Goal: Task Accomplishment & Management: Manage account settings

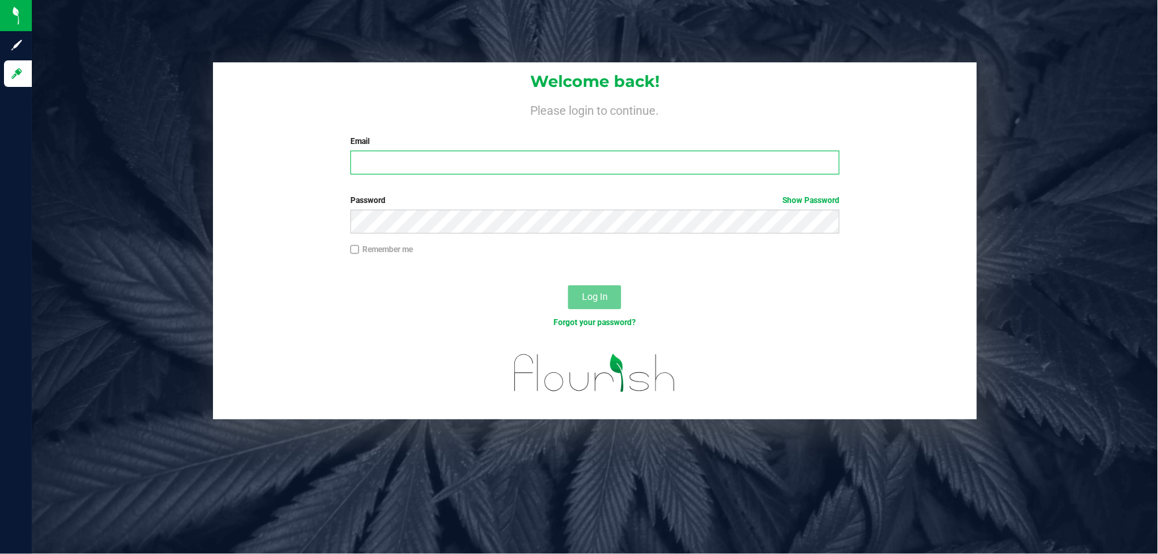
click at [358, 161] on input "Email" at bounding box center [595, 163] width 490 height 24
type input "[EMAIL_ADDRESS][DOMAIN_NAME]"
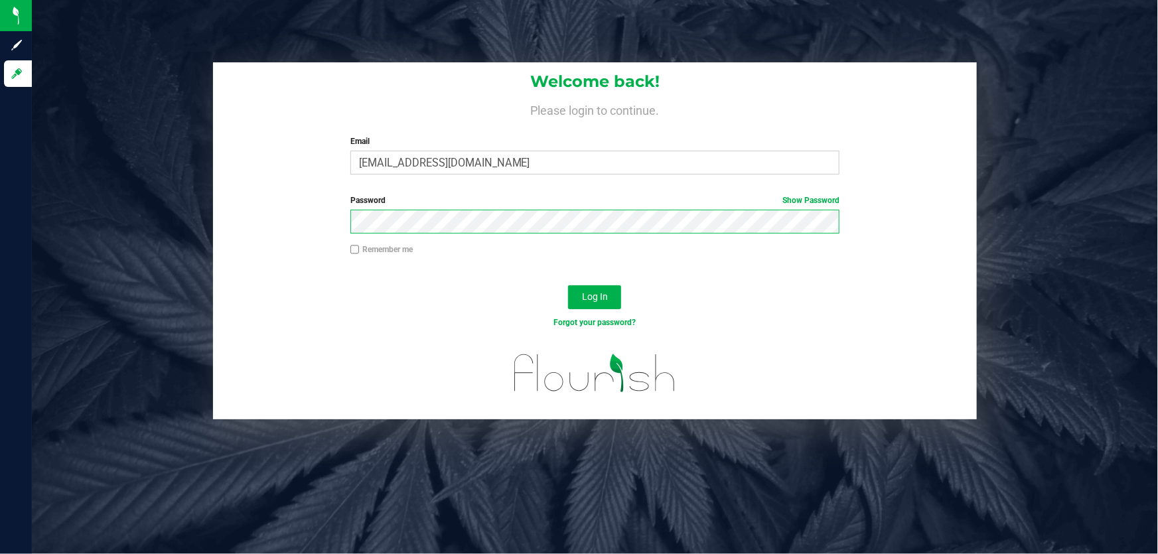
click at [568, 285] on button "Log In" at bounding box center [594, 297] width 53 height 24
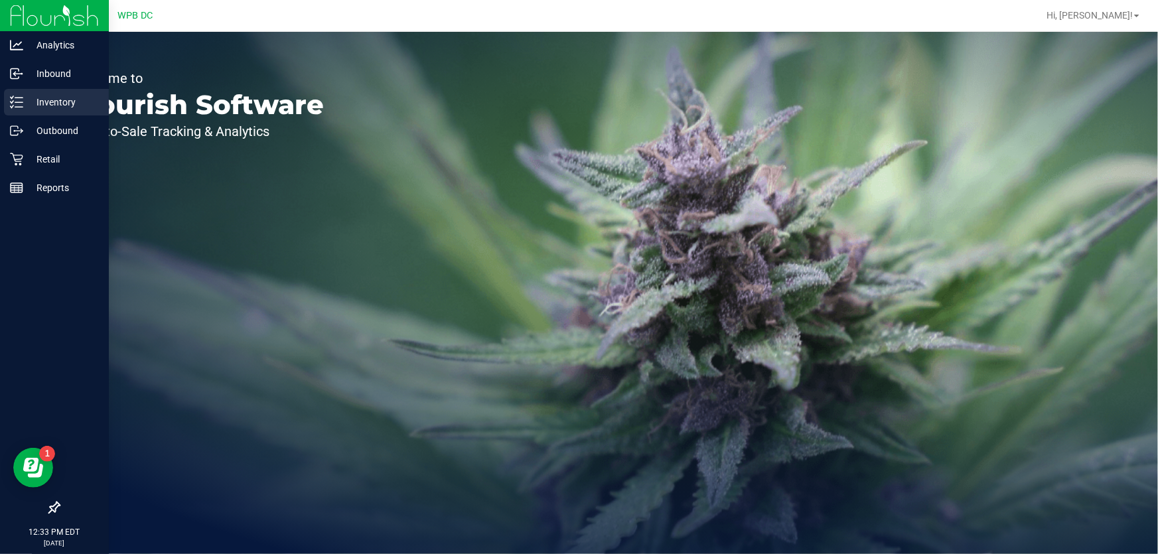
click at [68, 102] on p "Inventory" at bounding box center [63, 102] width 80 height 16
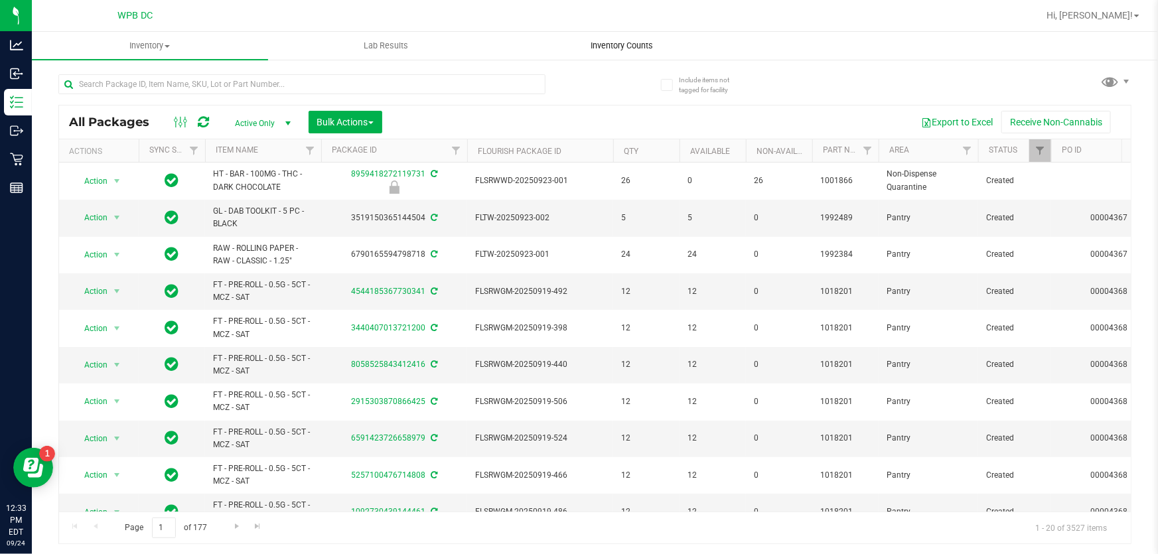
click at [634, 44] on span "Inventory Counts" at bounding box center [621, 46] width 98 height 12
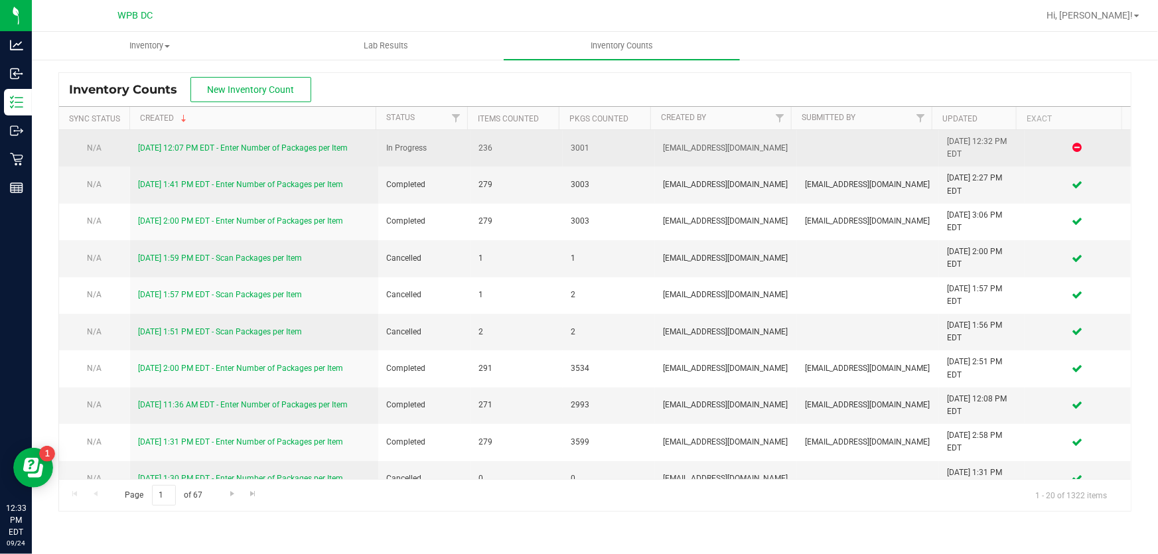
click at [342, 148] on link "[DATE] 12:07 PM EDT - Enter Number of Packages per Item" at bounding box center [243, 147] width 210 height 9
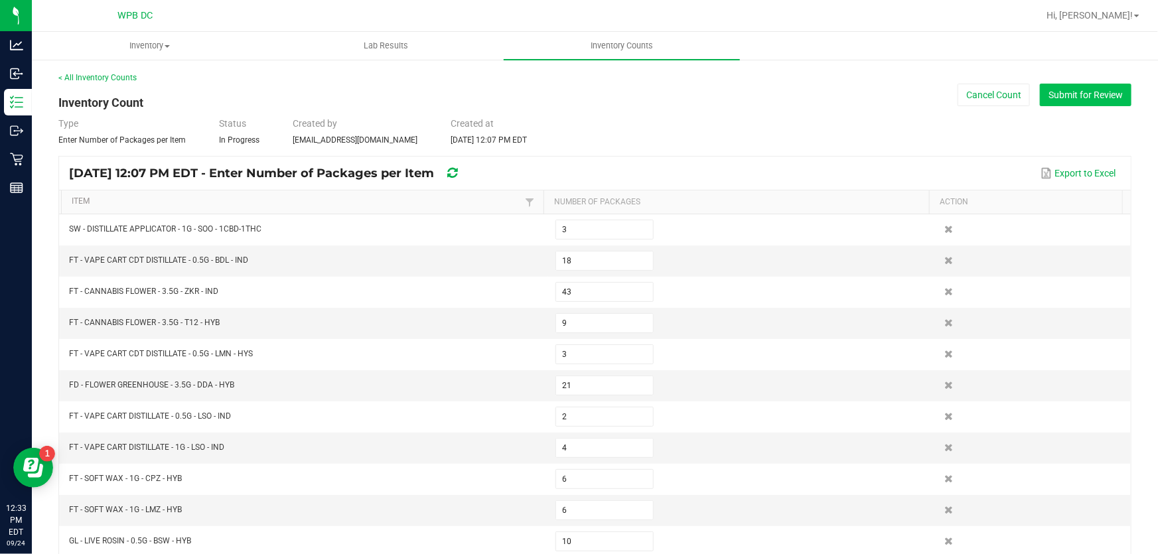
click at [1057, 90] on button "Submit for Review" at bounding box center [1085, 95] width 92 height 23
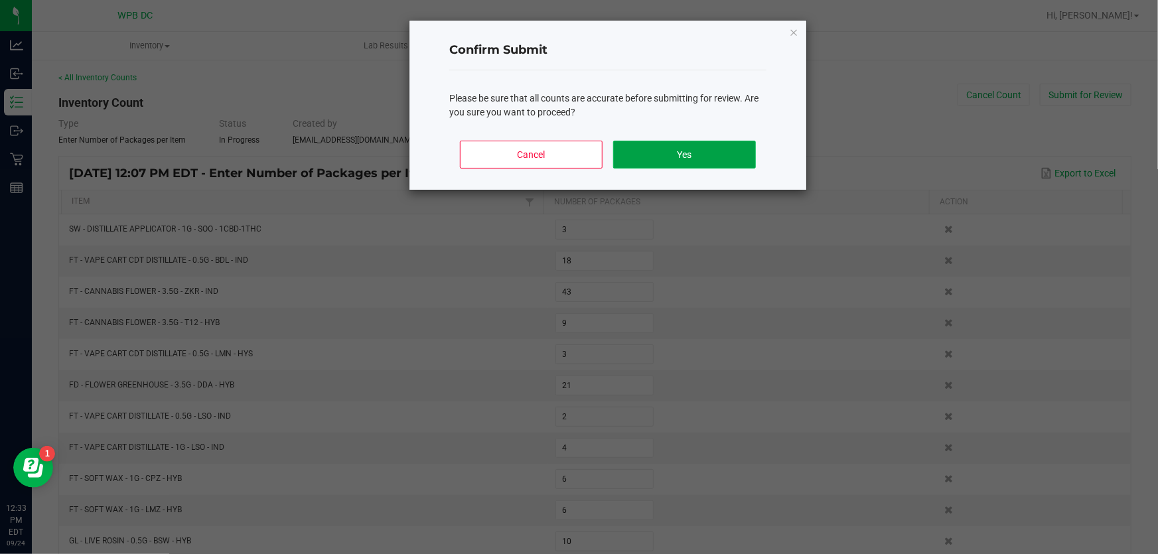
click at [724, 159] on button "Yes" at bounding box center [684, 155] width 143 height 28
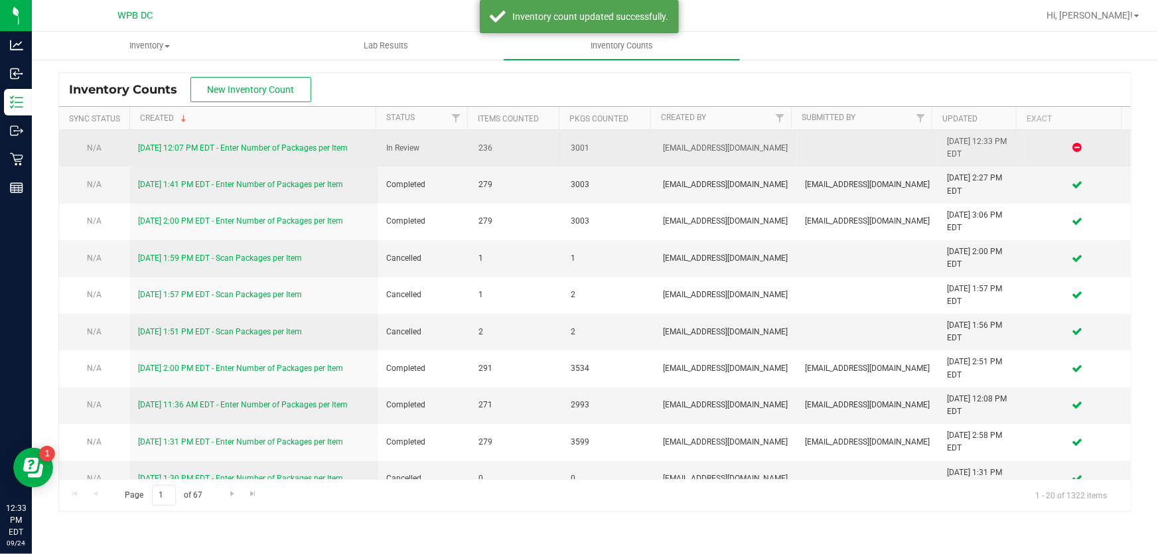
click at [296, 143] on link "[DATE] 12:07 PM EDT - Enter Number of Packages per Item" at bounding box center [243, 147] width 210 height 9
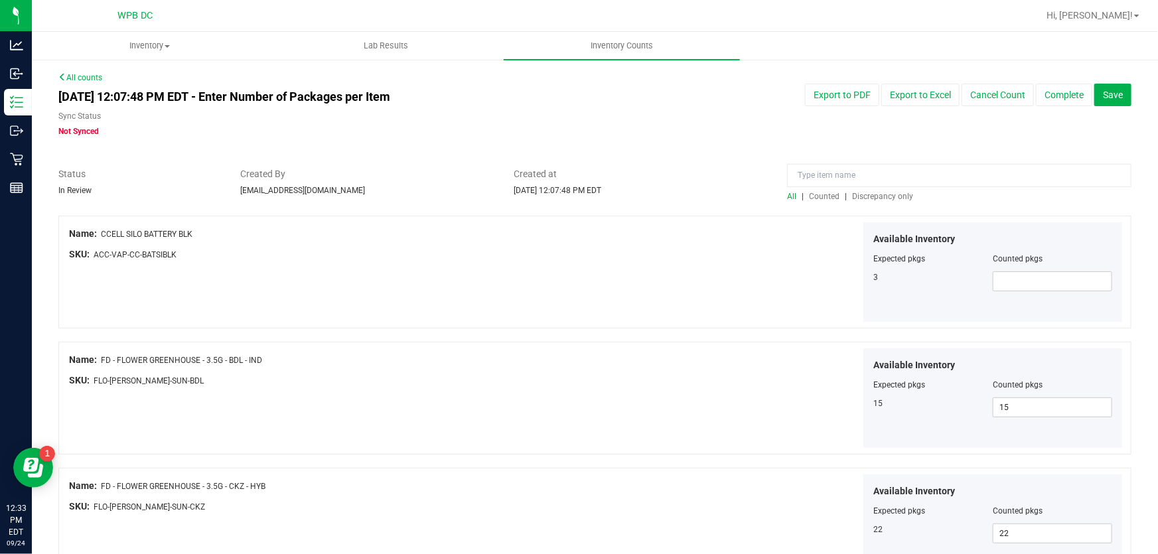
click at [886, 192] on span "Discrepancy only" at bounding box center [882, 196] width 61 height 9
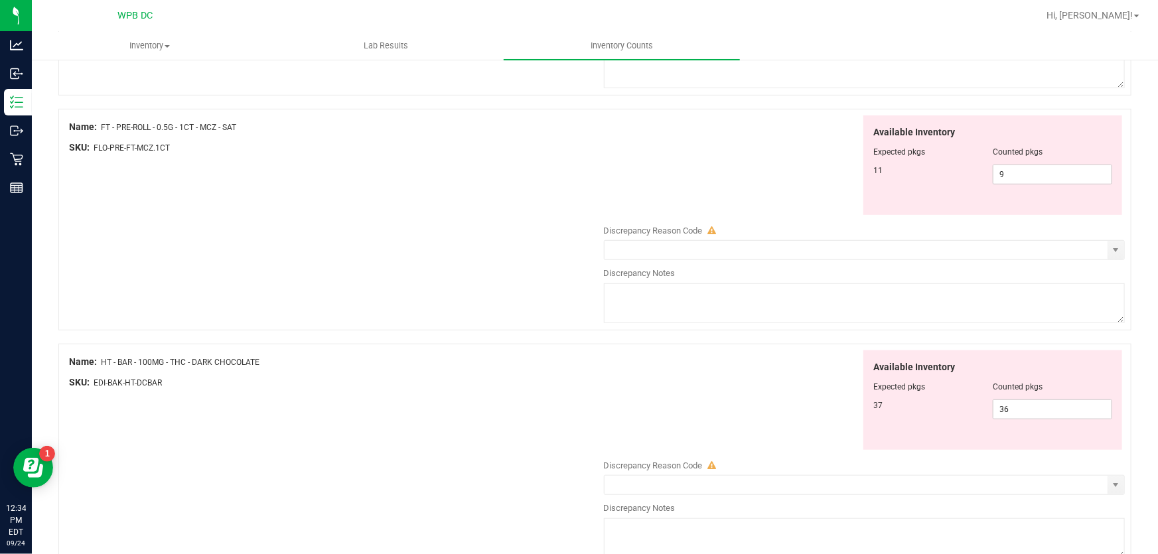
scroll to position [362, 0]
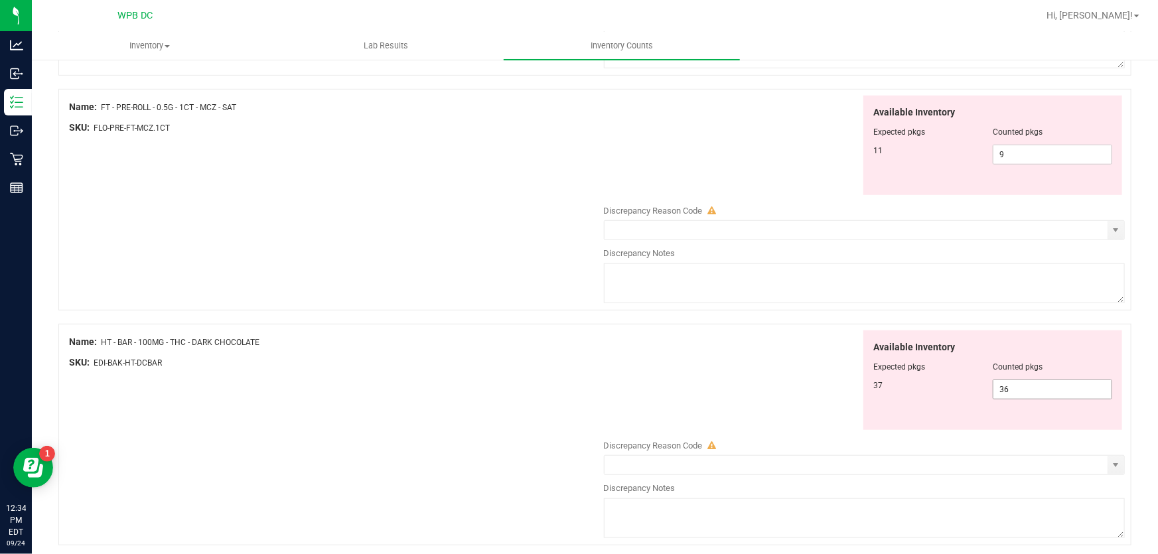
click at [992, 392] on span "36 36" at bounding box center [1051, 389] width 119 height 20
type input "6"
type input "37"
click at [512, 367] on div "SKU: EDI-BAK-HT-DCBAR" at bounding box center [333, 363] width 528 height 14
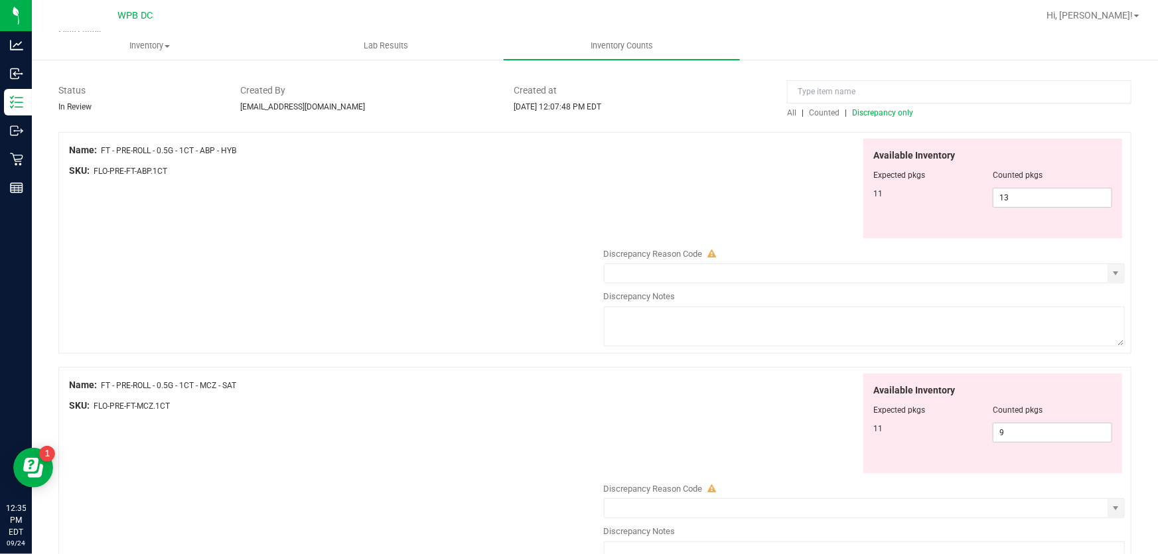
scroll to position [60, 0]
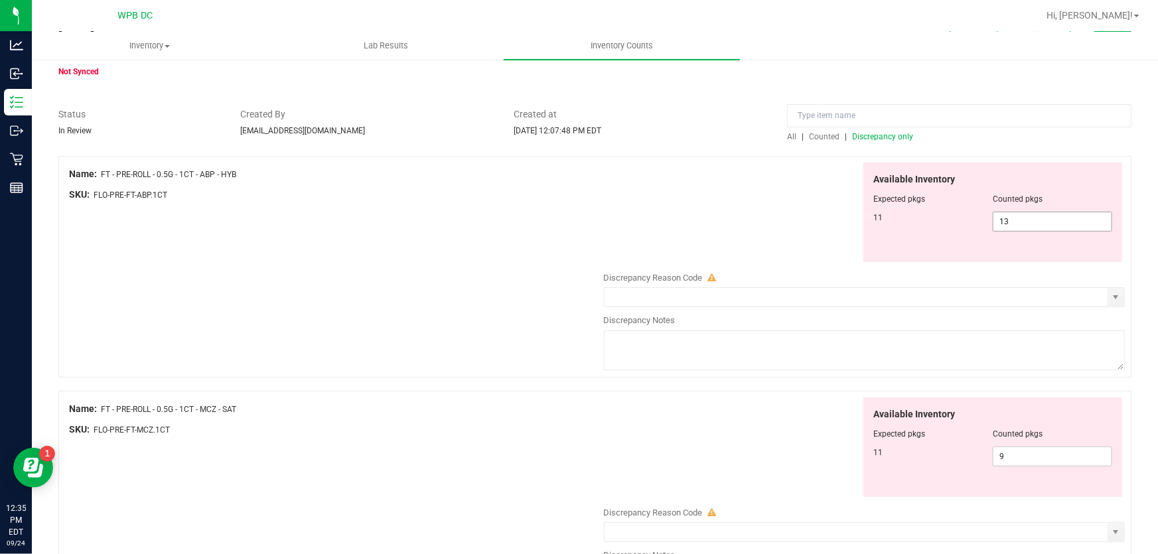
click at [992, 221] on span "13 13" at bounding box center [1051, 222] width 119 height 20
type input "3"
click at [1046, 213] on input "text" at bounding box center [1052, 221] width 118 height 19
type input "11"
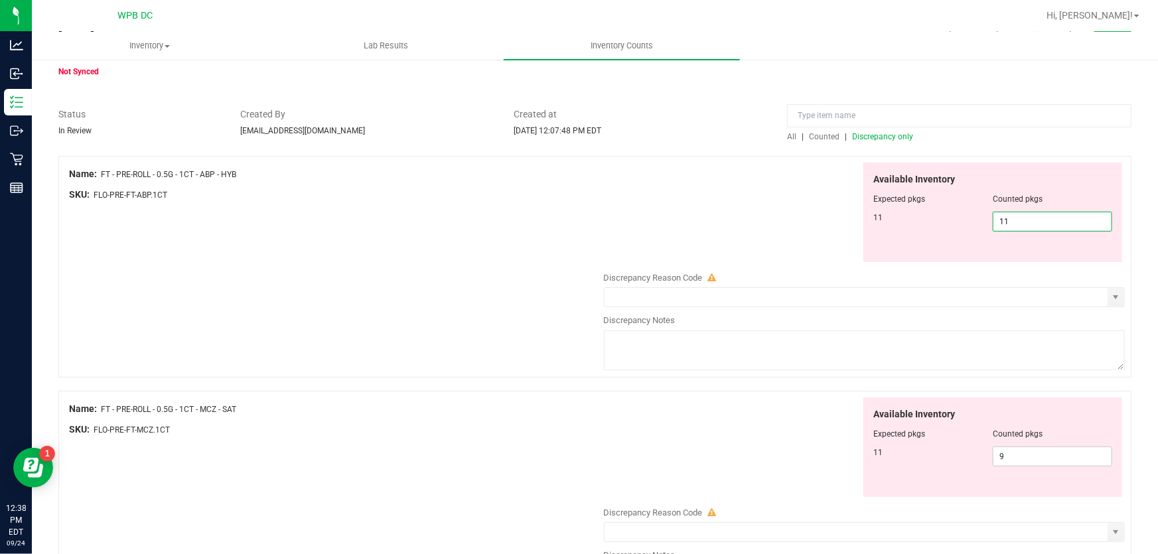
click at [762, 241] on div "Available Inventory Expected pkgs Counted pkgs 11 11 11" at bounding box center [861, 213] width 528 height 100
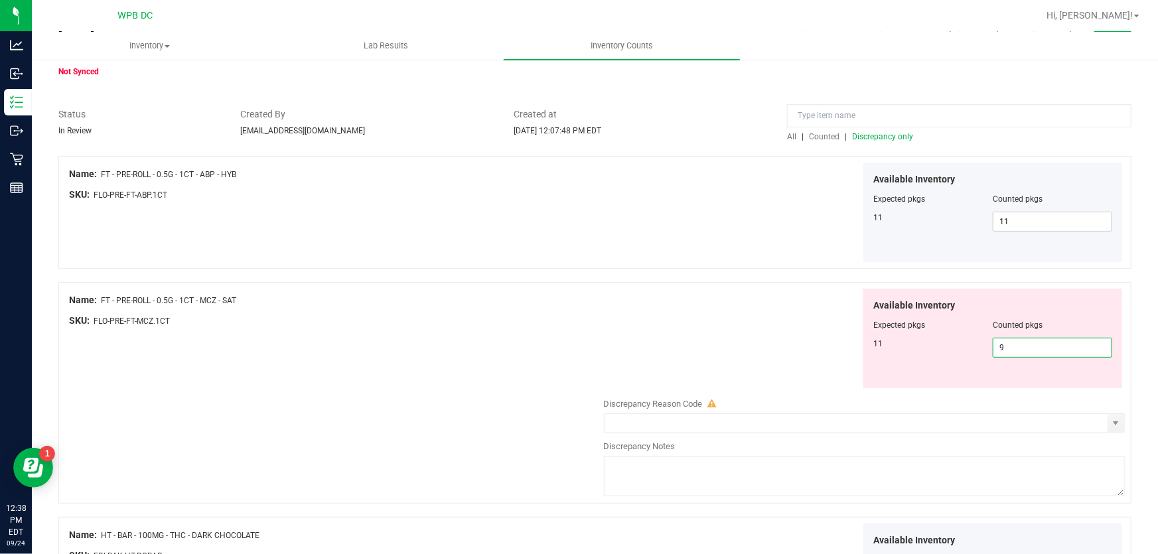
click at [997, 349] on span "9 9" at bounding box center [1051, 348] width 119 height 20
type input "1"
type input "11"
click at [823, 308] on div "Available Inventory Expected pkgs Counted pkgs 11 11 11" at bounding box center [861, 339] width 528 height 100
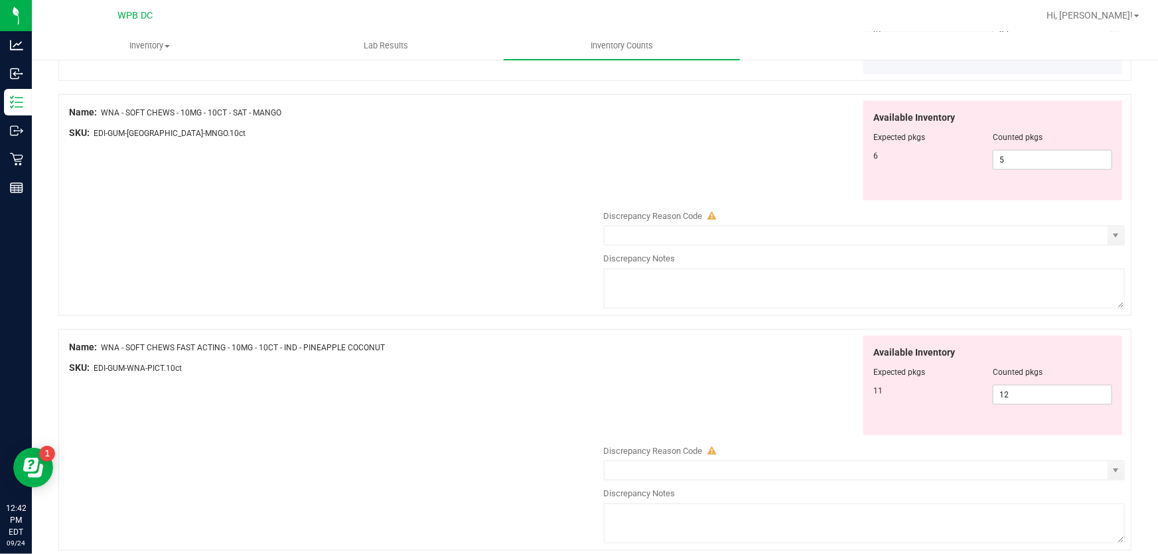
scroll to position [486, 0]
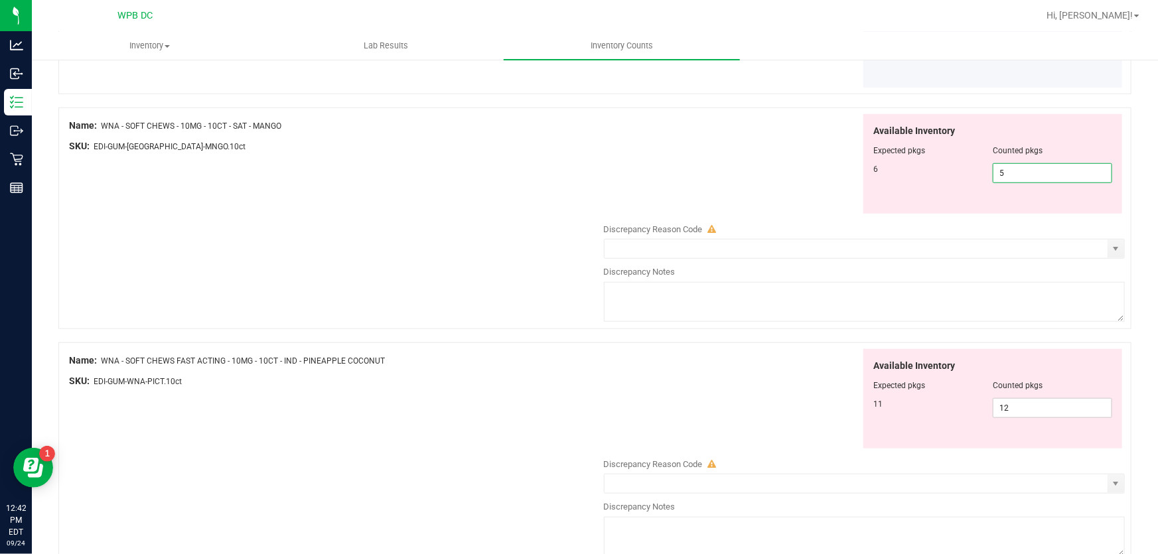
click at [992, 171] on span "5 5" at bounding box center [1051, 173] width 119 height 20
type input "6"
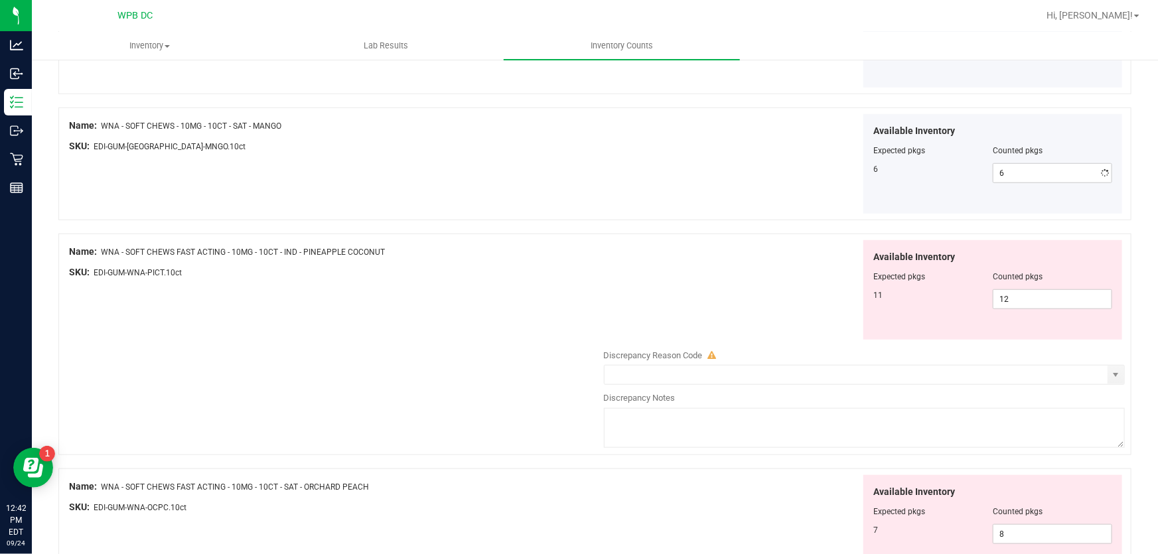
click at [802, 195] on div "Available Inventory Expected pkgs Counted pkgs 6 6 6" at bounding box center [861, 164] width 528 height 100
click at [993, 299] on span "12 12" at bounding box center [1051, 299] width 119 height 20
type input "2"
type input "11"
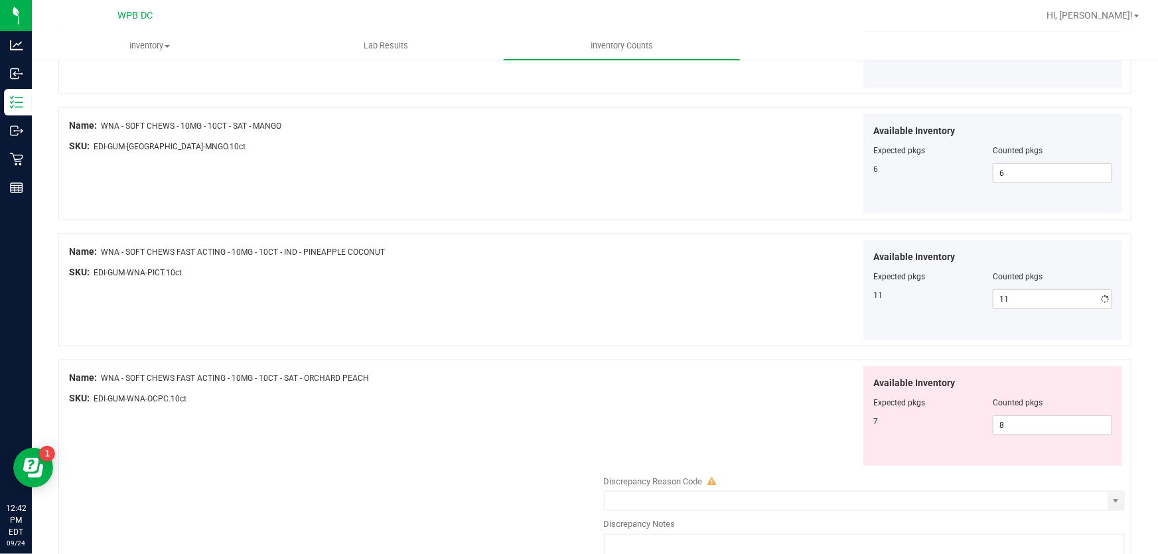
click at [767, 296] on div "Available Inventory Expected pkgs Counted pkgs 11 11 11" at bounding box center [861, 290] width 528 height 100
click at [992, 423] on span "8 8" at bounding box center [1051, 425] width 119 height 20
type input "7"
click at [676, 391] on div "Available Inventory Expected pkgs Counted pkgs 7 7 7" at bounding box center [861, 416] width 528 height 100
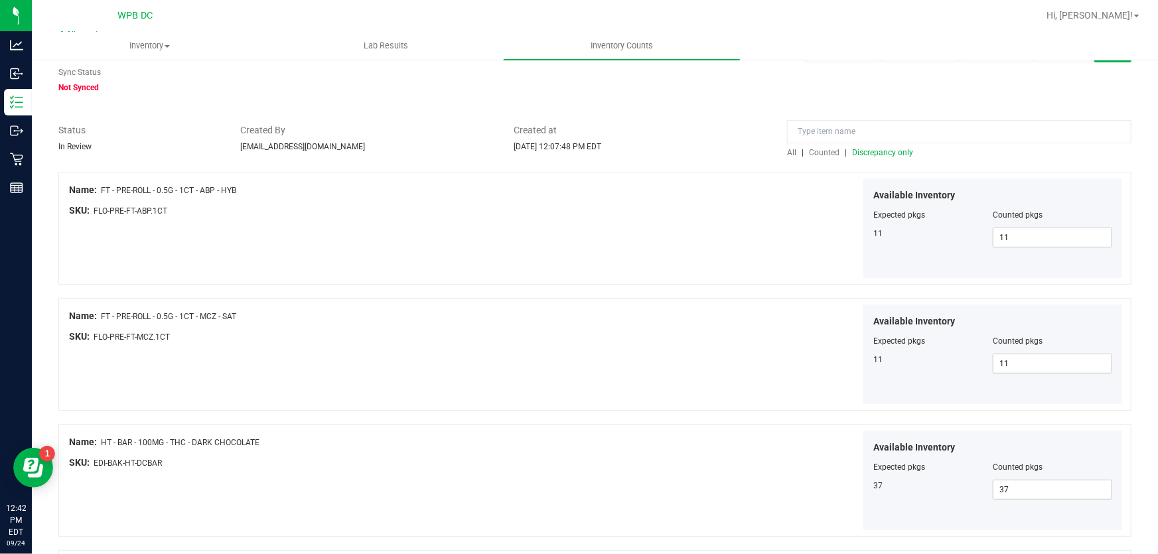
scroll to position [0, 0]
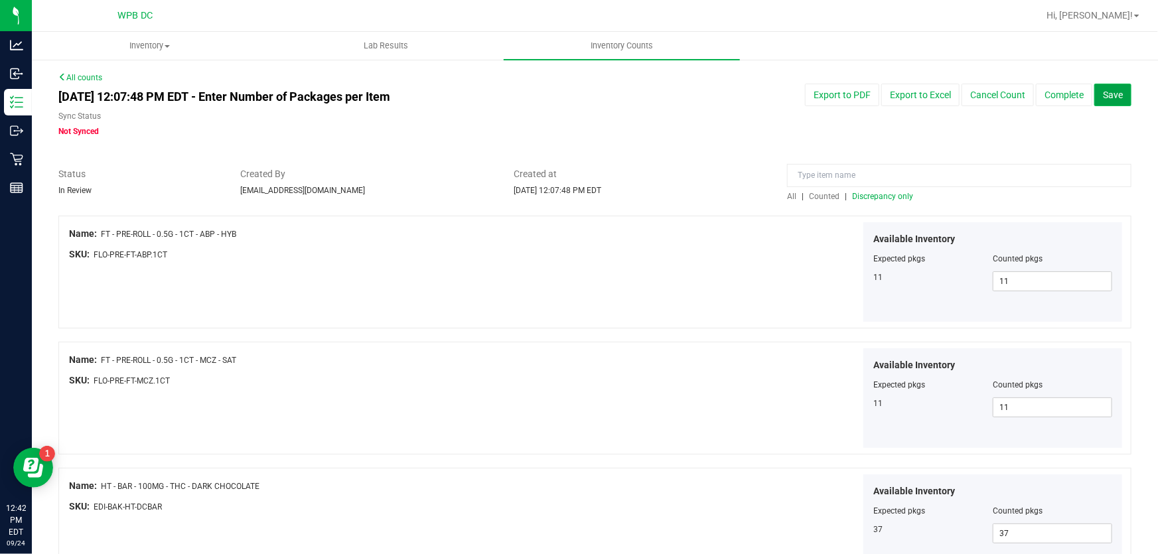
click at [1102, 93] on span "Save" at bounding box center [1112, 95] width 20 height 11
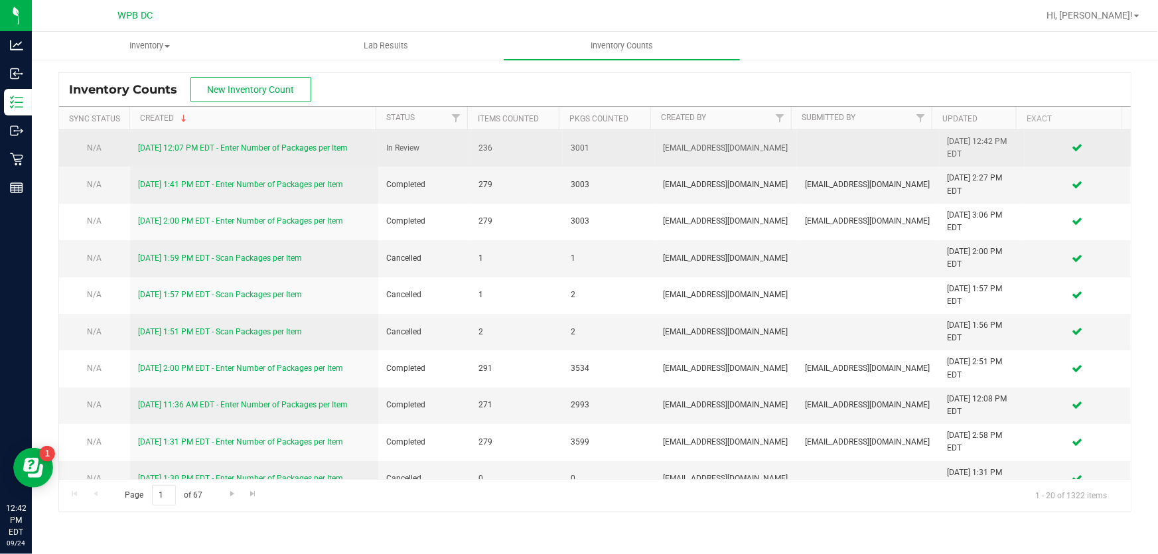
click at [279, 143] on link "[DATE] 12:07 PM EDT - Enter Number of Packages per Item" at bounding box center [243, 147] width 210 height 9
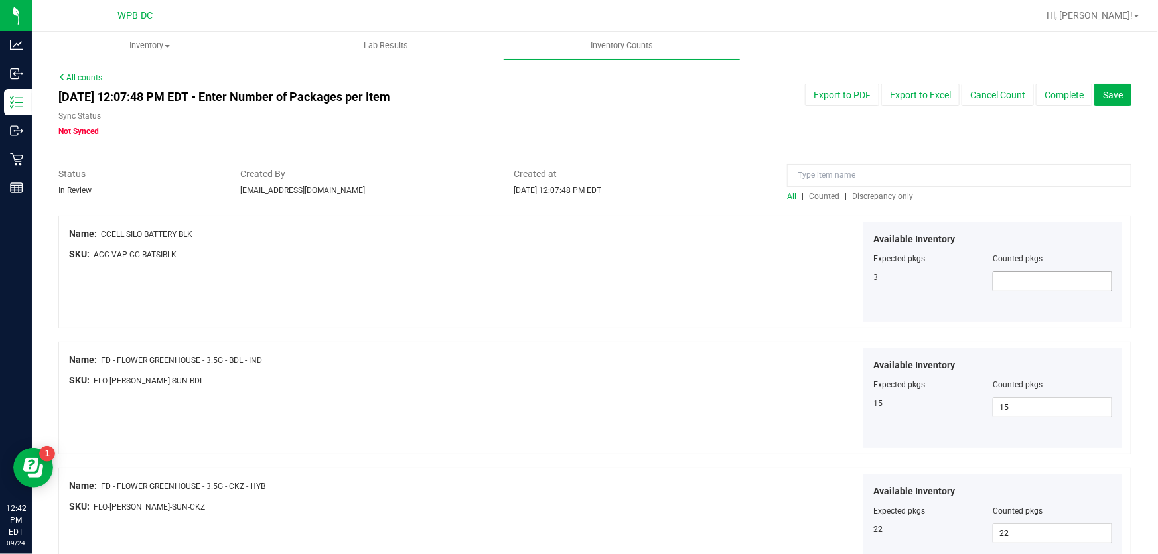
click at [1010, 273] on span at bounding box center [1051, 281] width 119 height 20
type input "3"
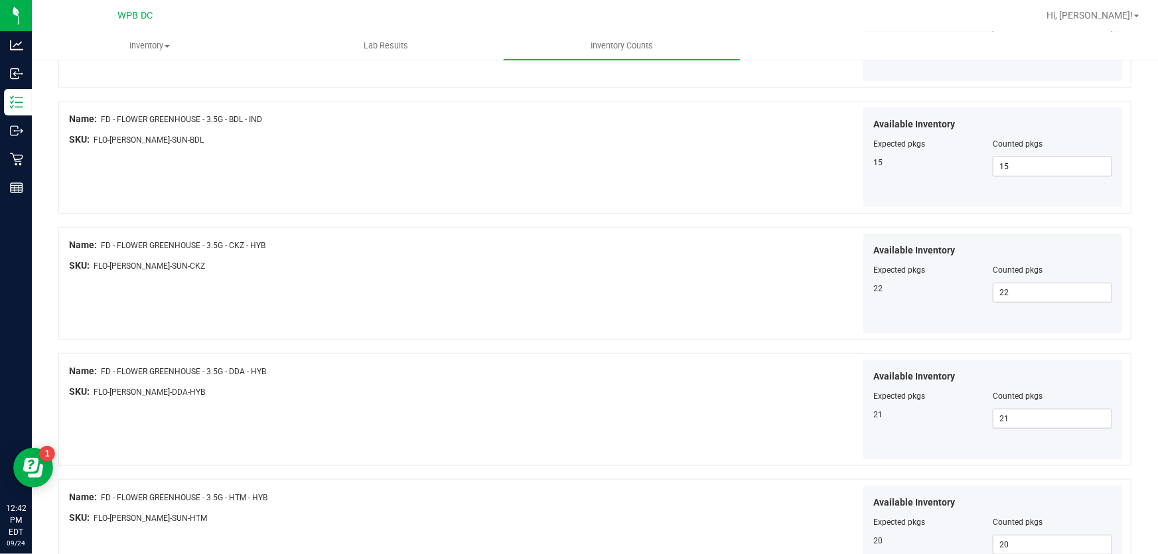
type input "3"
click at [659, 227] on div "Name: FD - FLOWER GREENHOUSE - 3.5G - CKZ - HYB SKU: FLO-[PERSON_NAME]-SUN-CKZ …" at bounding box center [594, 283] width 1073 height 113
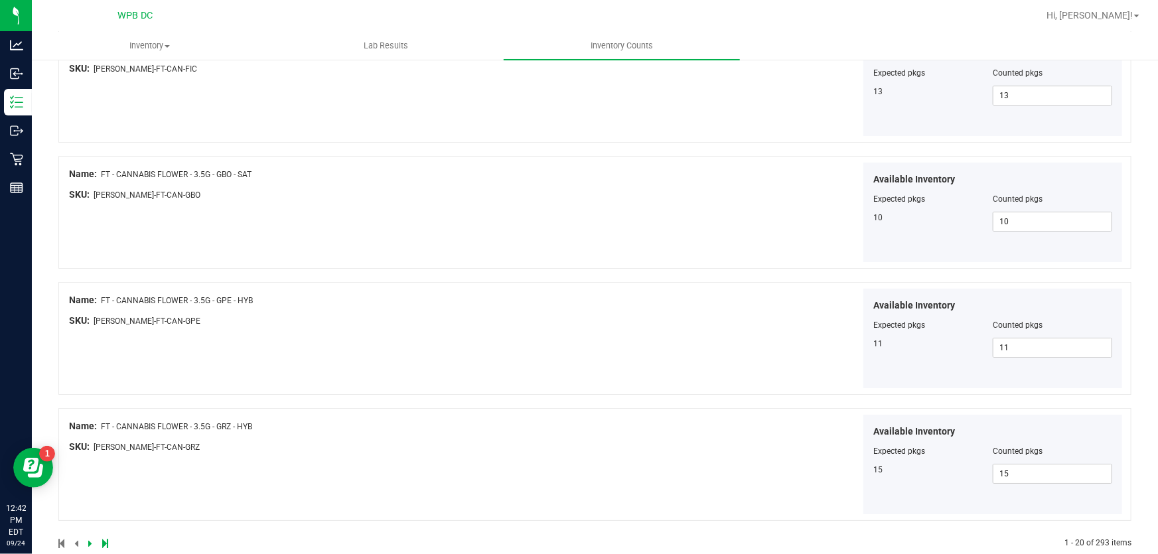
scroll to position [2224, 0]
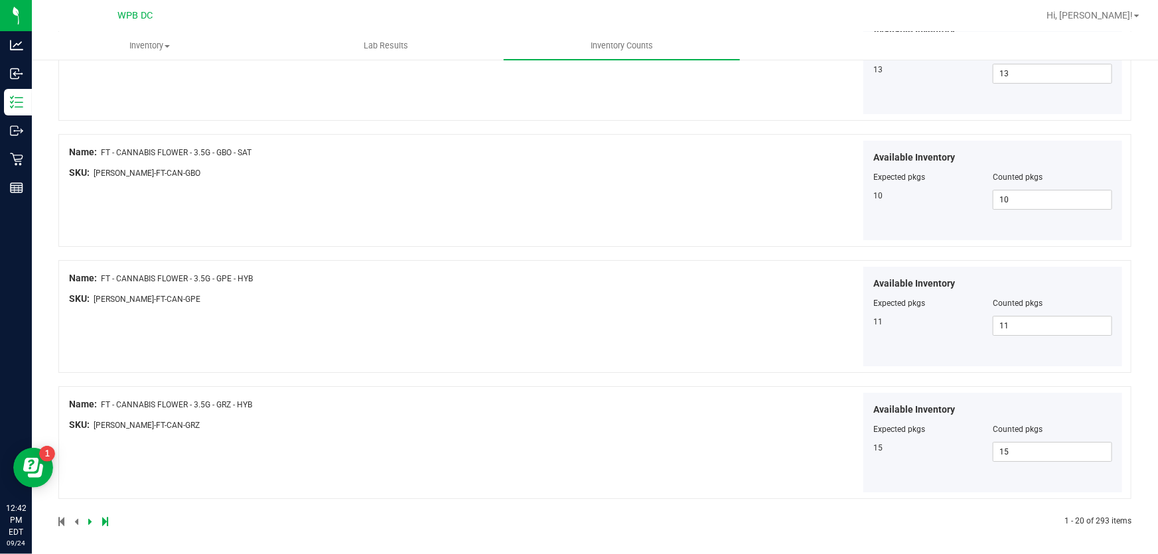
click at [90, 517] on icon at bounding box center [90, 521] width 4 height 8
click at [88, 519] on icon at bounding box center [90, 521] width 4 height 8
click at [88, 518] on icon at bounding box center [90, 521] width 4 height 8
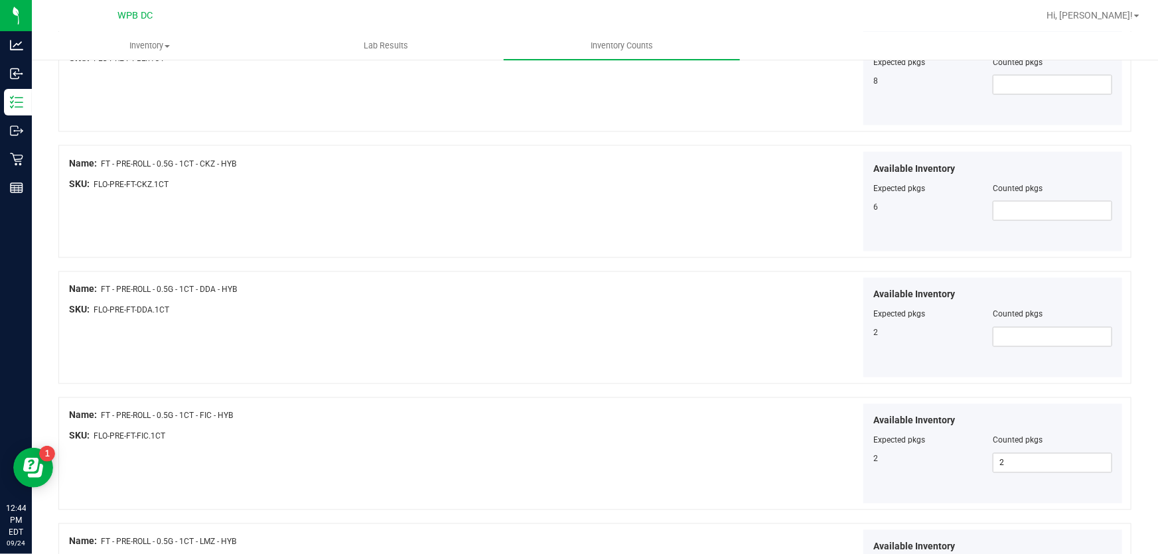
scroll to position [897, 0]
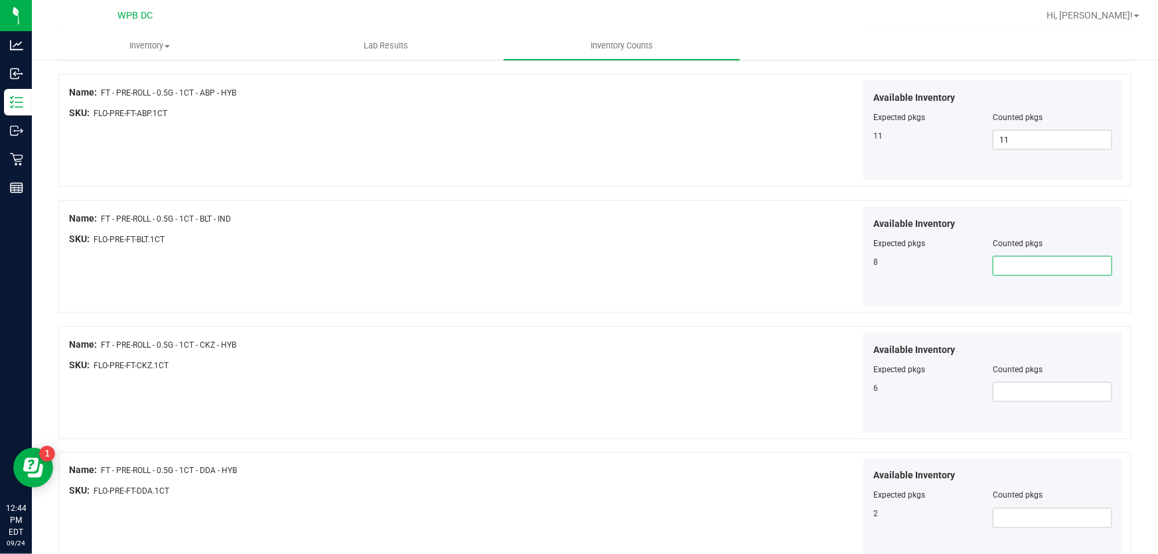
click at [1005, 264] on span at bounding box center [1051, 266] width 119 height 20
type input "8"
drag, startPoint x: 578, startPoint y: 227, endPoint x: 778, endPoint y: 331, distance: 225.8
click at [580, 228] on div at bounding box center [333, 229] width 528 height 7
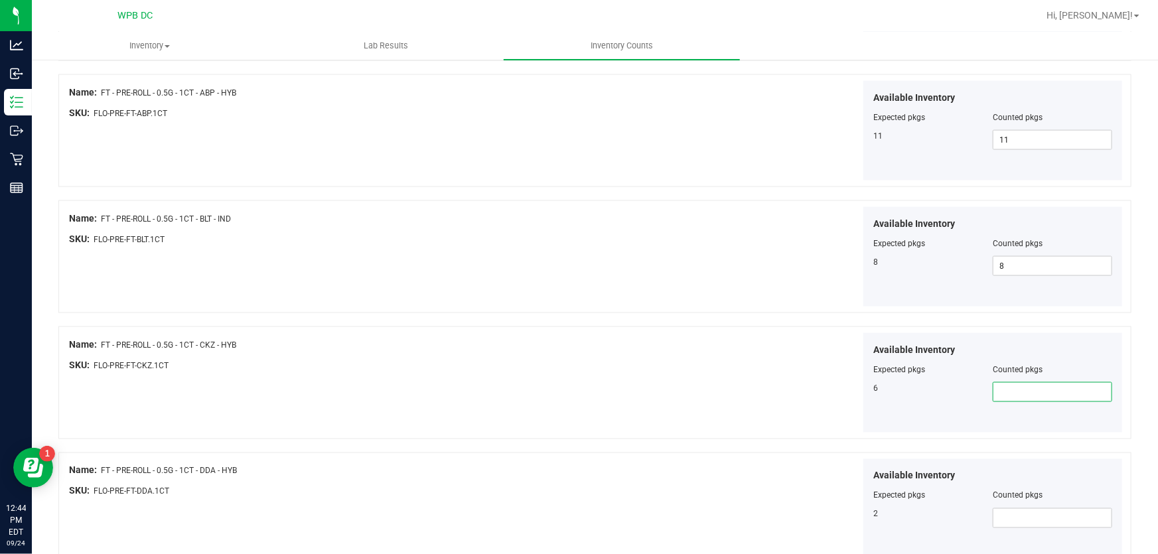
click at [994, 382] on span at bounding box center [1051, 392] width 119 height 20
type input "6"
drag, startPoint x: 667, startPoint y: 375, endPoint x: 786, endPoint y: 442, distance: 136.9
click at [668, 375] on div "Available Inventory Expected pkgs Counted pkgs 6 6 6" at bounding box center [861, 383] width 528 height 100
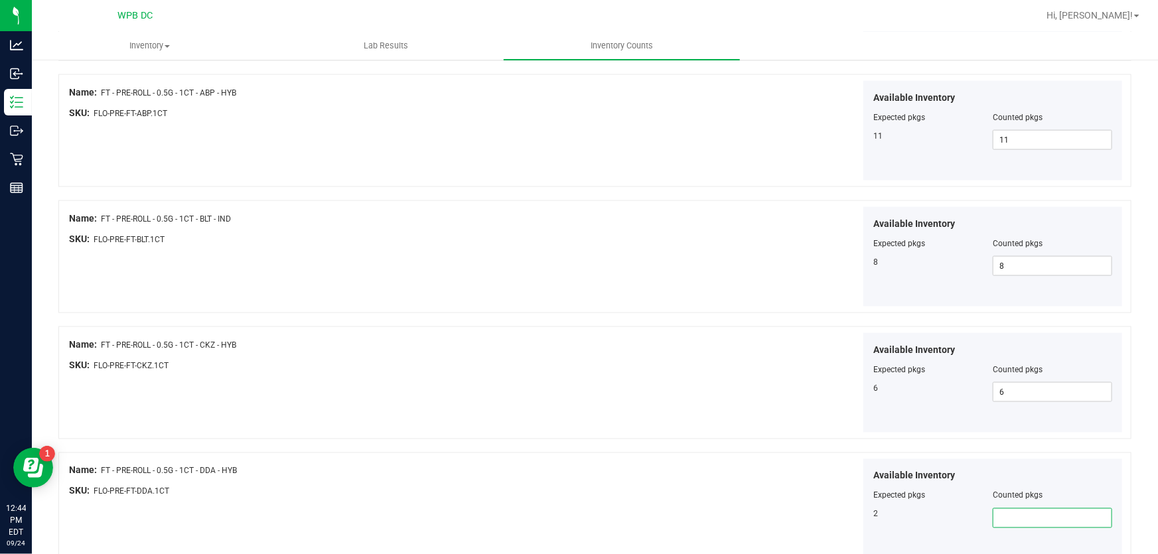
click at [1006, 509] on span at bounding box center [1051, 518] width 119 height 20
type input "2"
drag, startPoint x: 620, startPoint y: 401, endPoint x: 657, endPoint y: 403, distance: 37.8
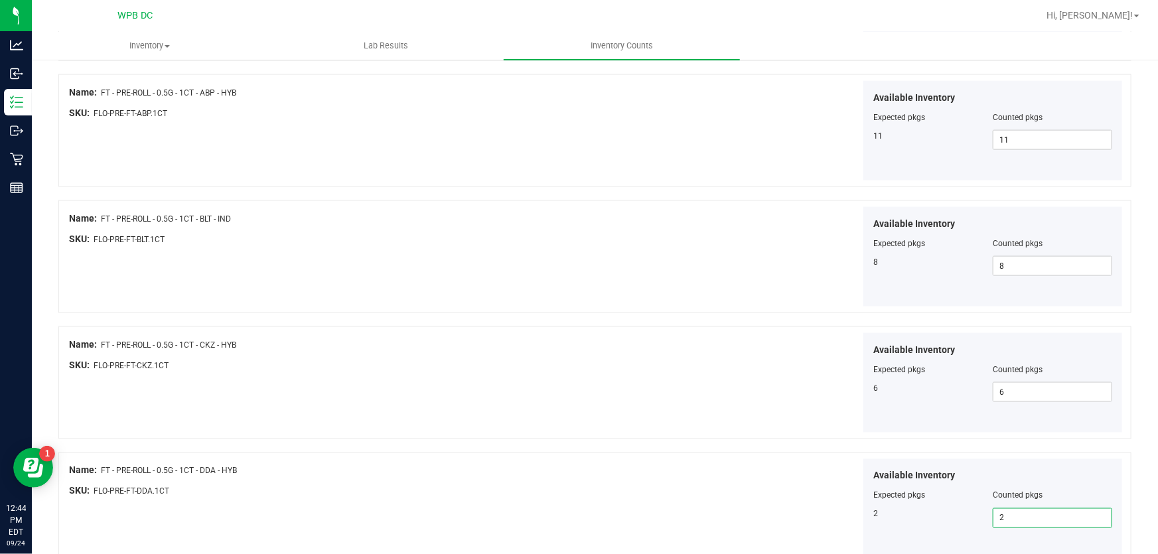
click at [620, 401] on div "Available Inventory Expected pkgs Counted pkgs 6 6 6" at bounding box center [861, 383] width 528 height 100
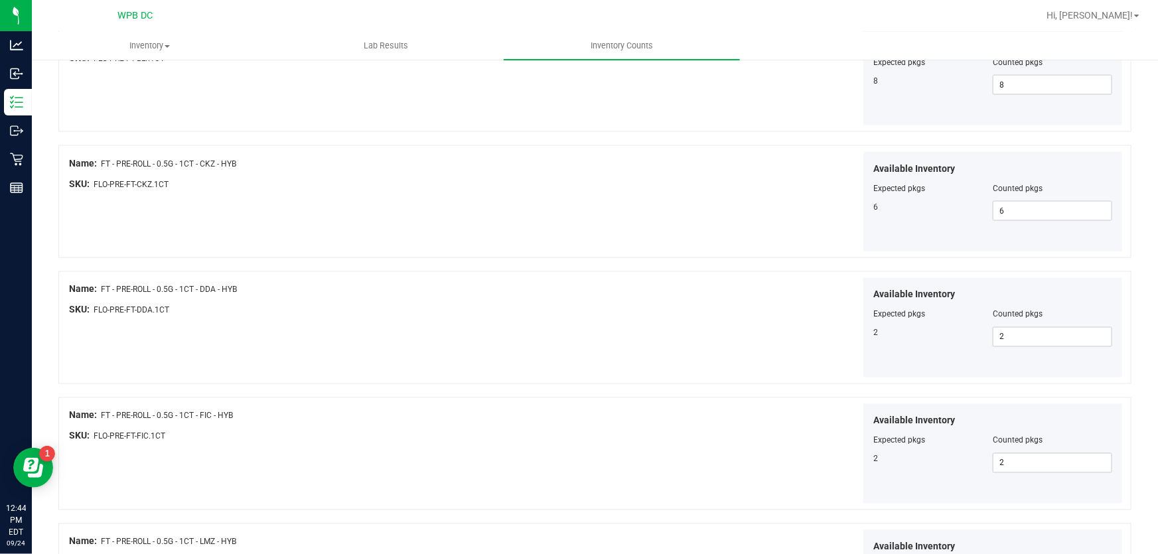
scroll to position [1320, 0]
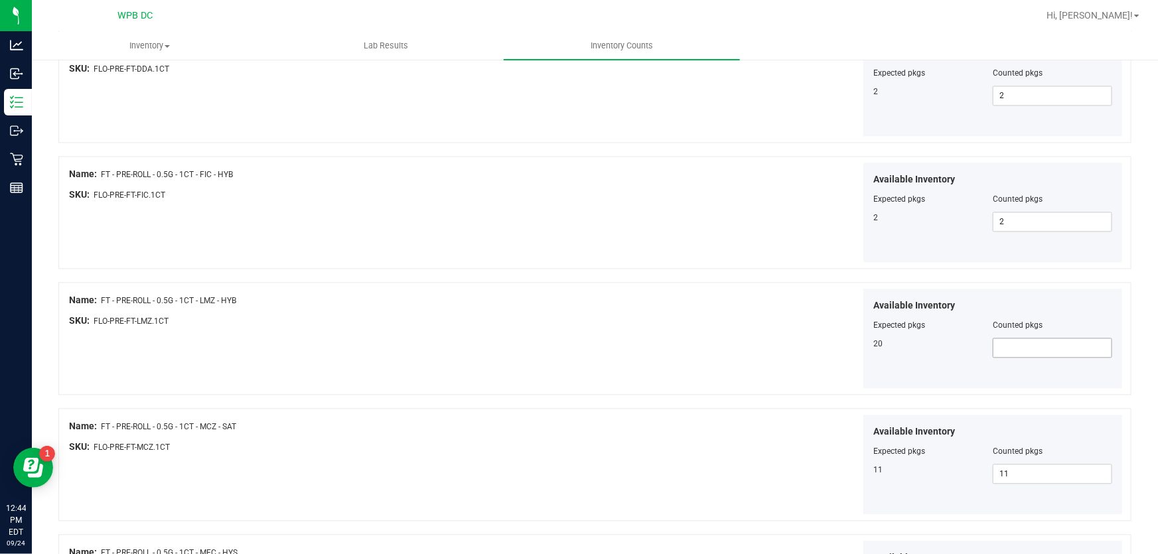
click at [998, 340] on span at bounding box center [1051, 348] width 119 height 20
type input "20"
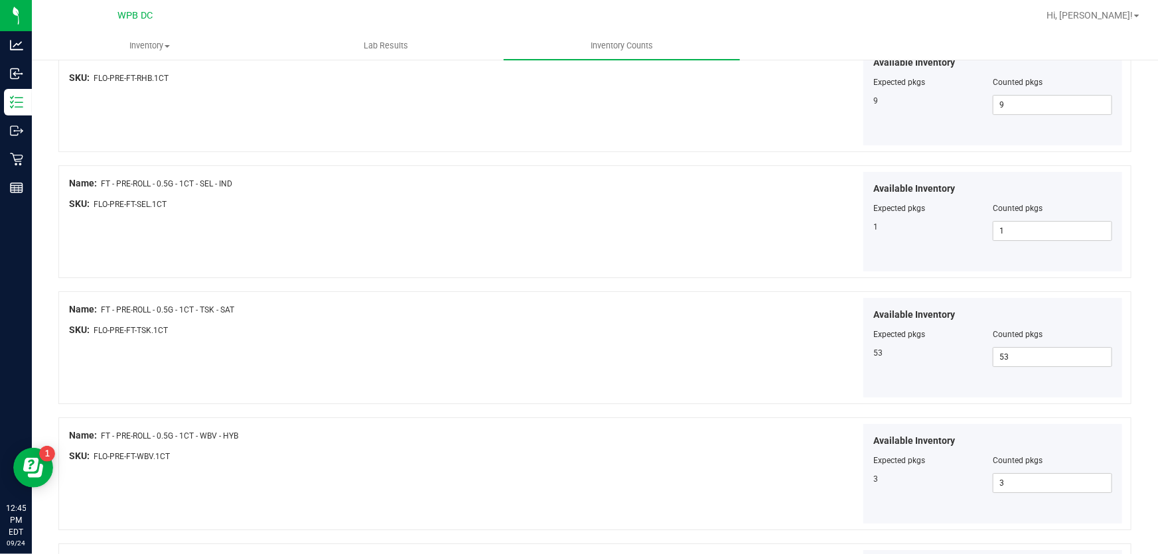
scroll to position [2224, 0]
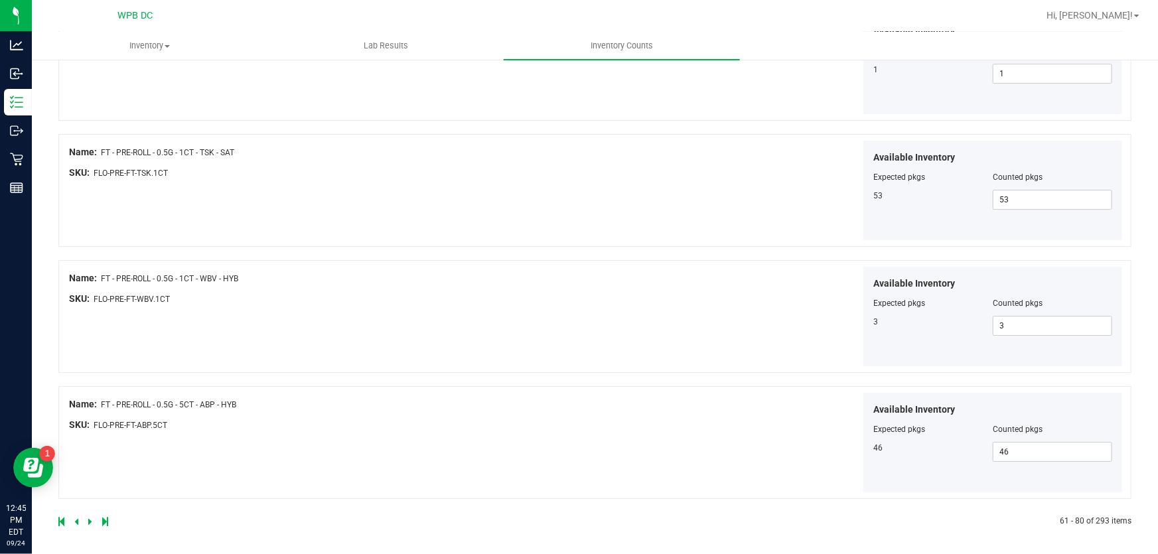
click at [90, 517] on icon at bounding box center [90, 521] width 4 height 8
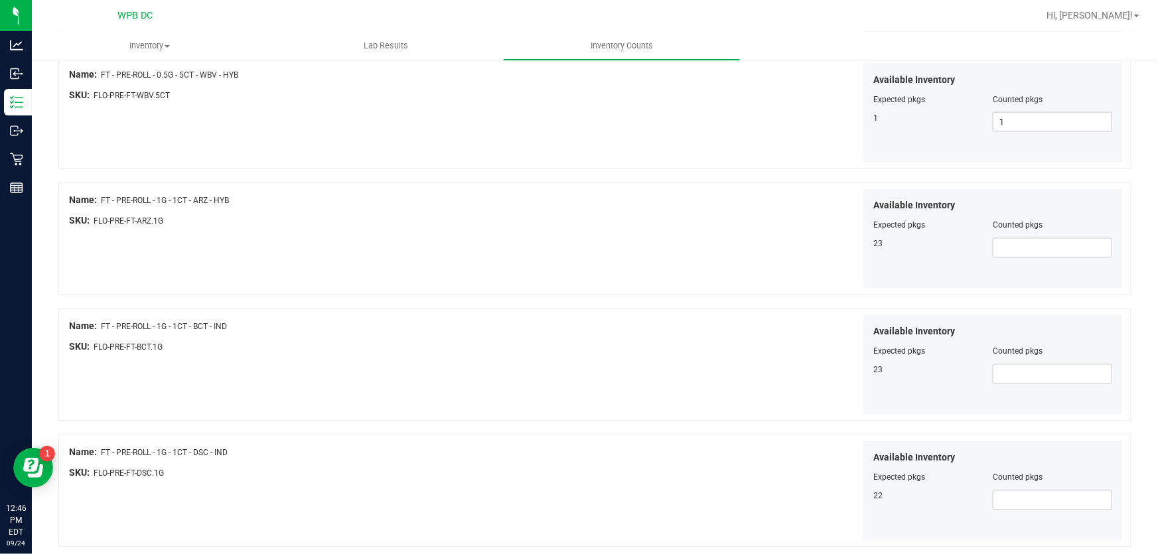
scroll to position [1139, 0]
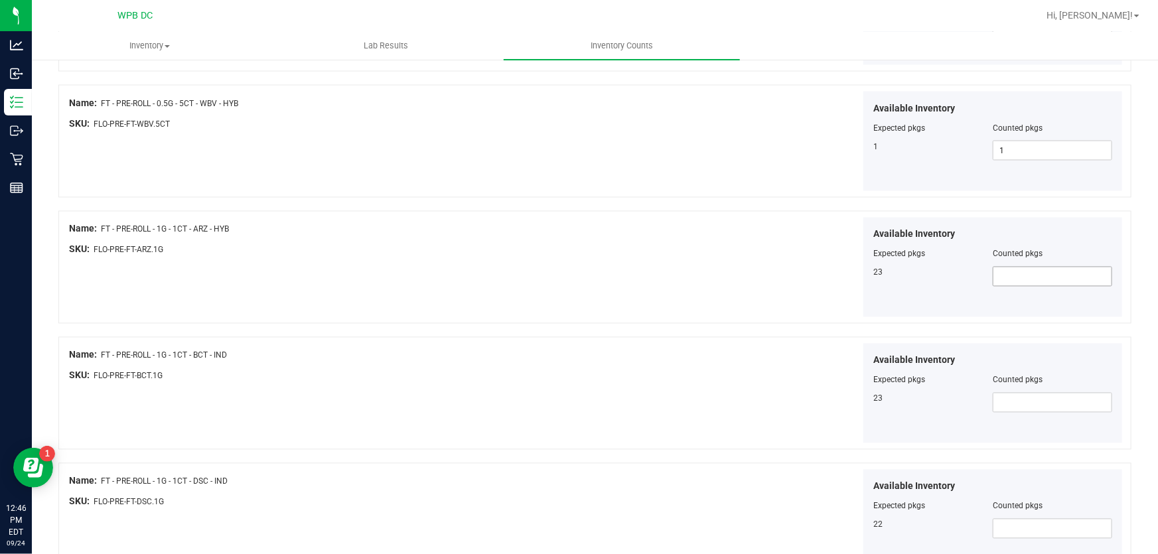
click at [1014, 275] on span at bounding box center [1051, 277] width 119 height 20
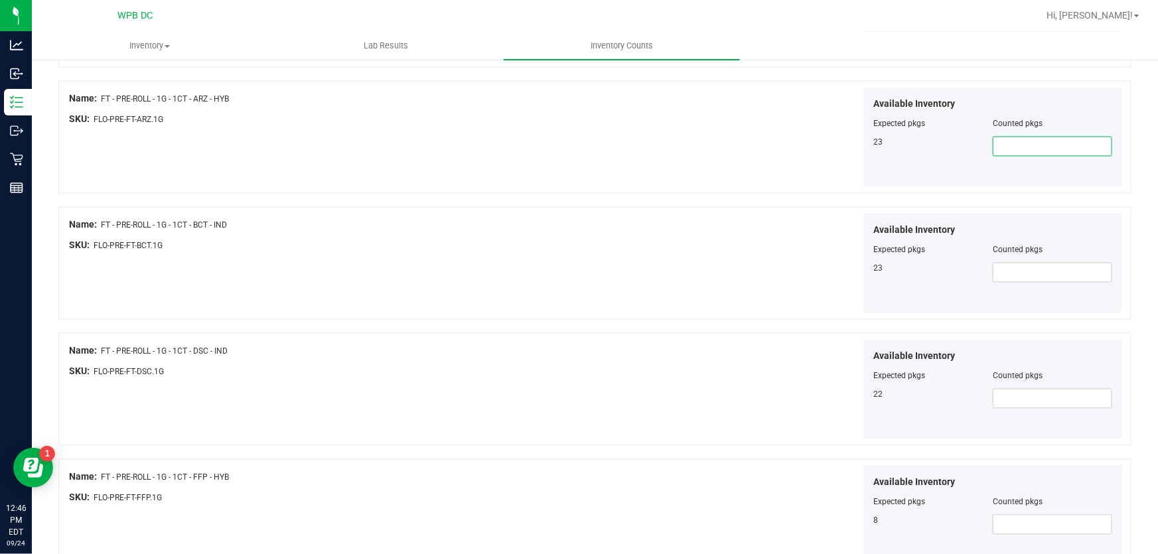
scroll to position [1199, 0]
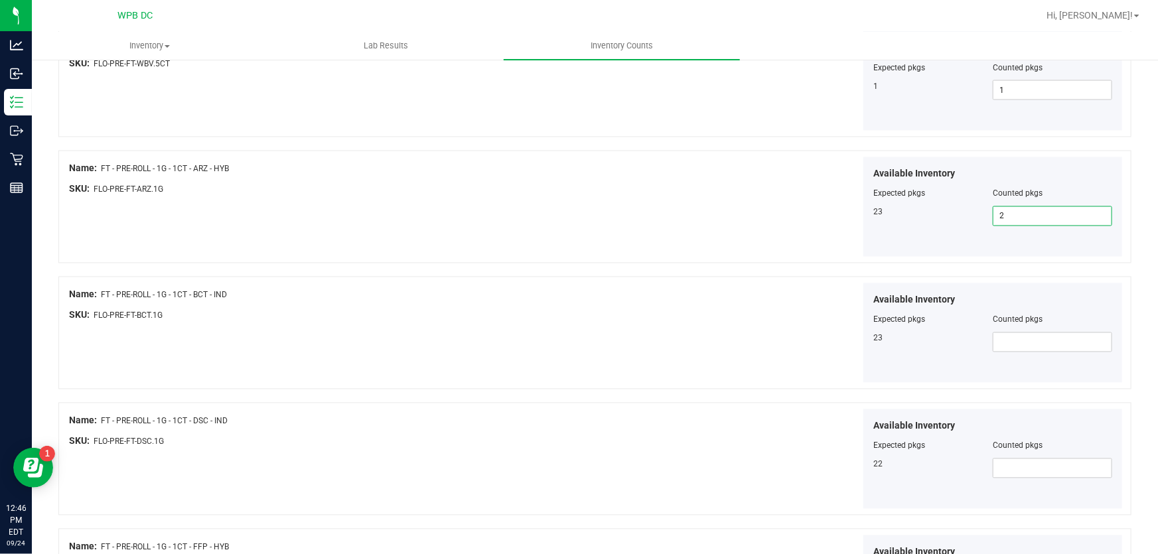
type input "23"
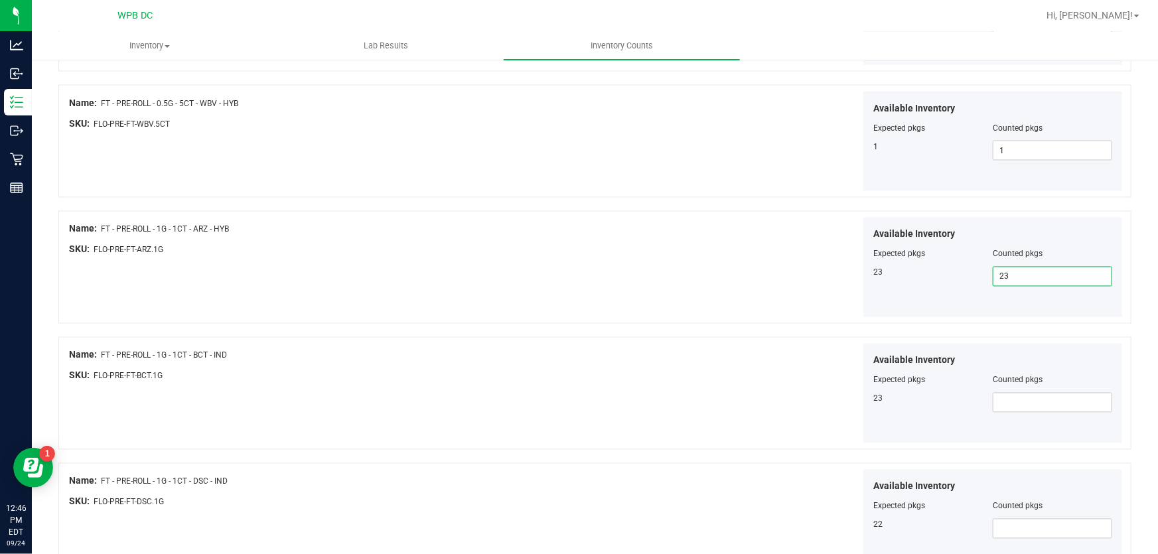
type input "23"
click at [621, 257] on div "Available Inventory Expected pkgs Counted pkgs 23 23 23" at bounding box center [861, 268] width 528 height 100
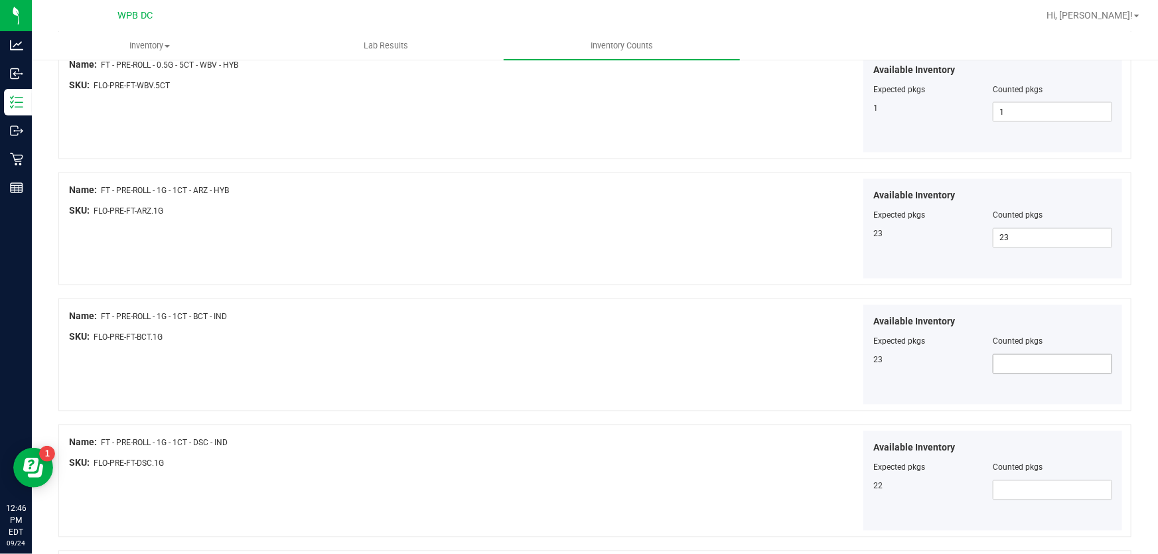
scroll to position [1199, 0]
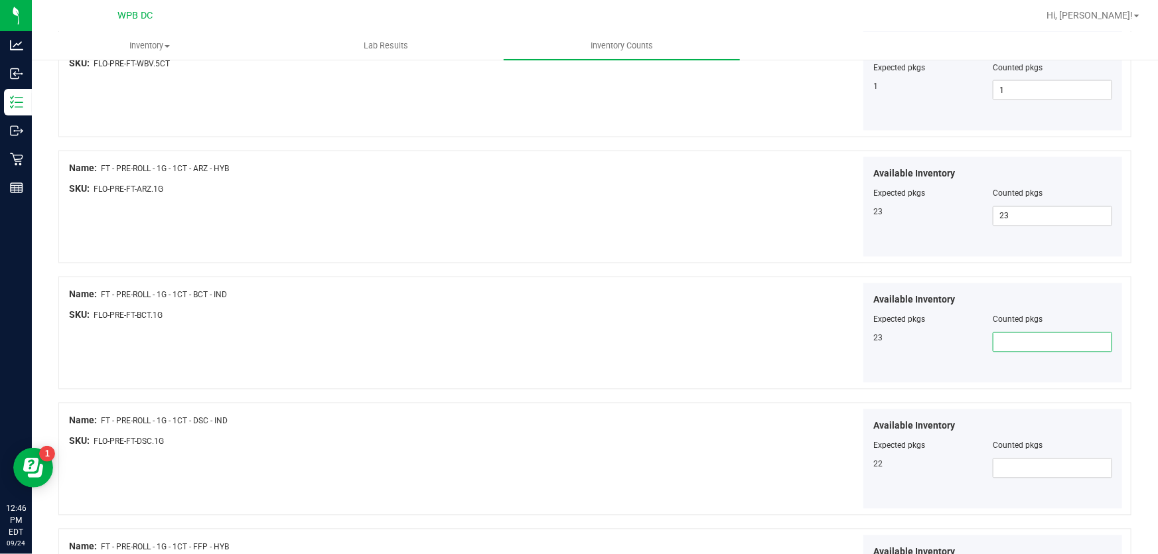
click at [1024, 348] on span at bounding box center [1051, 342] width 119 height 20
type input "23"
click at [549, 342] on div "Name: FT - PRE-ROLL - 1G - 1CT - BCT - IND SKU: FLO-PRE-FT-BCT.1G Available Inv…" at bounding box center [594, 333] width 1073 height 113
click at [1000, 462] on span at bounding box center [1051, 468] width 119 height 20
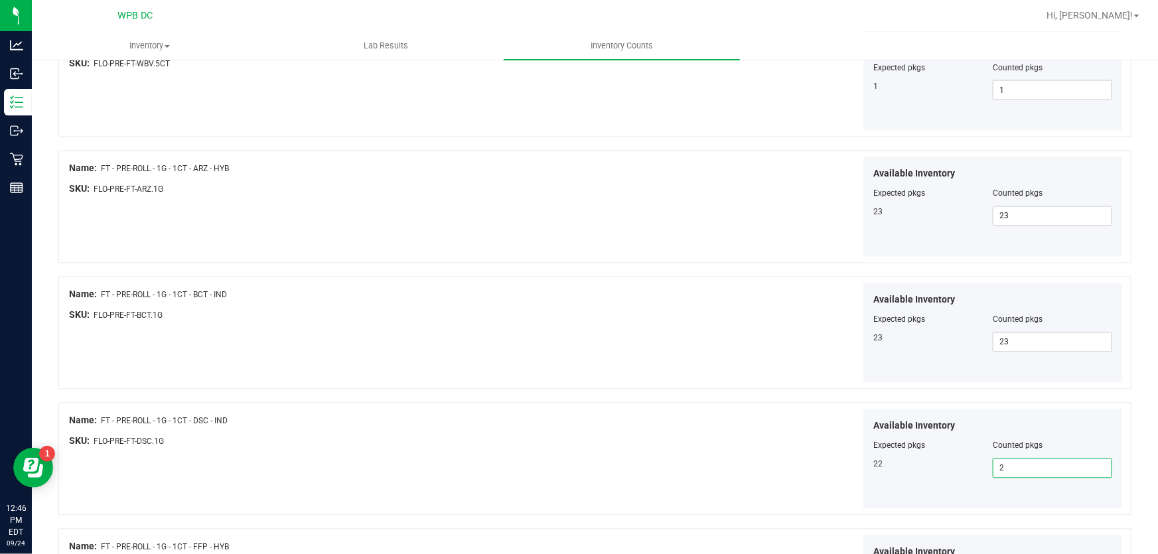
type input "22"
click at [785, 474] on div "Available Inventory Expected pkgs Counted pkgs 22 22 22" at bounding box center [861, 459] width 528 height 100
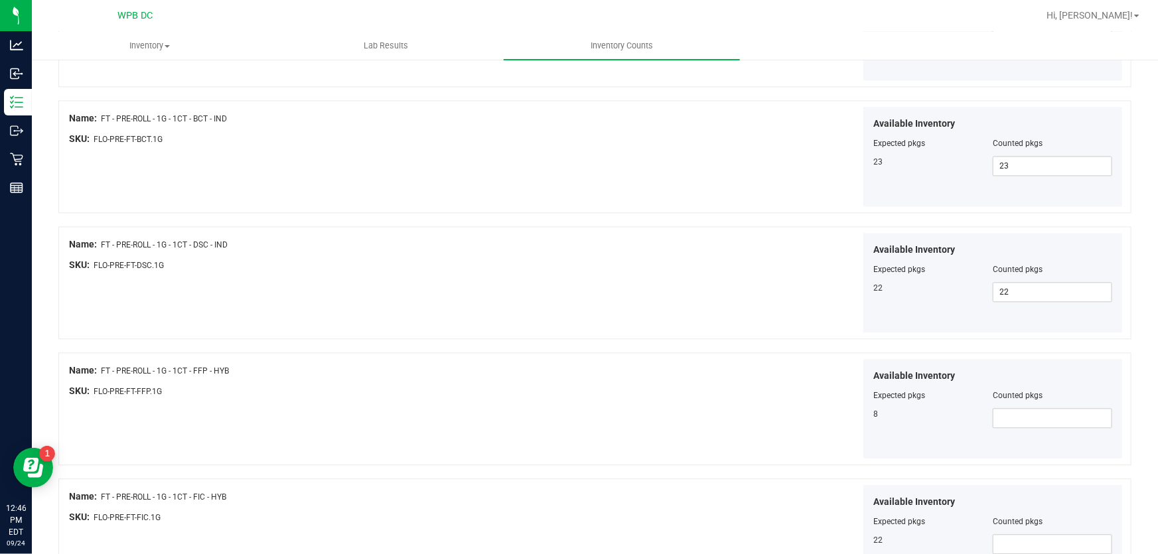
scroll to position [1380, 0]
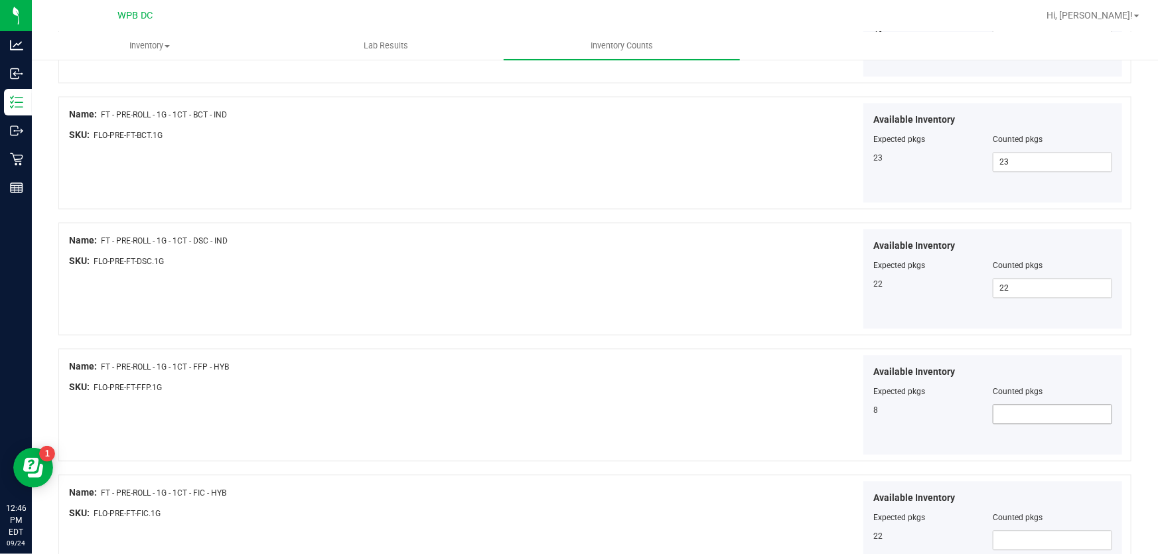
click at [1015, 404] on span at bounding box center [1051, 414] width 119 height 20
type input "8"
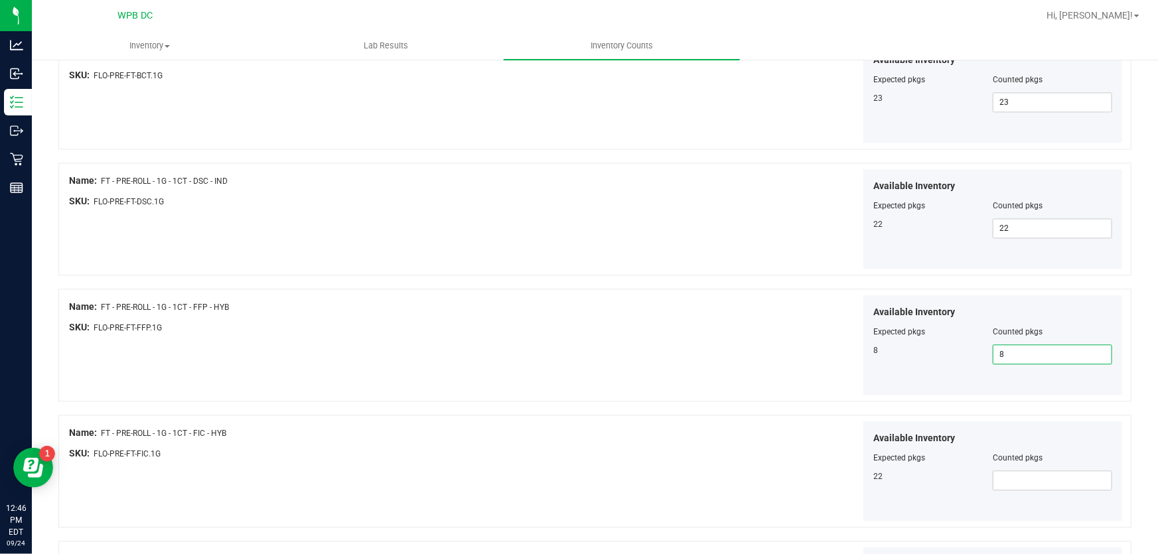
scroll to position [1440, 0]
type input "8"
click at [708, 447] on div "Available Inventory Expected pkgs Counted pkgs 22" at bounding box center [861, 471] width 528 height 100
click at [1037, 478] on span at bounding box center [1051, 480] width 119 height 20
type input "22"
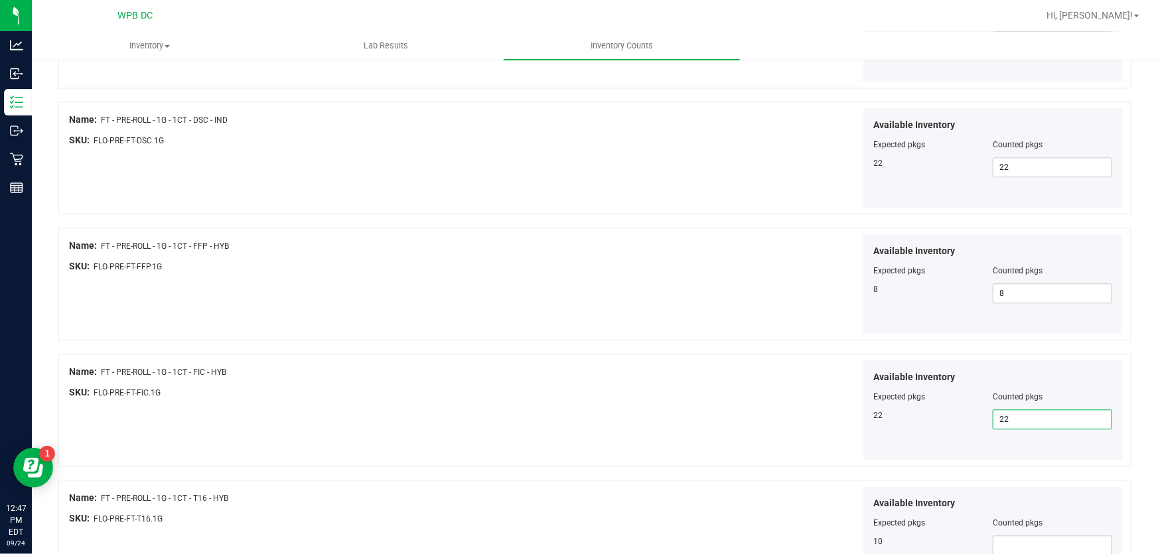
type input "22"
drag, startPoint x: 598, startPoint y: 364, endPoint x: 607, endPoint y: 360, distance: 9.2
click at [602, 362] on div "Available Inventory Expected pkgs Counted pkgs 22 22 22" at bounding box center [861, 410] width 528 height 100
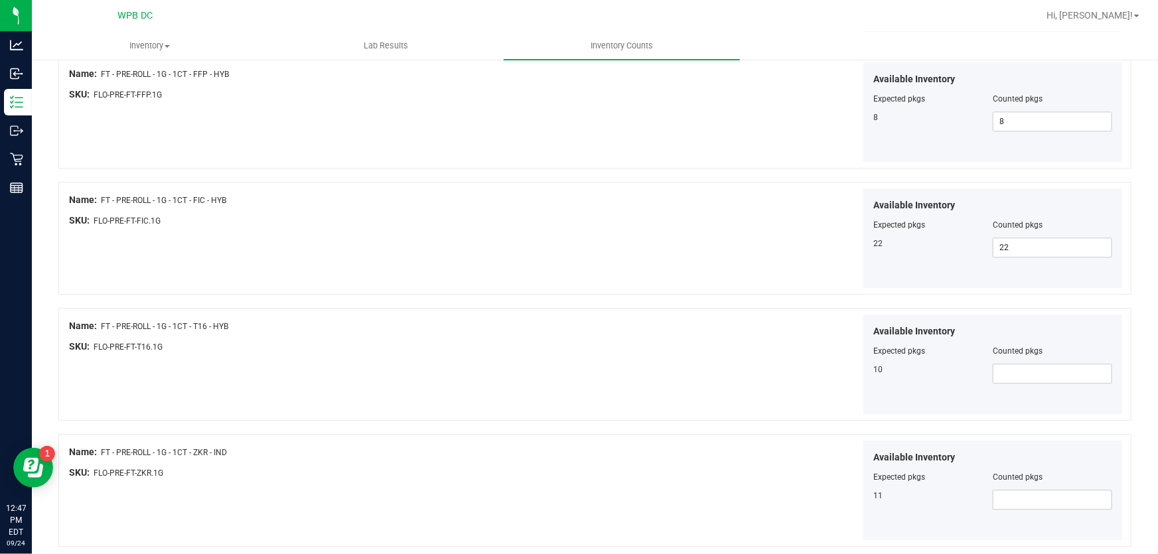
scroll to position [1742, 0]
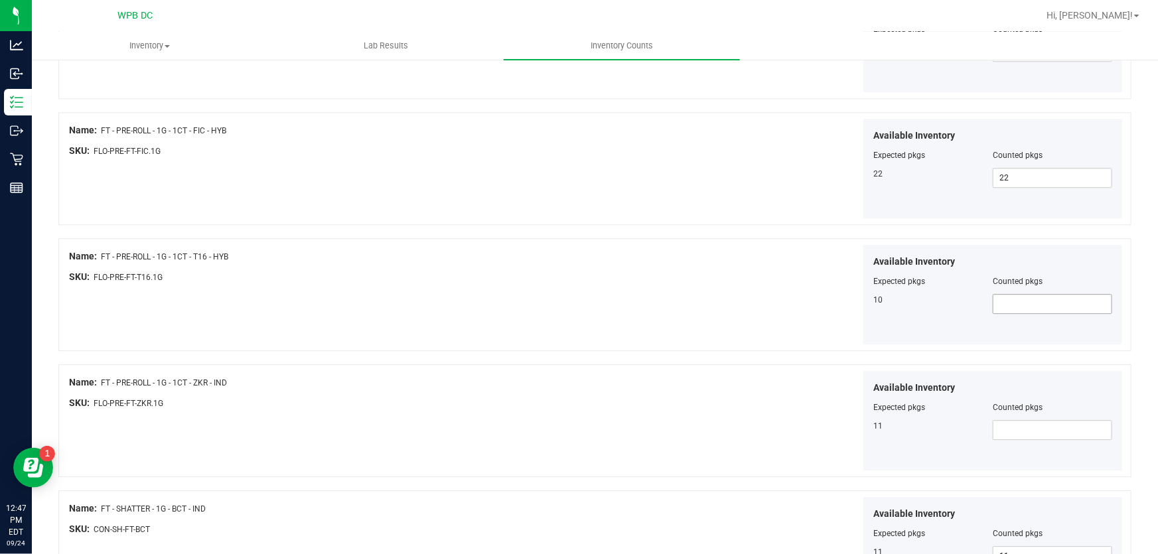
click at [1023, 296] on span at bounding box center [1051, 304] width 119 height 20
type input "10"
click at [635, 308] on div "Available Inventory Expected pkgs Counted pkgs 10 10 10" at bounding box center [861, 295] width 528 height 100
click at [1021, 430] on span at bounding box center [1051, 430] width 119 height 20
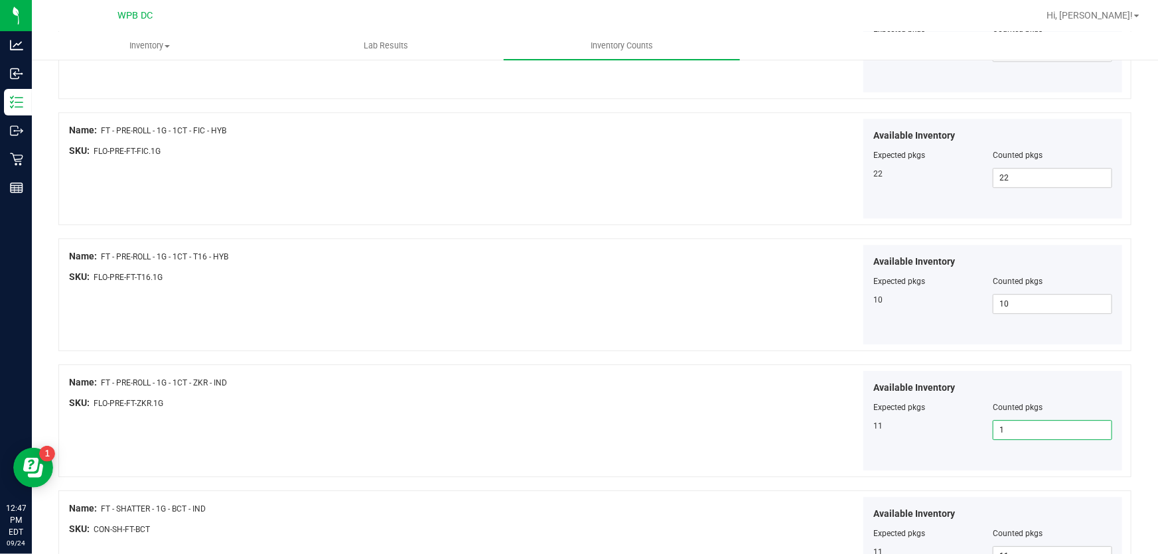
type input "11"
click at [710, 395] on div "Available Inventory Expected pkgs Counted pkgs 11 11 11" at bounding box center [861, 421] width 528 height 100
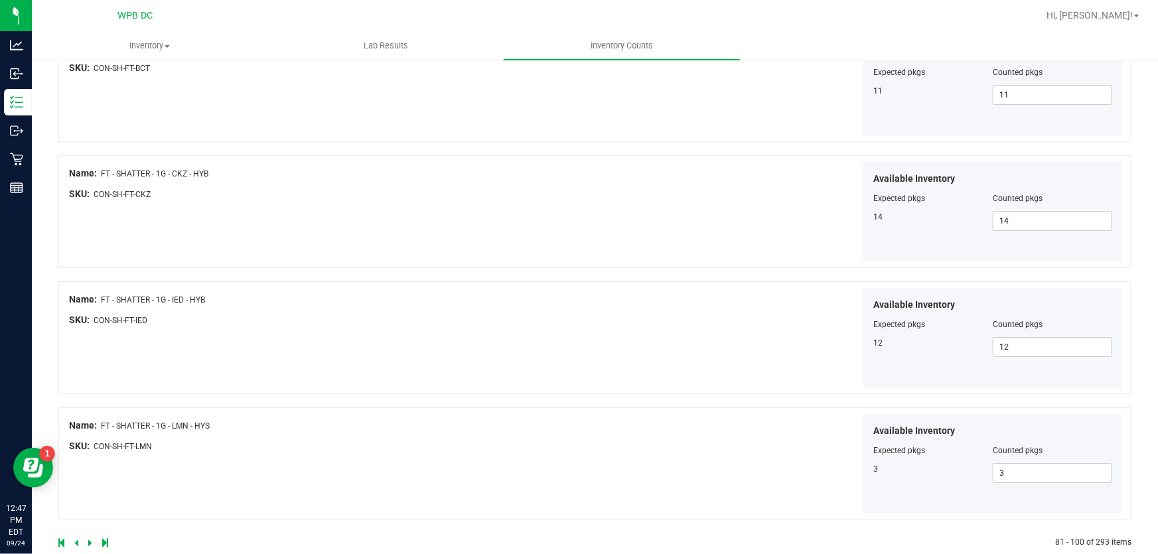
scroll to position [2224, 0]
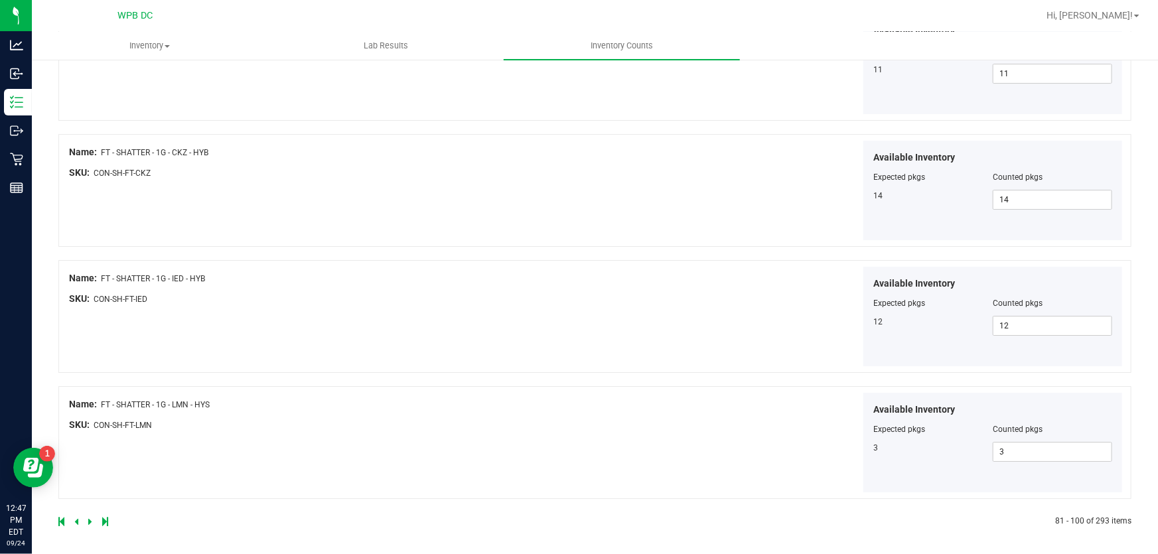
click at [90, 517] on icon at bounding box center [90, 521] width 4 height 8
click at [89, 517] on icon at bounding box center [90, 521] width 4 height 8
click at [88, 518] on icon at bounding box center [90, 521] width 4 height 8
click at [88, 517] on icon at bounding box center [90, 521] width 4 height 8
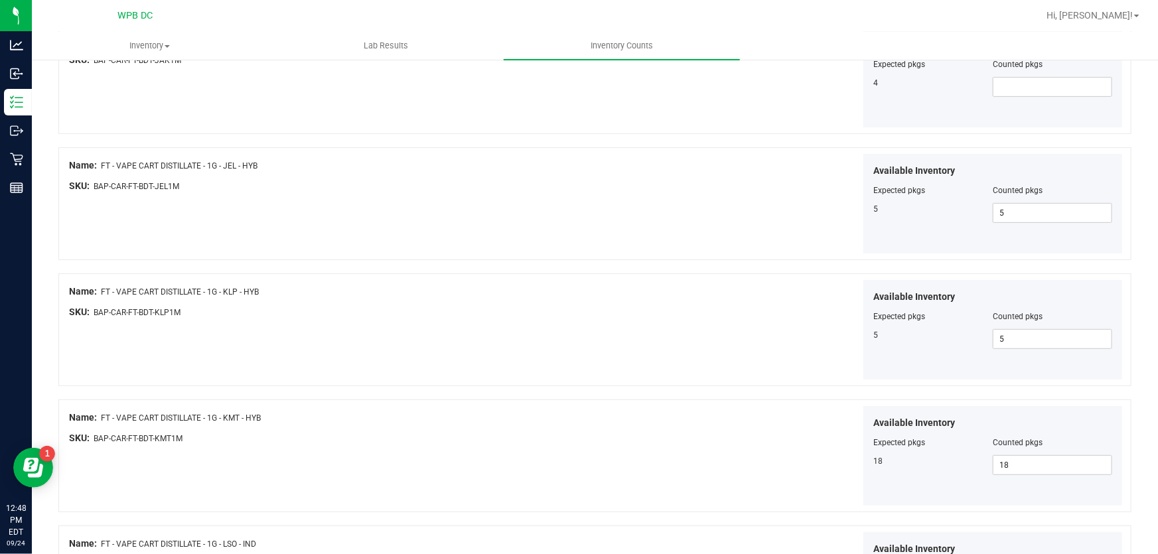
scroll to position [0, 0]
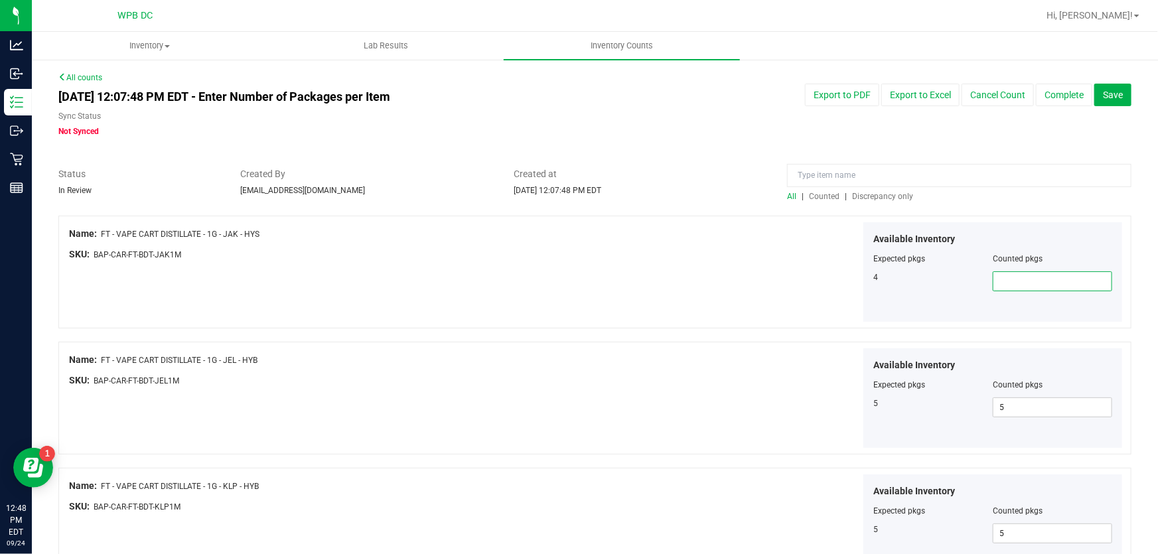
click at [992, 276] on span at bounding box center [1051, 281] width 119 height 20
type input "4"
click at [455, 285] on div "Name: FT - VAPE CART DISTILLATE - 1G - JAK - HYS SKU: BAP-CAR-FT-BDT-JAK1M Avai…" at bounding box center [594, 272] width 1073 height 113
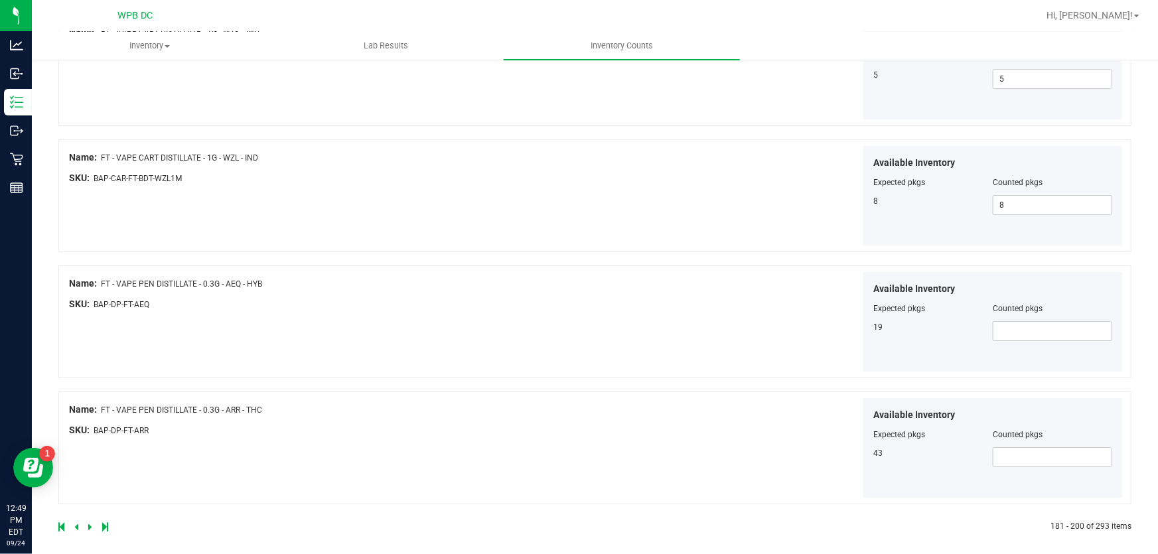
scroll to position [2224, 0]
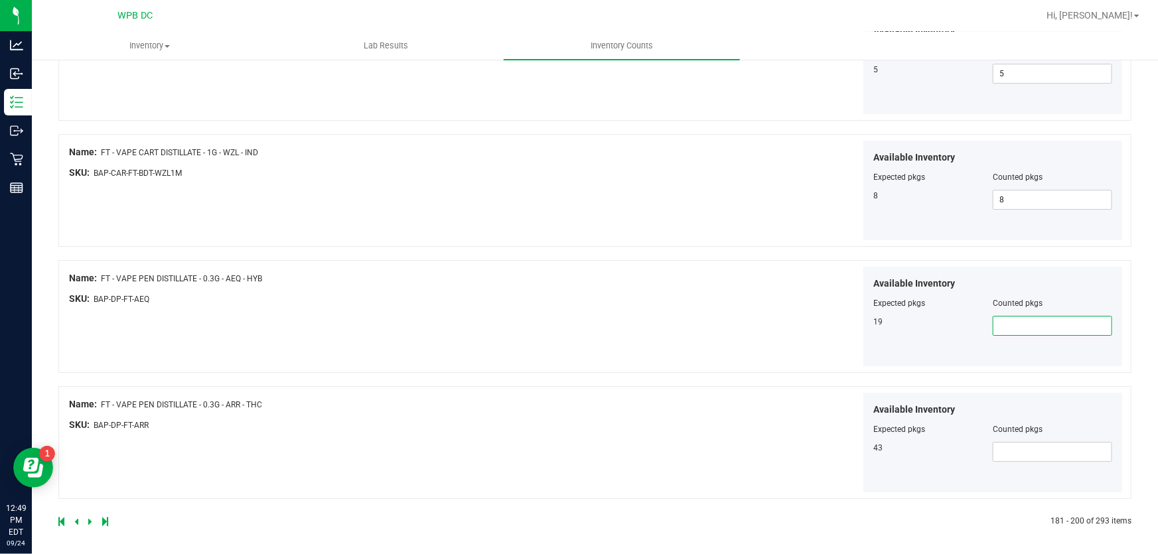
click at [1006, 322] on span at bounding box center [1051, 326] width 119 height 20
type input "19"
drag, startPoint x: 611, startPoint y: 287, endPoint x: 622, endPoint y: 284, distance: 10.9
click at [615, 285] on div "Available Inventory Expected pkgs Counted pkgs 19 19 19" at bounding box center [861, 317] width 528 height 100
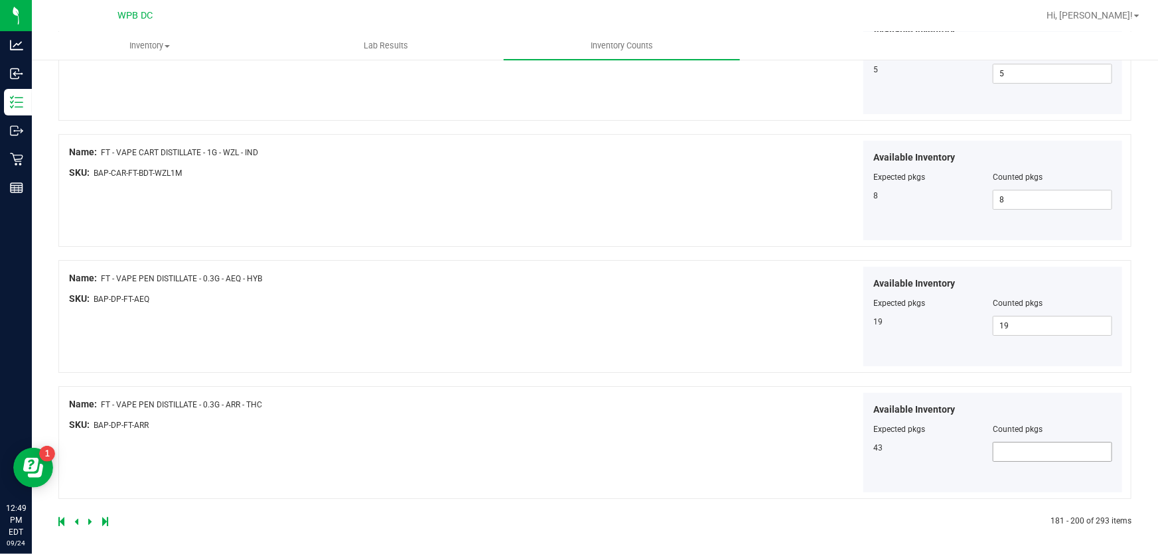
click at [993, 448] on span at bounding box center [1051, 452] width 119 height 20
type input "43"
click at [647, 334] on div "Available Inventory Expected pkgs Counted pkgs 19 19 19" at bounding box center [861, 317] width 528 height 100
click at [90, 517] on icon at bounding box center [90, 521] width 4 height 8
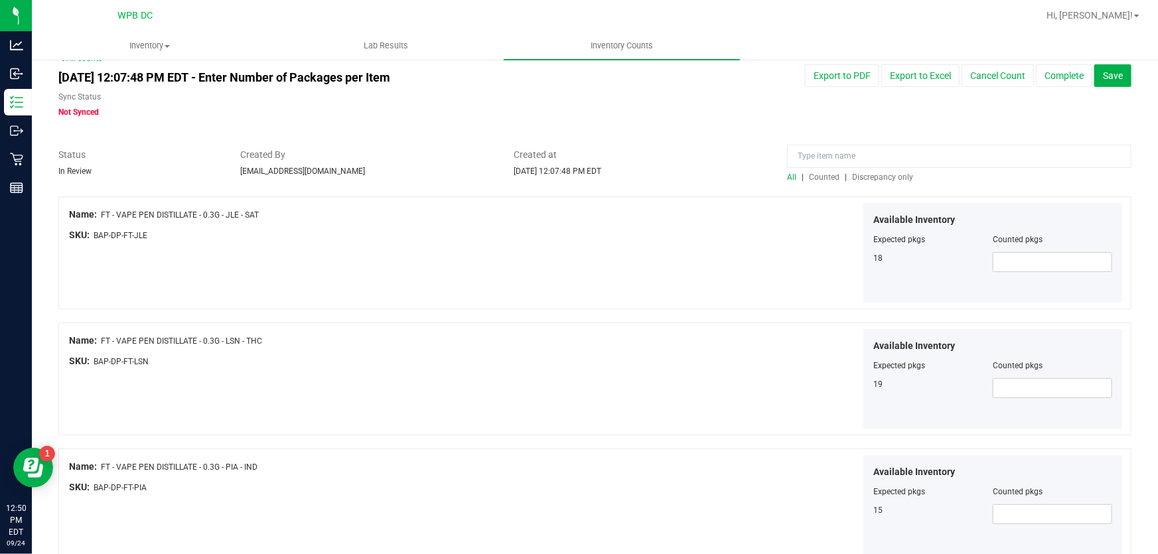
scroll to position [0, 0]
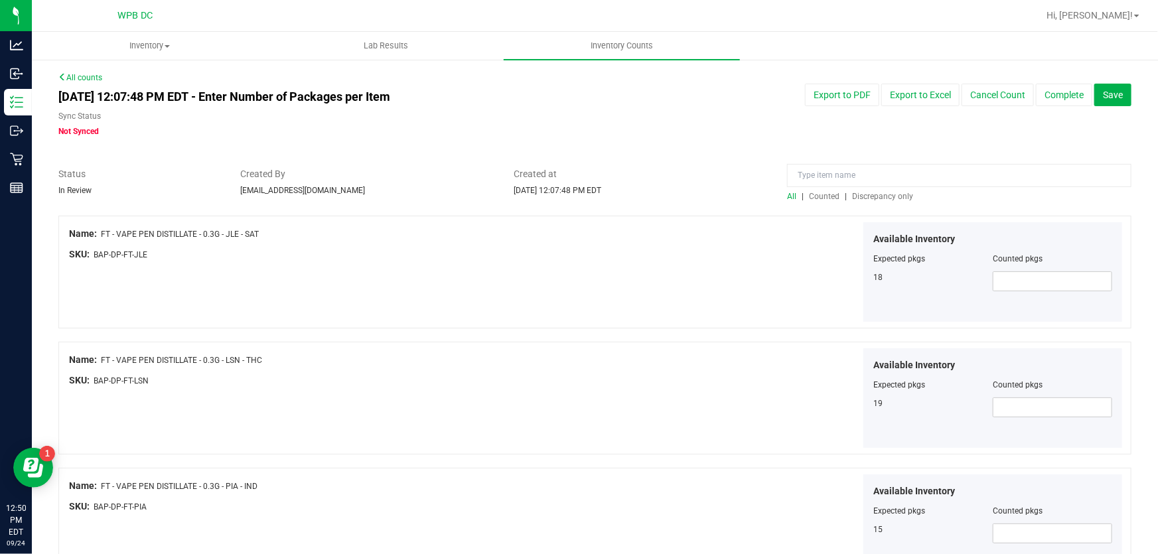
drag, startPoint x: 1014, startPoint y: 270, endPoint x: 640, endPoint y: 296, distance: 374.4
click at [1010, 270] on div at bounding box center [992, 268] width 239 height 7
click at [992, 287] on span at bounding box center [1051, 281] width 119 height 20
type input "18"
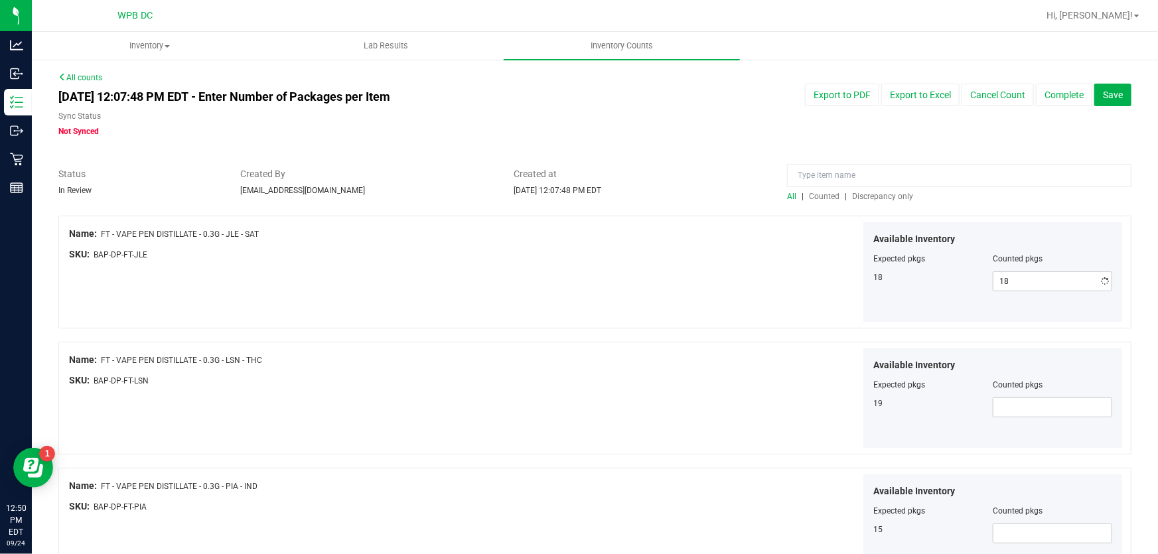
click at [759, 269] on div "Available Inventory Expected pkgs Counted pkgs 18 18 18" at bounding box center [861, 272] width 528 height 100
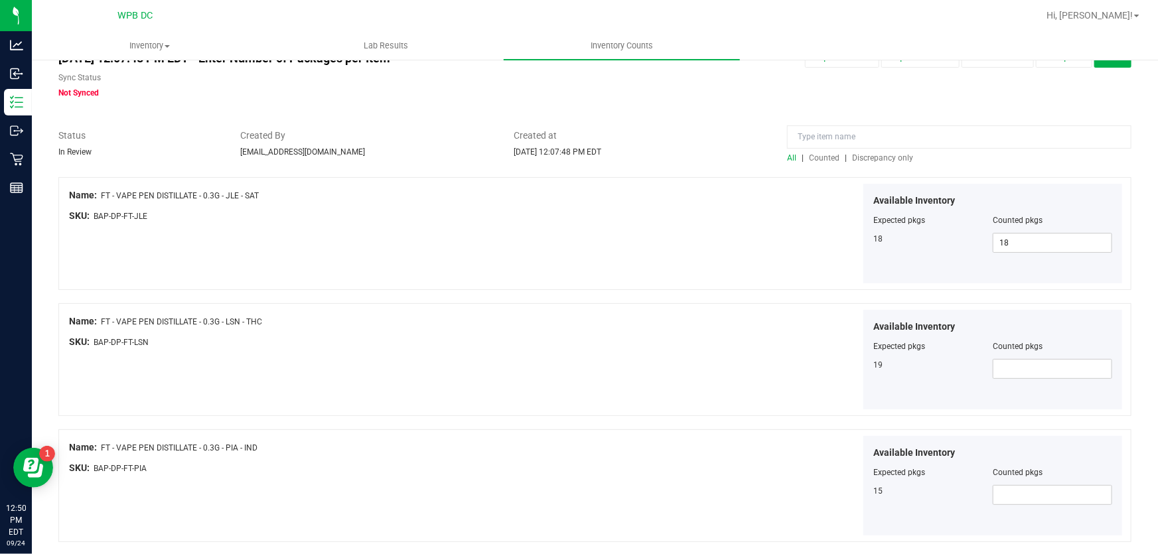
scroll to position [60, 0]
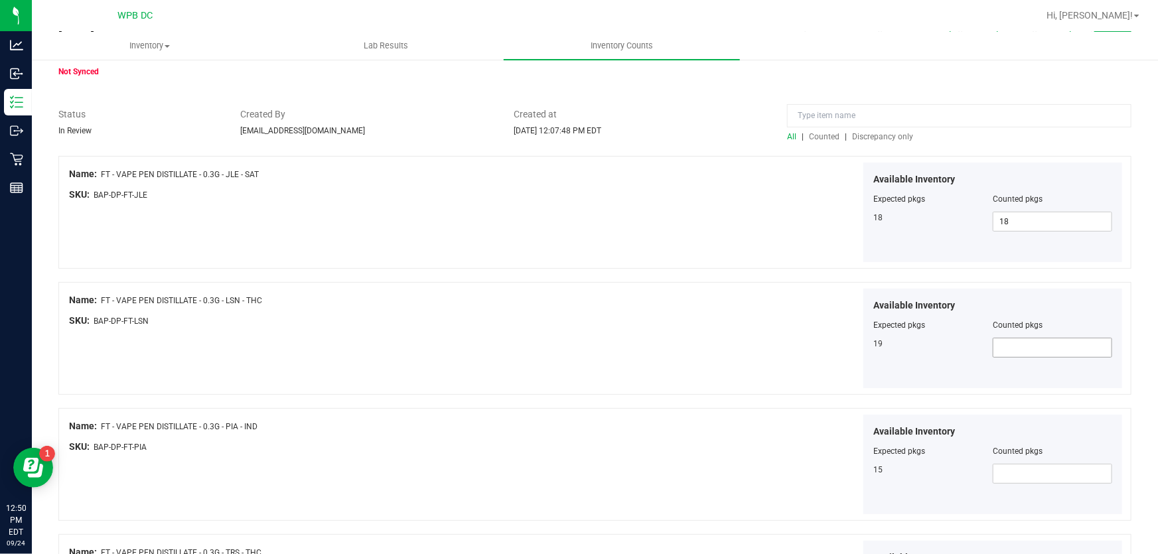
click at [1010, 344] on span at bounding box center [1051, 348] width 119 height 20
type input "19"
click at [586, 371] on div "Name: FT - VAPE PEN DISTILLATE - 0.3G - LSN - THC SKU: BAP-DP-FT-LSN Available …" at bounding box center [594, 338] width 1073 height 113
click at [998, 468] on span at bounding box center [1051, 474] width 119 height 20
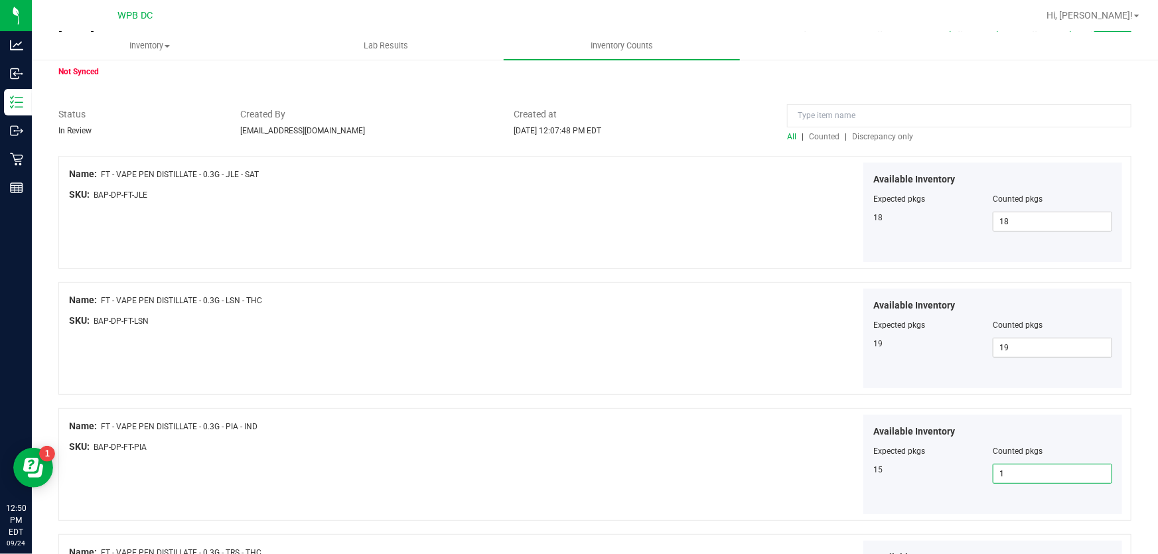
type input "15"
click at [728, 431] on div "Available Inventory Expected pkgs Counted pkgs 15 15 15" at bounding box center [861, 465] width 528 height 100
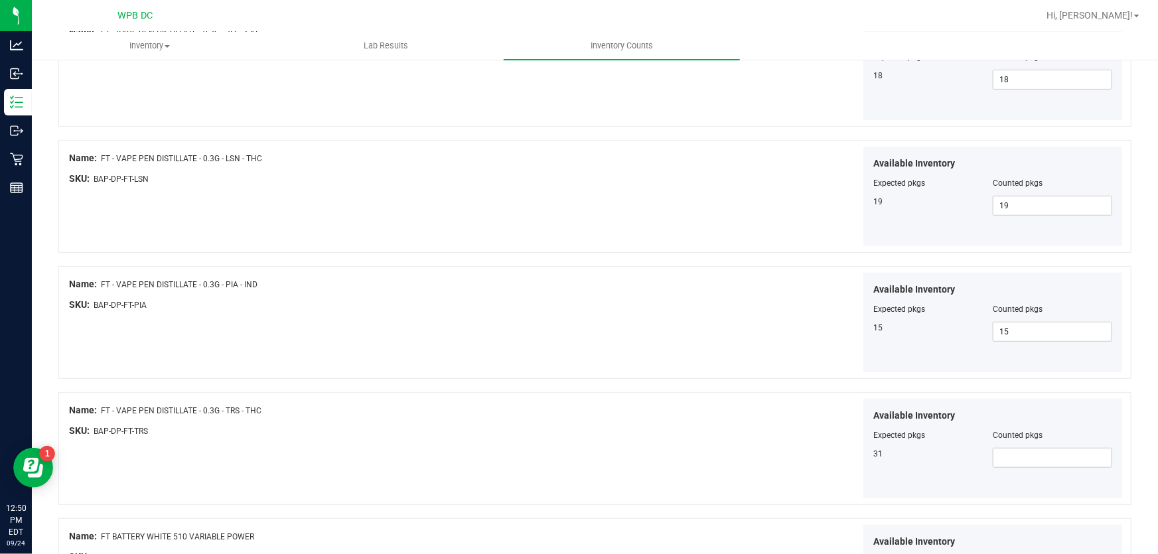
scroll to position [241, 0]
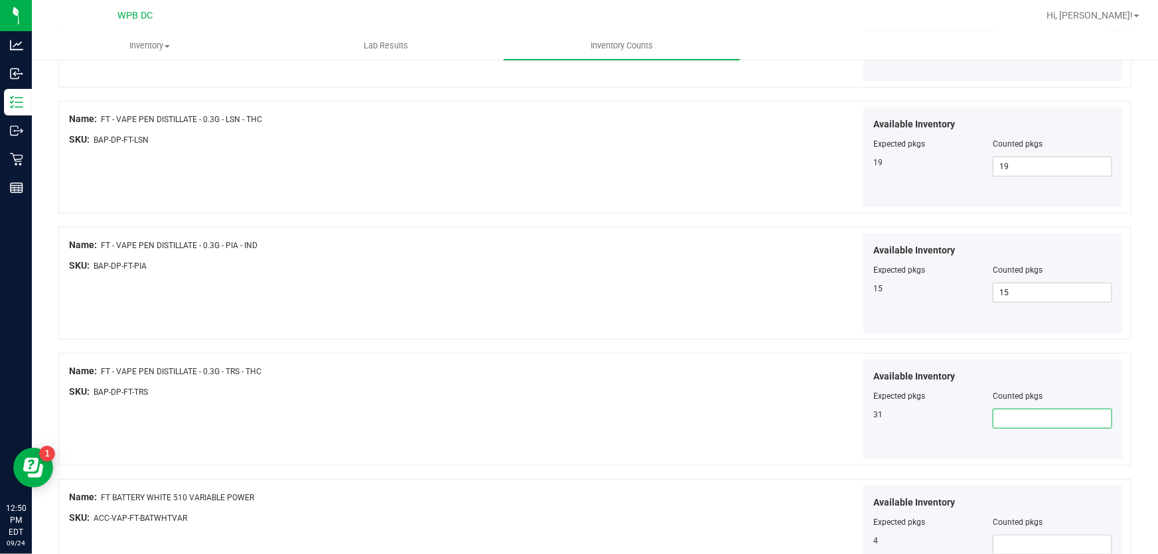
click at [1010, 425] on span at bounding box center [1051, 419] width 119 height 20
type input "31"
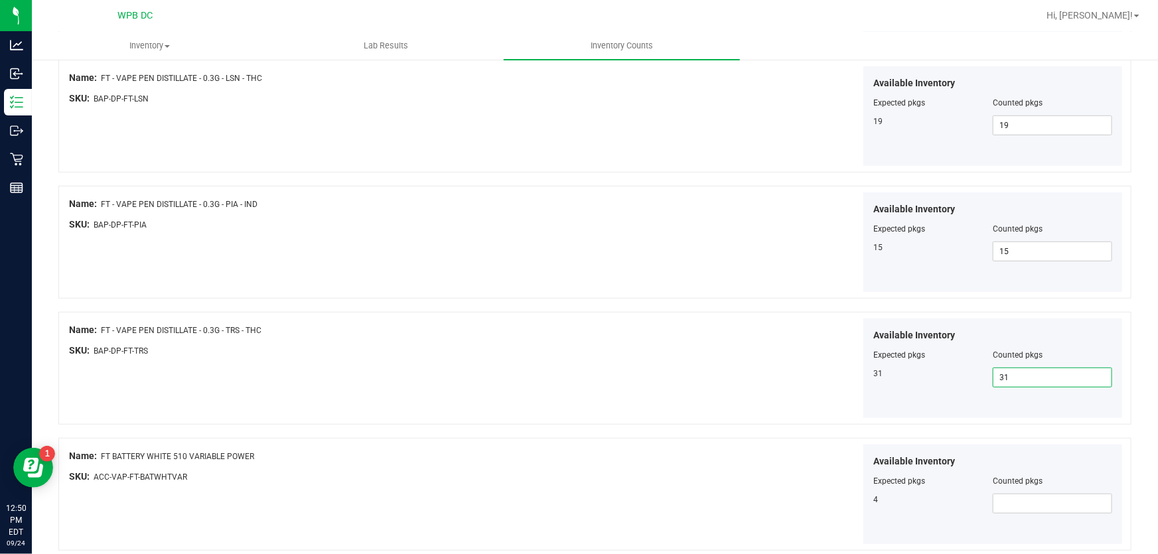
scroll to position [362, 0]
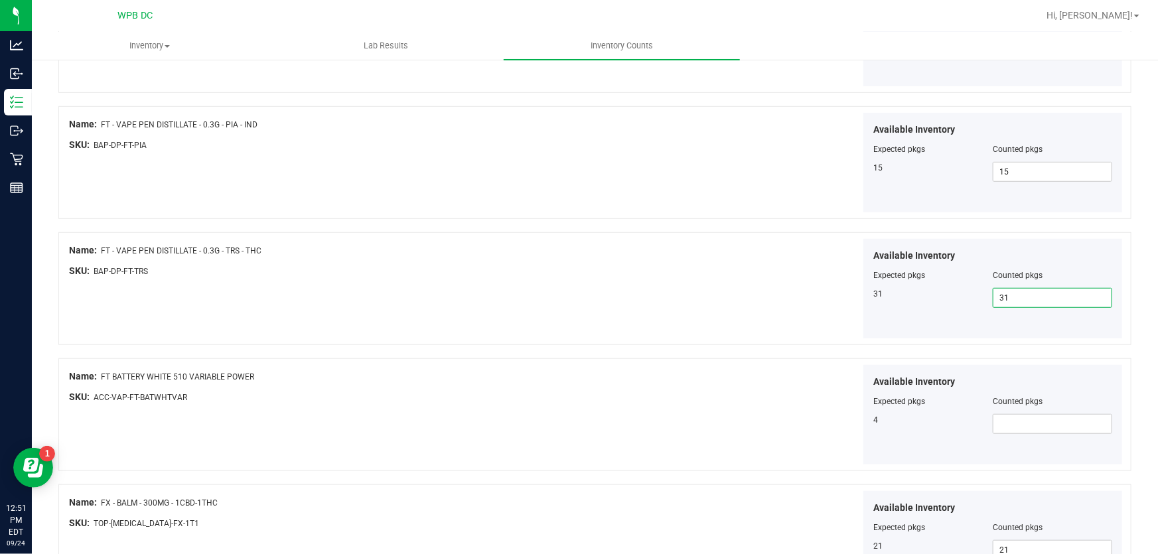
type input "31"
click at [722, 289] on div "Available Inventory Expected pkgs Counted pkgs 31 31 31" at bounding box center [861, 289] width 528 height 100
click at [1023, 423] on span at bounding box center [1051, 424] width 119 height 20
type input "4"
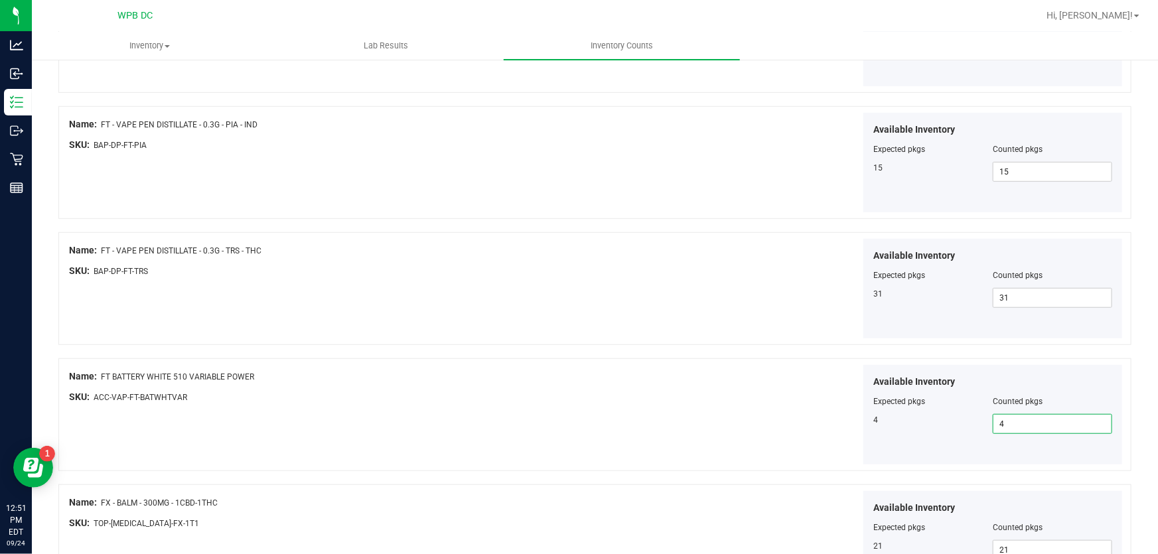
click at [656, 385] on div "Available Inventory Expected pkgs Counted pkgs 4 4 4" at bounding box center [861, 415] width 528 height 100
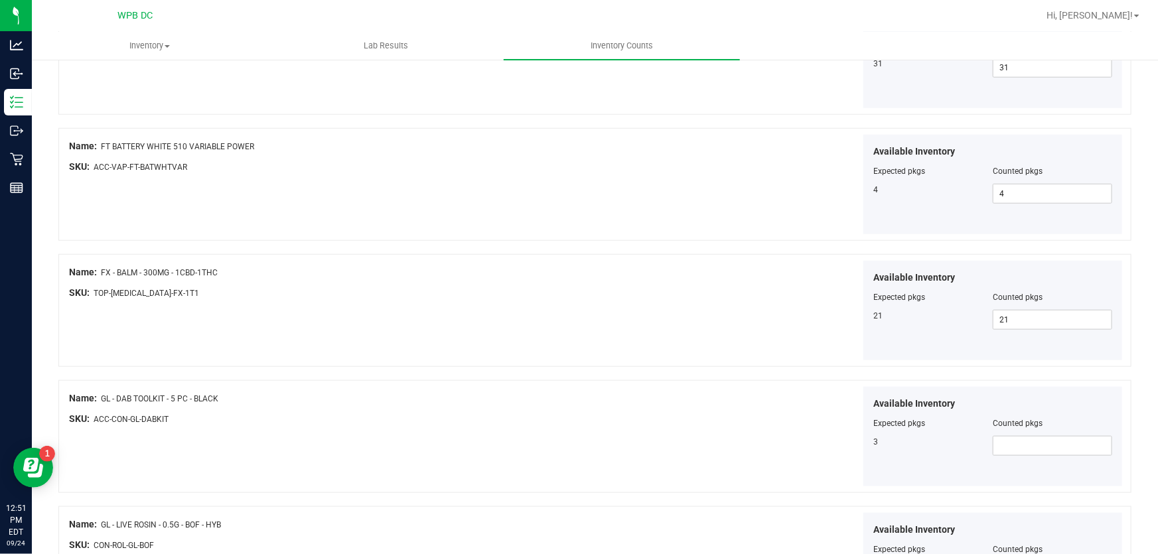
scroll to position [663, 0]
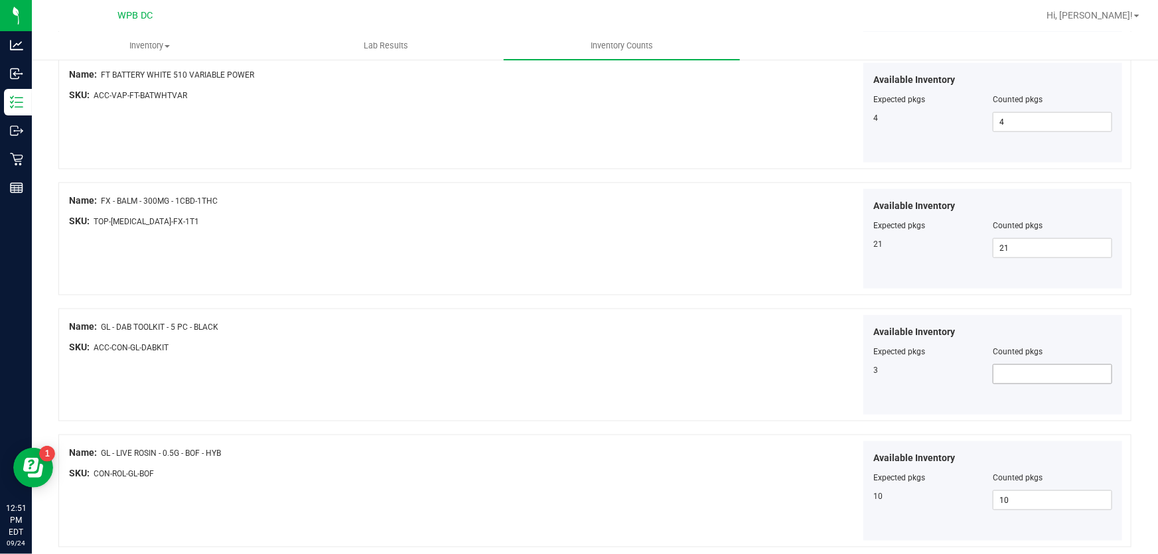
click at [1015, 375] on span at bounding box center [1051, 374] width 119 height 20
type input "3"
click at [436, 365] on div "Name: GL - DAB TOOLKIT - 5 PC - BLACK SKU: ACC-CON-GL-DABKIT Available Inventor…" at bounding box center [594, 364] width 1073 height 113
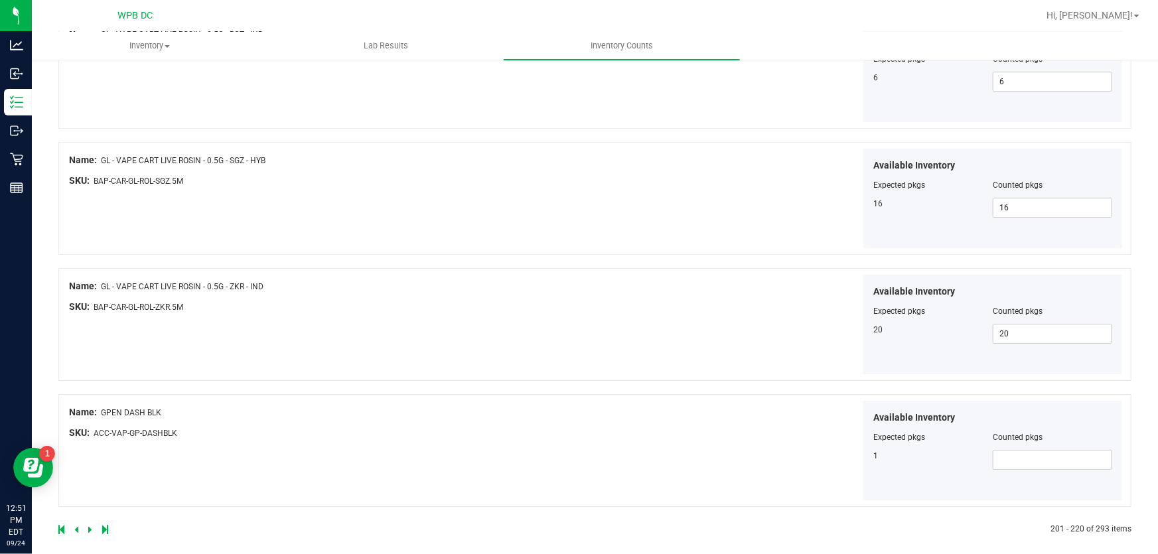
scroll to position [2224, 0]
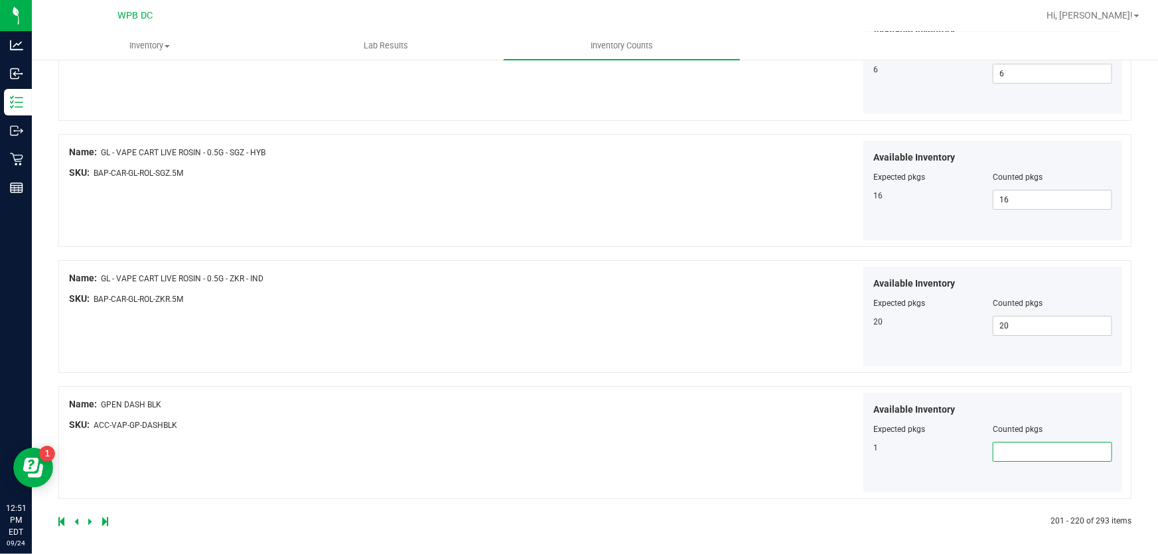
click at [1004, 454] on span at bounding box center [1051, 452] width 119 height 20
type input "1"
click at [526, 420] on div "SKU: ACC-VAP-GP-DASHBLK" at bounding box center [333, 425] width 528 height 14
click at [88, 519] on icon at bounding box center [90, 521] width 4 height 8
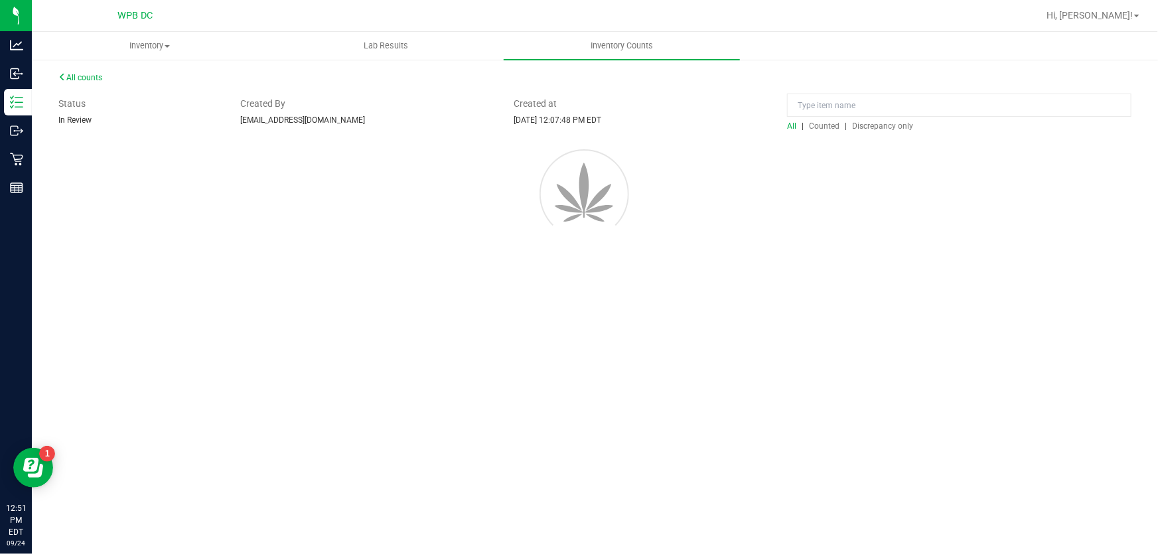
scroll to position [0, 0]
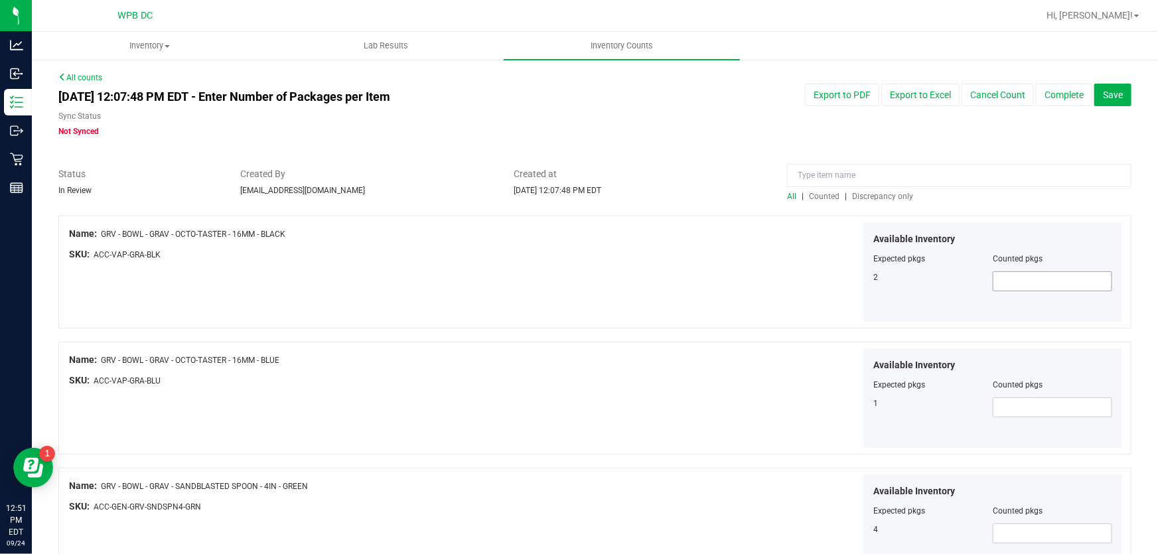
click at [993, 273] on span at bounding box center [1051, 281] width 119 height 20
type input "2"
click at [365, 352] on div "Name: GRV - BOWL - GRAV - OCTO-TASTER - 16MM - BLUE SKU: ACC-VAP-GRA-BLU" at bounding box center [333, 373] width 528 height 50
drag, startPoint x: 1003, startPoint y: 400, endPoint x: 988, endPoint y: 399, distance: 14.6
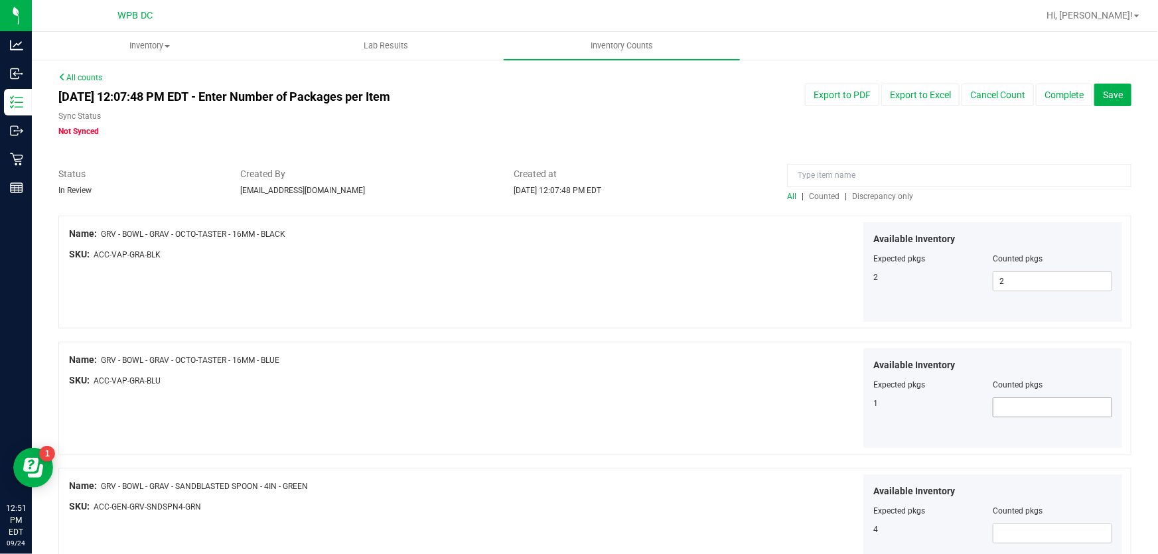
click at [1002, 399] on span at bounding box center [1051, 407] width 119 height 20
type input "1"
click at [489, 418] on div "Name: GRV - BOWL - GRAV - OCTO-TASTER - 16MM - BLUE SKU: ACC-VAP-GRA-BLU Availa…" at bounding box center [594, 398] width 1073 height 113
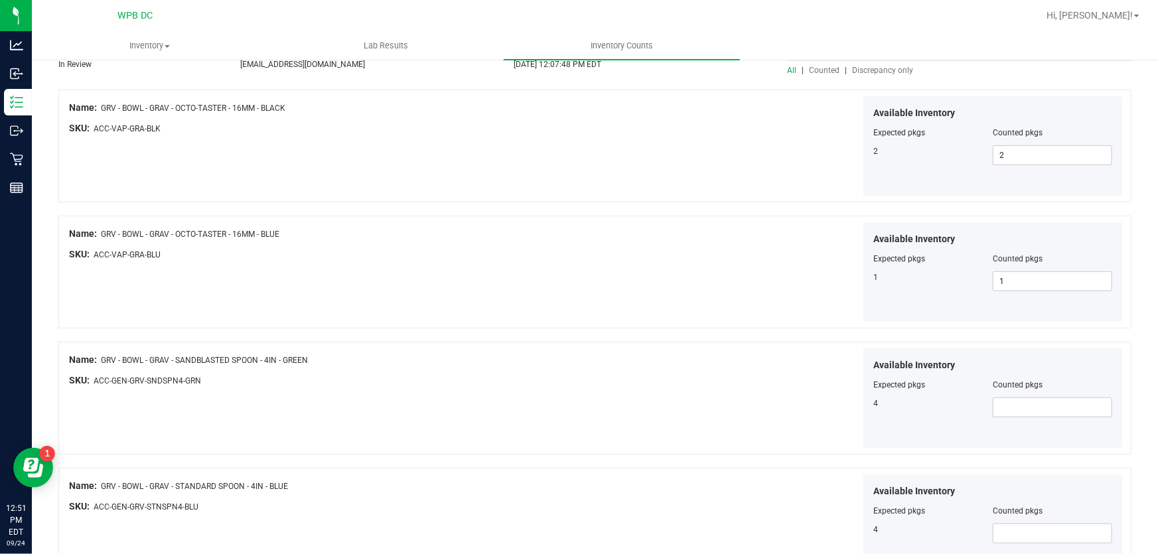
scroll to position [180, 0]
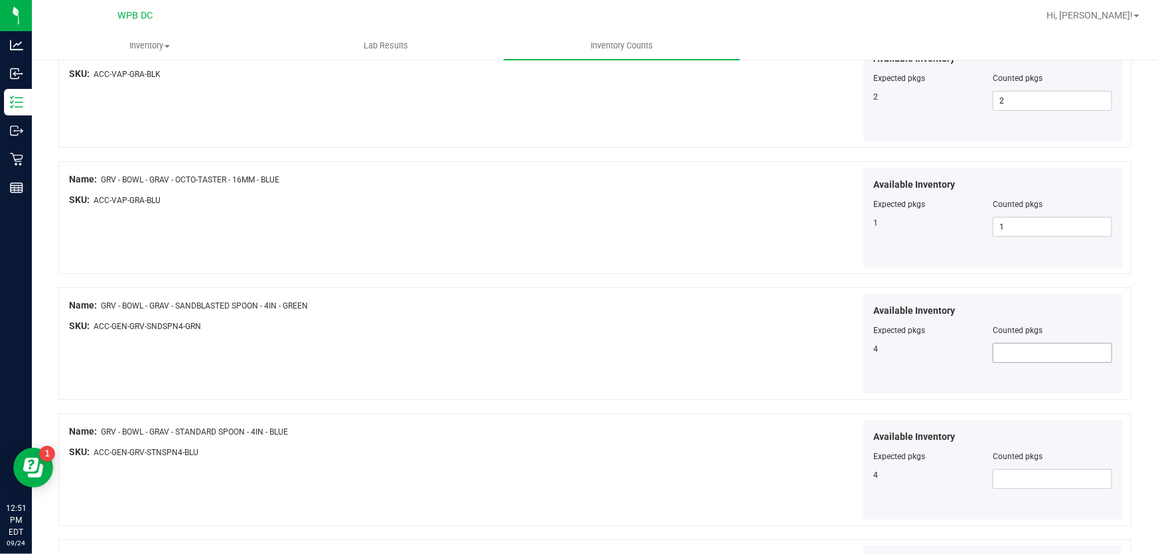
click at [992, 356] on span at bounding box center [1051, 353] width 119 height 20
type input "4"
click at [643, 318] on div "Available Inventory Expected pkgs Counted pkgs 4 4 4" at bounding box center [861, 344] width 528 height 100
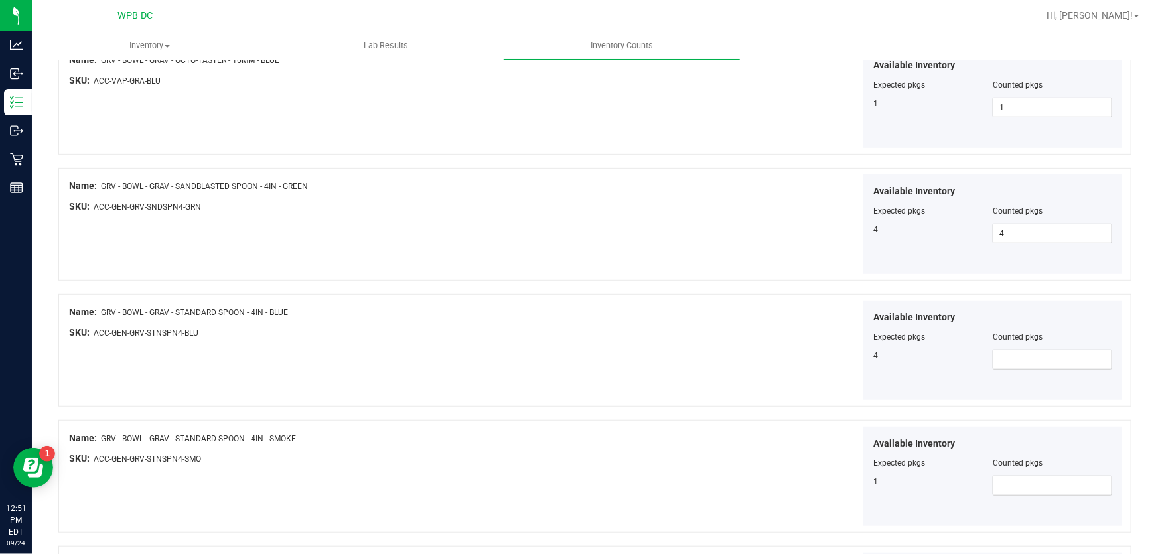
scroll to position [301, 0]
click at [1029, 352] on span at bounding box center [1051, 358] width 119 height 20
type input "4"
click at [436, 338] on div at bounding box center [333, 341] width 528 height 7
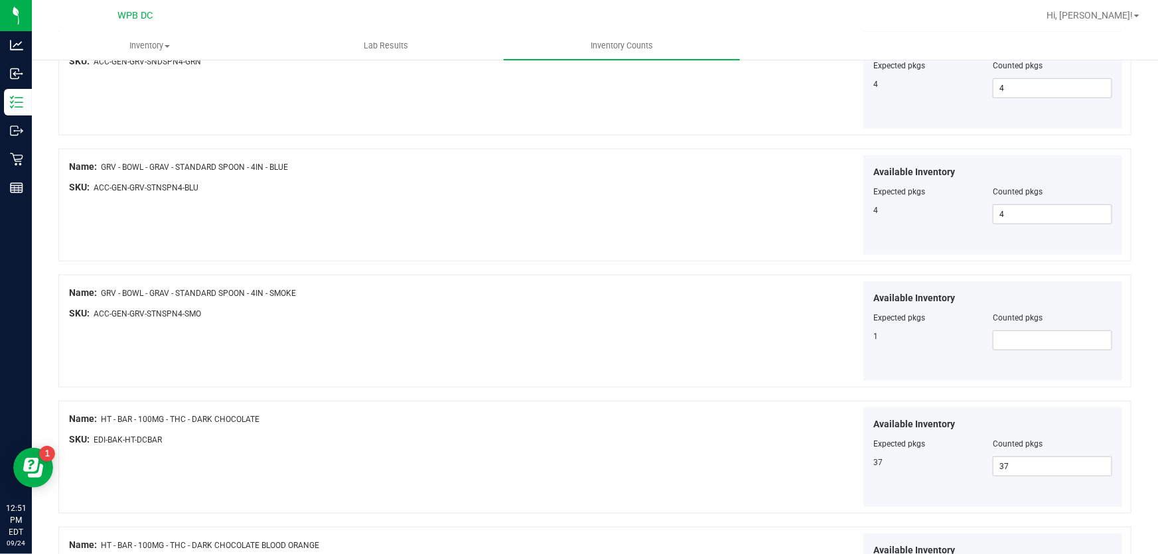
scroll to position [482, 0]
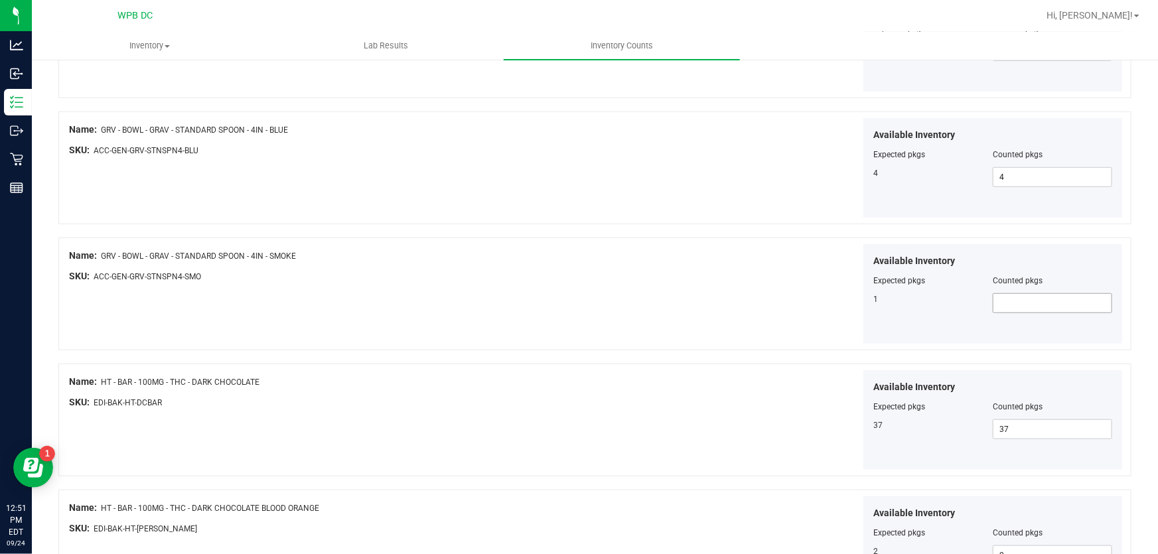
click at [1001, 299] on span at bounding box center [1051, 303] width 119 height 20
type input "1"
click at [466, 283] on div at bounding box center [333, 286] width 528 height 7
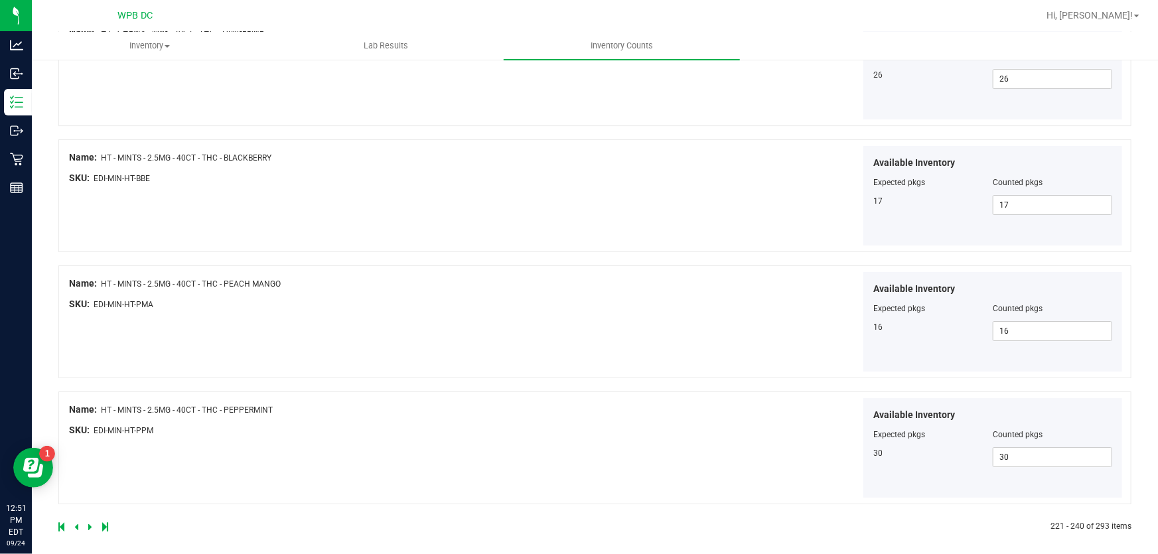
scroll to position [2224, 0]
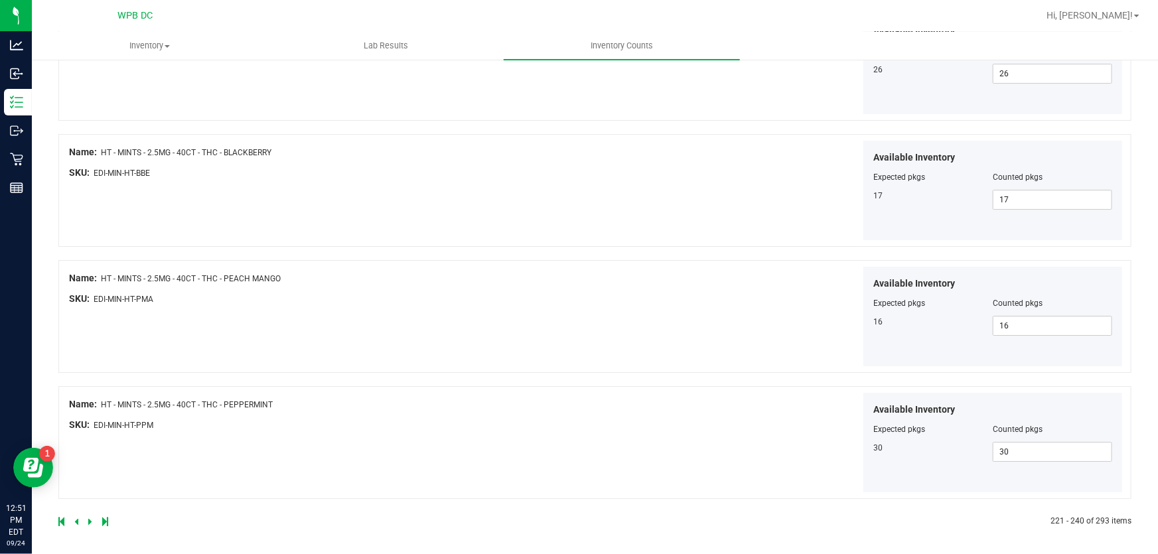
click at [90, 517] on icon at bounding box center [90, 521] width 4 height 8
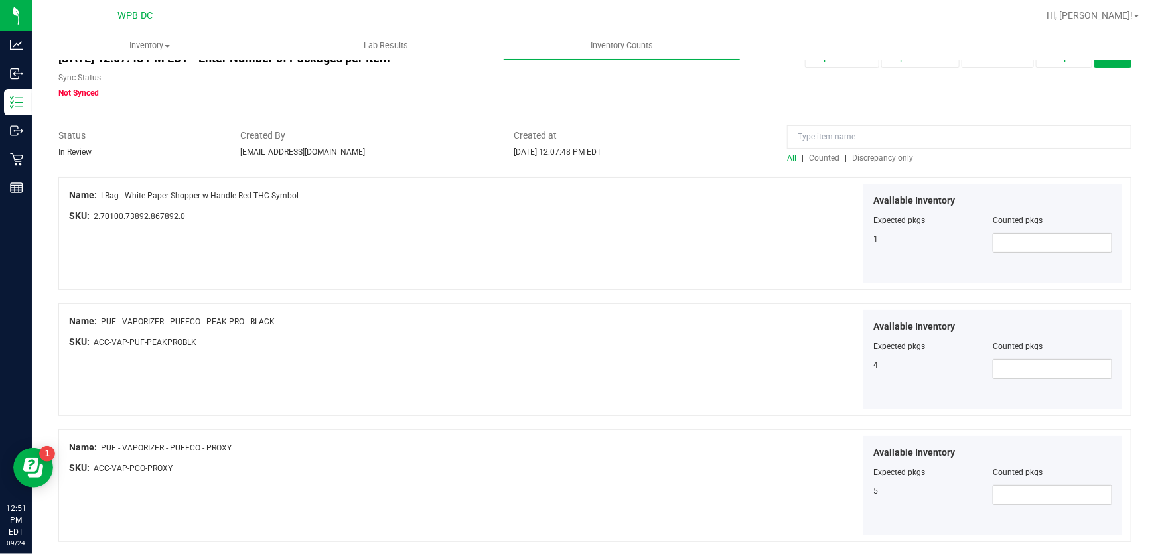
scroll to position [60, 0]
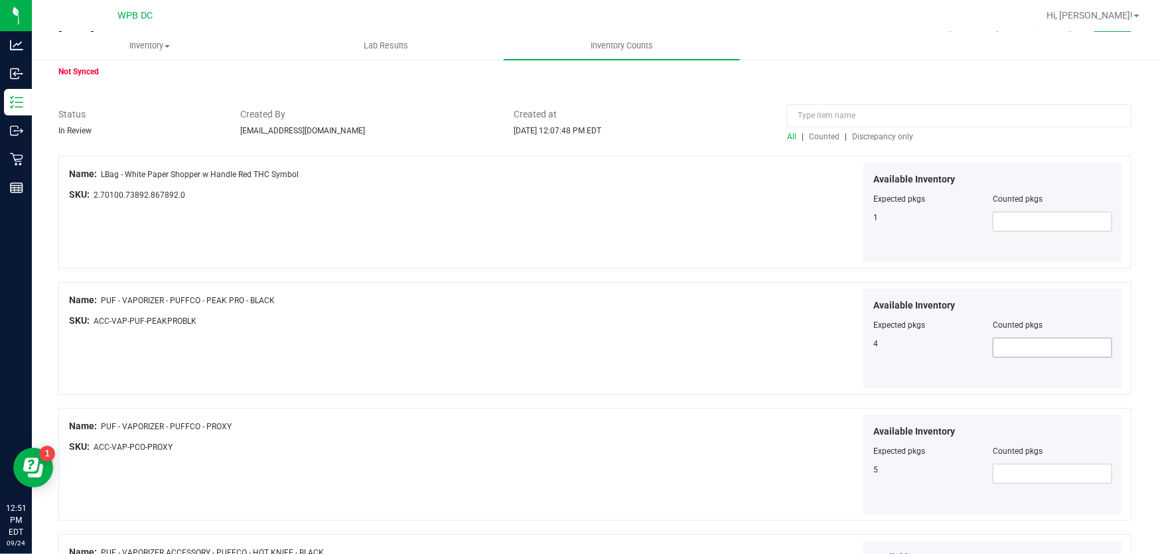
drag, startPoint x: 1035, startPoint y: 351, endPoint x: 1005, endPoint y: 343, distance: 30.9
click at [1035, 351] on span at bounding box center [1051, 348] width 119 height 20
type input "4"
click at [582, 334] on div "Name: PUF - VAPORIZER - PUFFCO - PEAK PRO - BLACK SKU: ACC-VAP-PUF-PEAKPROBLK" at bounding box center [333, 314] width 528 height 50
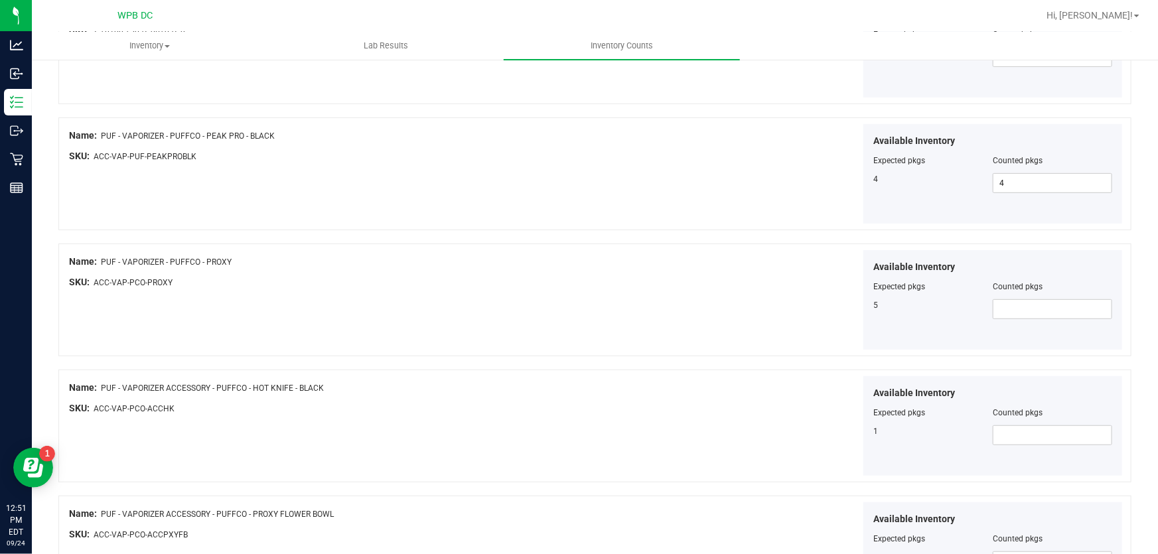
scroll to position [301, 0]
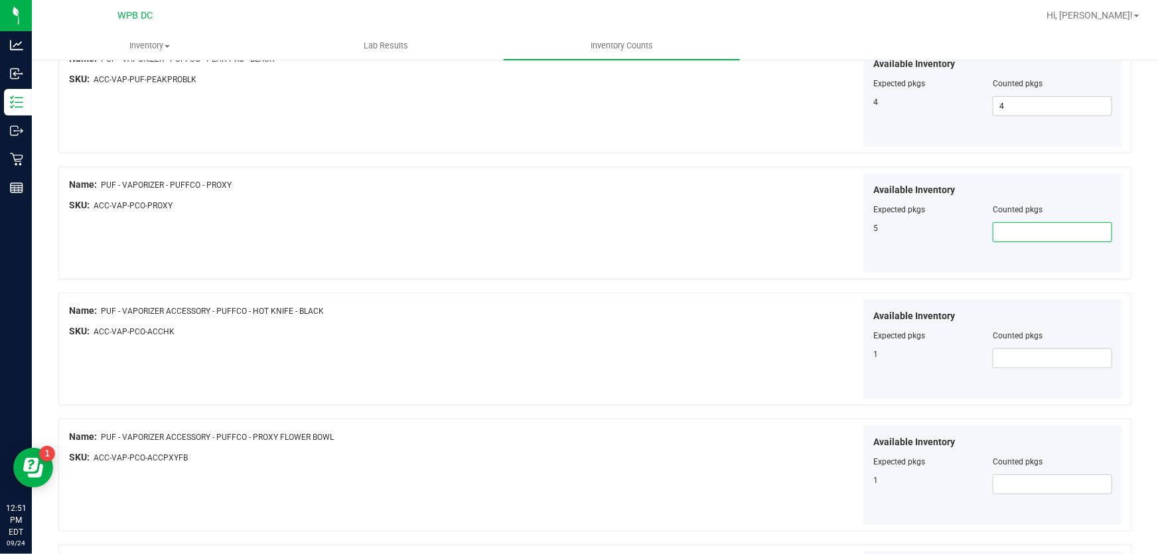
click at [1022, 230] on span at bounding box center [1051, 232] width 119 height 20
type input "5"
click at [518, 239] on div "Name: PUF - VAPORIZER - PUFFCO - PROXY SKU: ACC-VAP-PCO-PROXY Available Invento…" at bounding box center [594, 222] width 1073 height 113
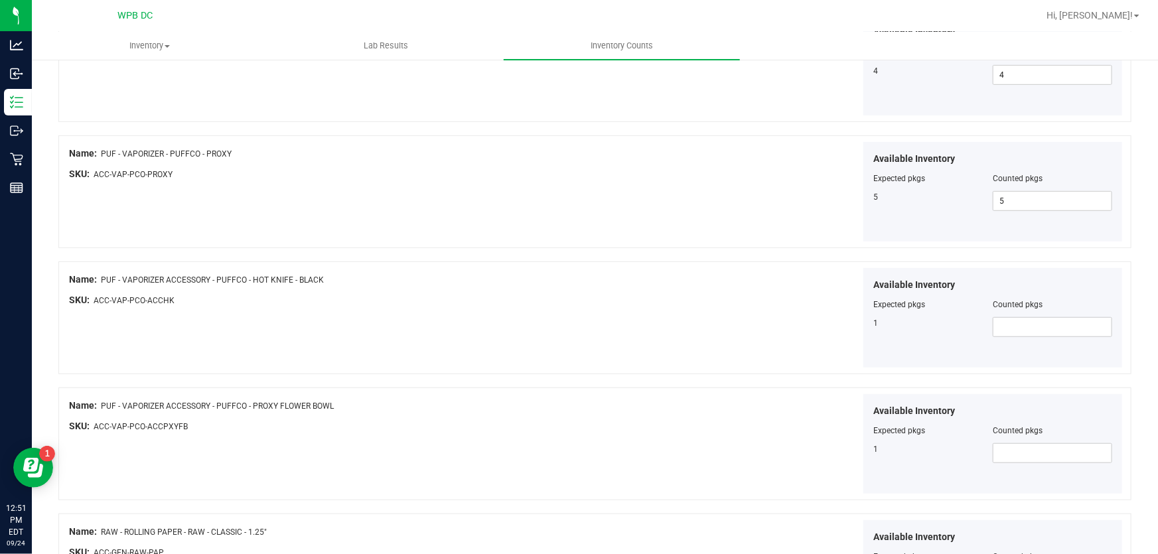
scroll to position [422, 0]
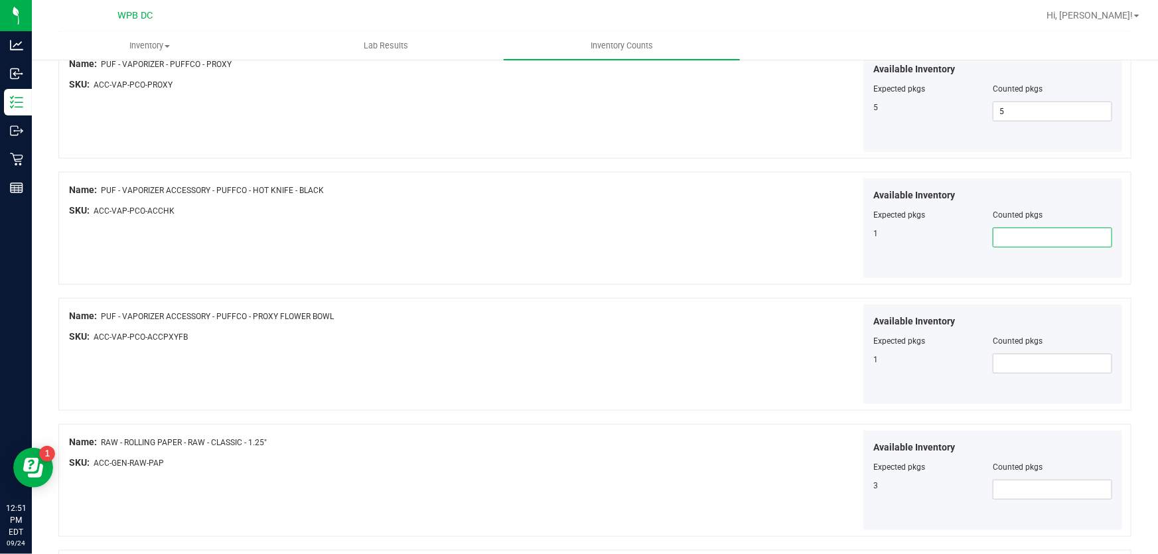
click at [995, 243] on span at bounding box center [1051, 238] width 119 height 20
type input "1"
drag, startPoint x: 470, startPoint y: 215, endPoint x: 485, endPoint y: 220, distance: 15.9
click at [472, 215] on div "SKU: ACC-VAP-PCO-ACCHK" at bounding box center [333, 211] width 528 height 14
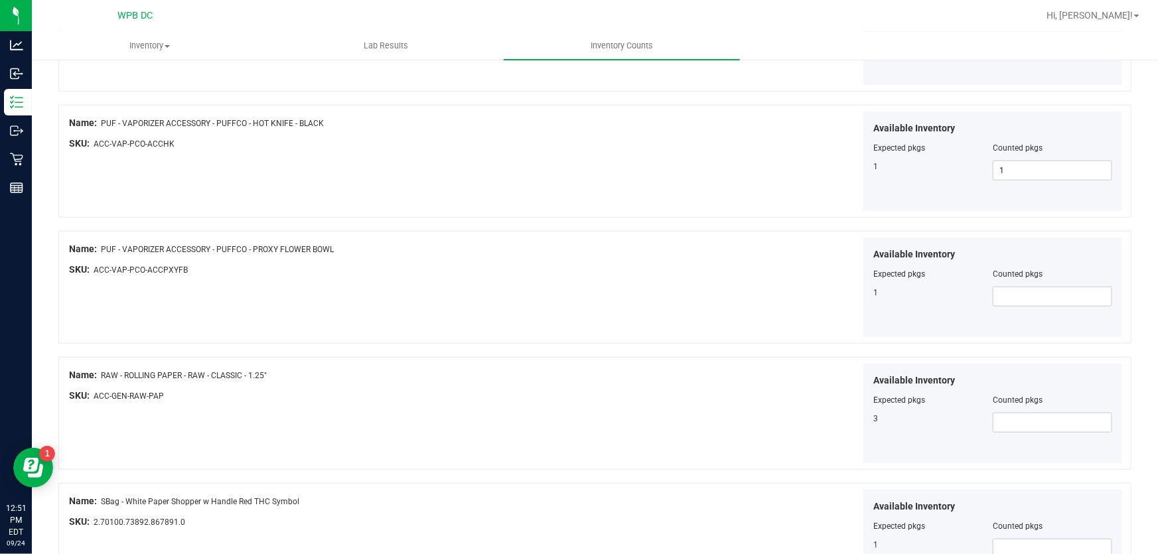
scroll to position [543, 0]
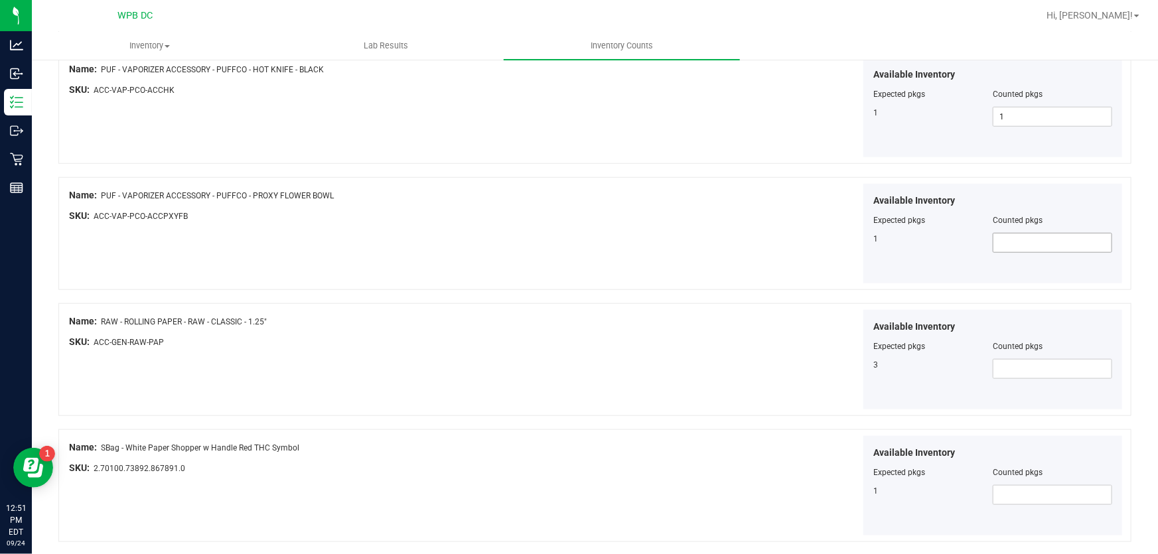
click at [992, 239] on span at bounding box center [1051, 243] width 119 height 20
type input "1"
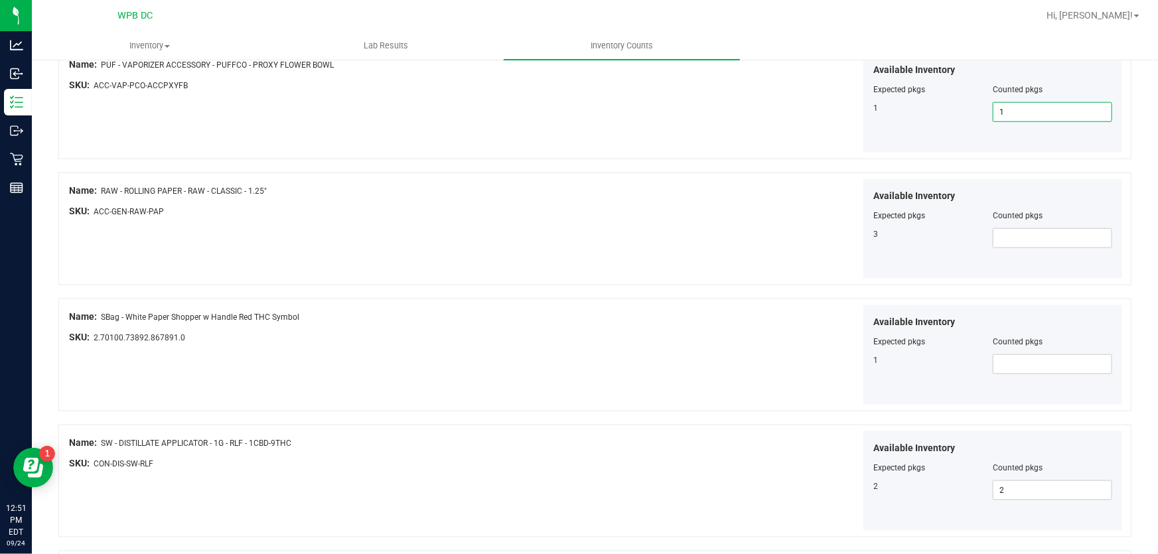
scroll to position [723, 0]
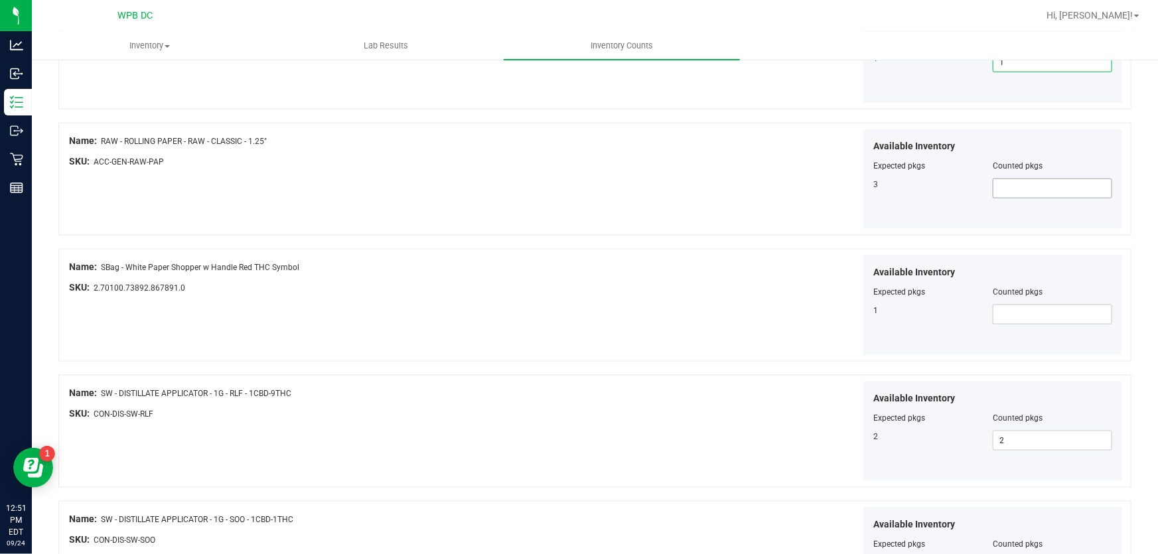
type input "1"
click at [1015, 182] on span at bounding box center [1051, 188] width 119 height 20
type input "3"
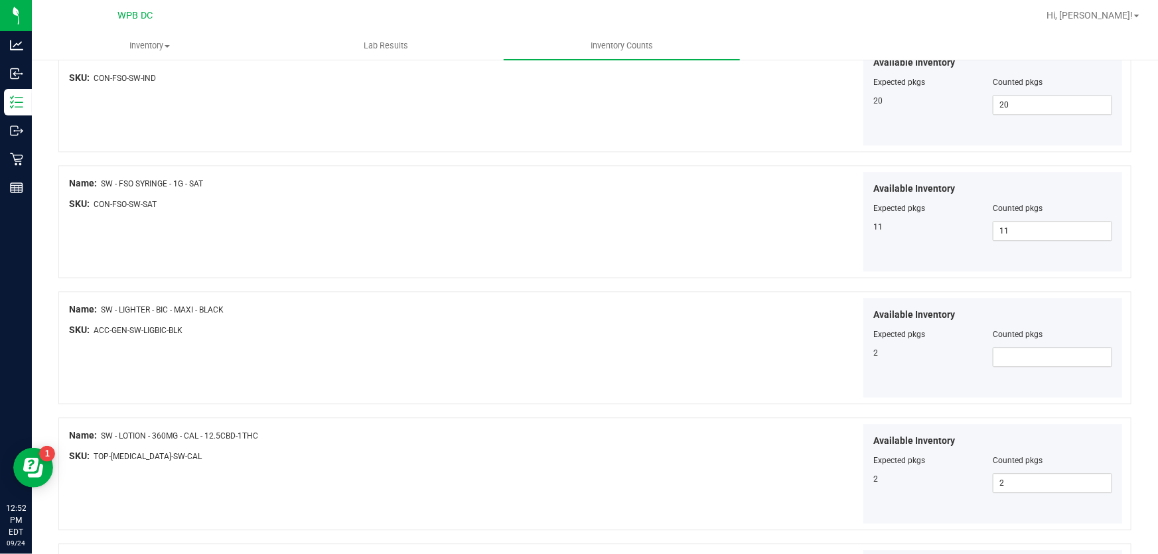
scroll to position [1567, 0]
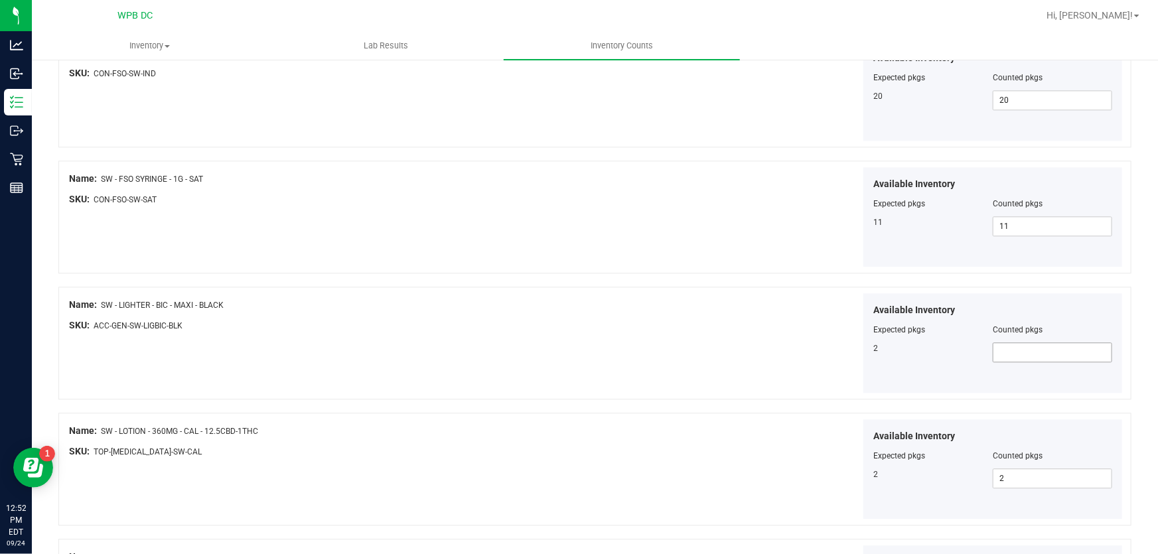
type input "3"
click at [994, 355] on span at bounding box center [1051, 352] width 119 height 20
type input "2"
click at [647, 293] on div "Available Inventory Expected pkgs Counted pkgs 2 2 2" at bounding box center [861, 343] width 528 height 100
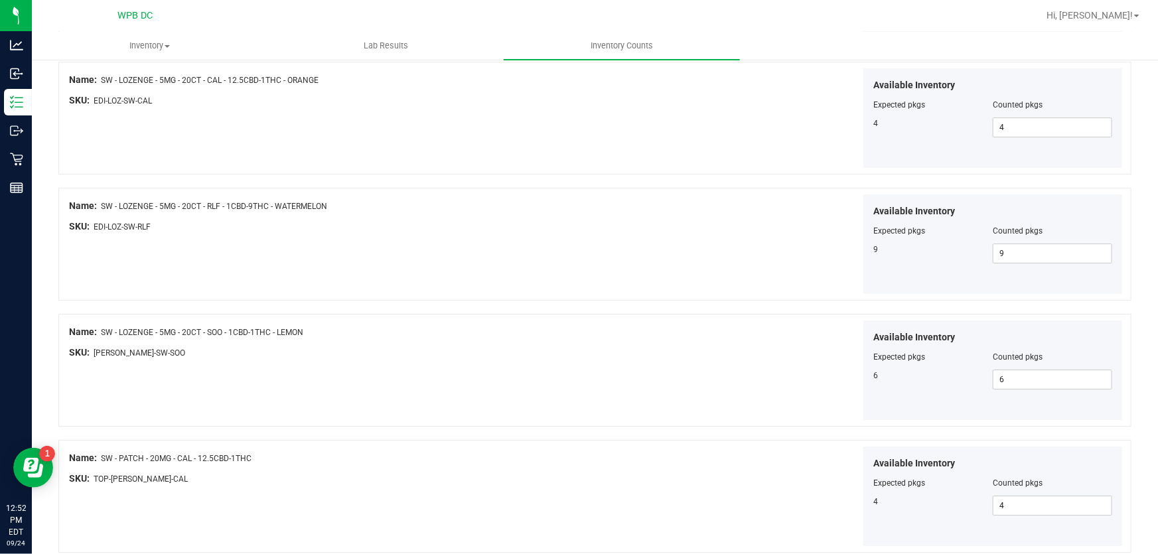
scroll to position [2224, 0]
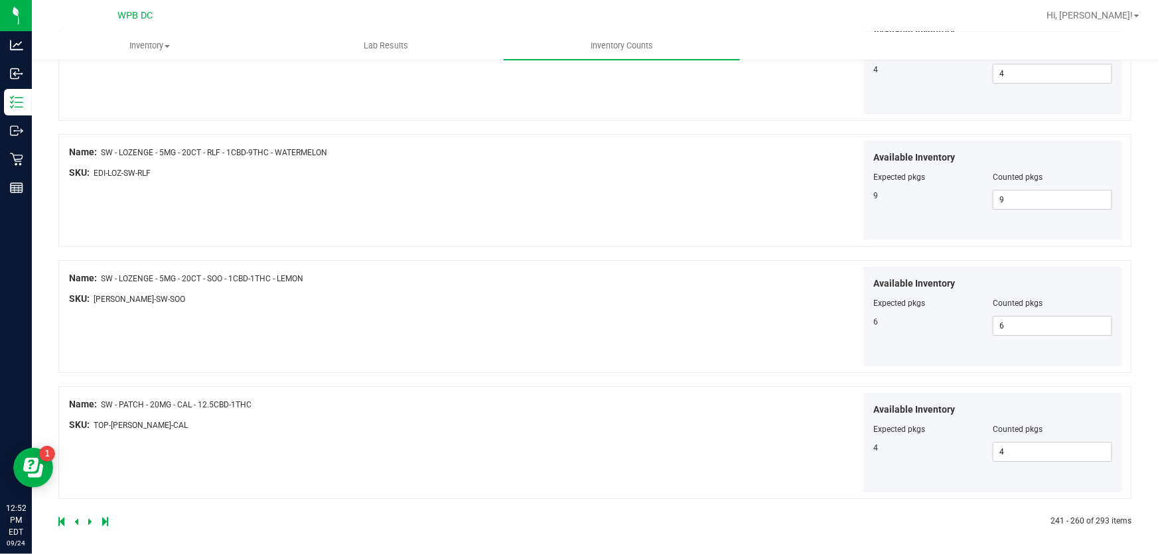
click at [88, 518] on icon at bounding box center [90, 521] width 4 height 8
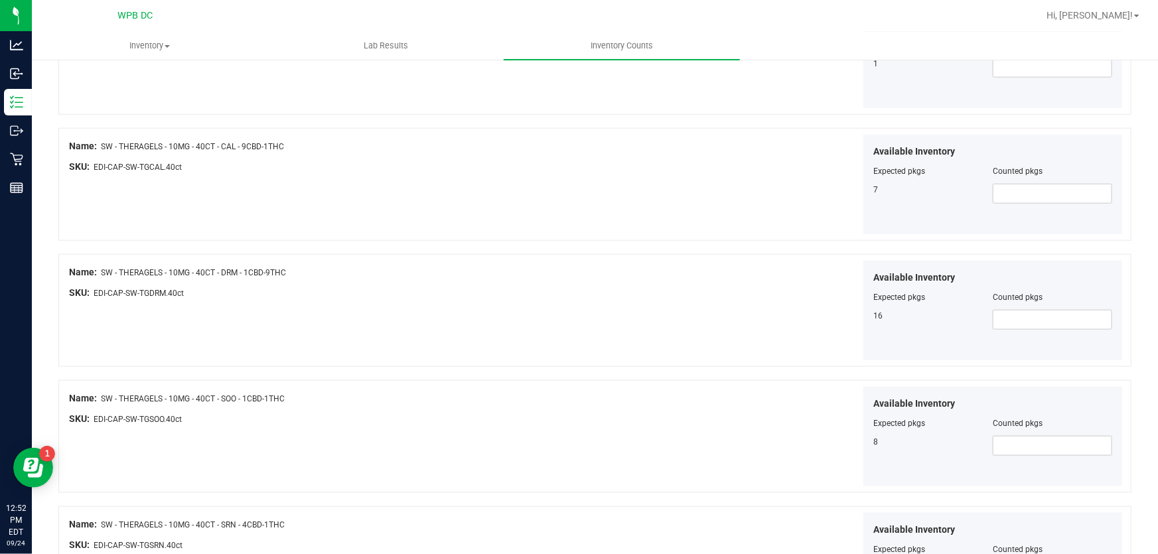
scroll to position [723, 0]
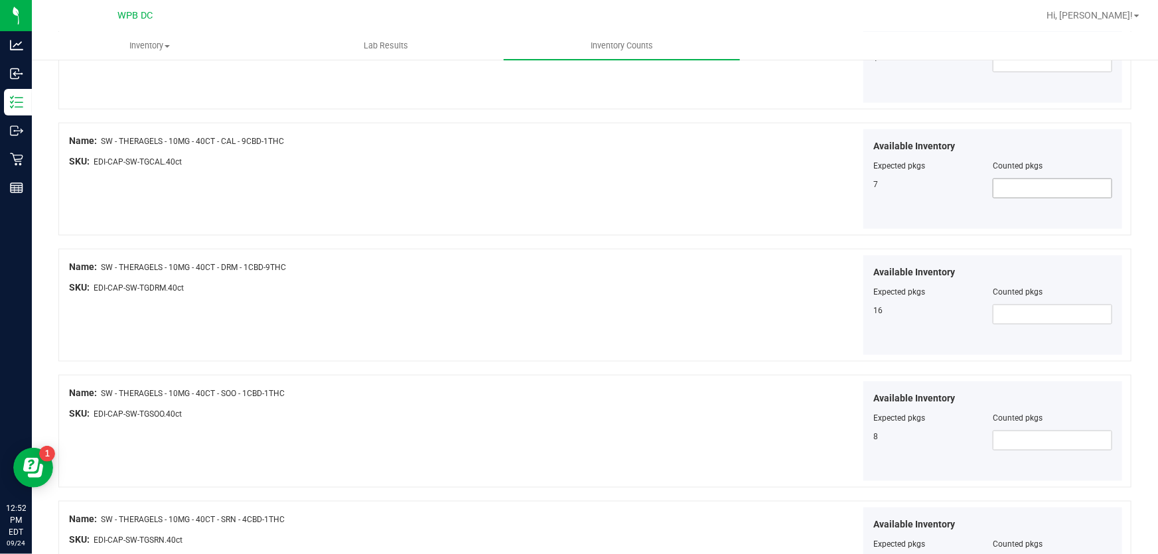
click at [996, 184] on span at bounding box center [1051, 188] width 119 height 20
type input "7"
click at [584, 281] on div "SKU: EDI-CAP-SW-TGDRM.40ct" at bounding box center [333, 288] width 528 height 14
click at [1002, 319] on span at bounding box center [1051, 314] width 119 height 20
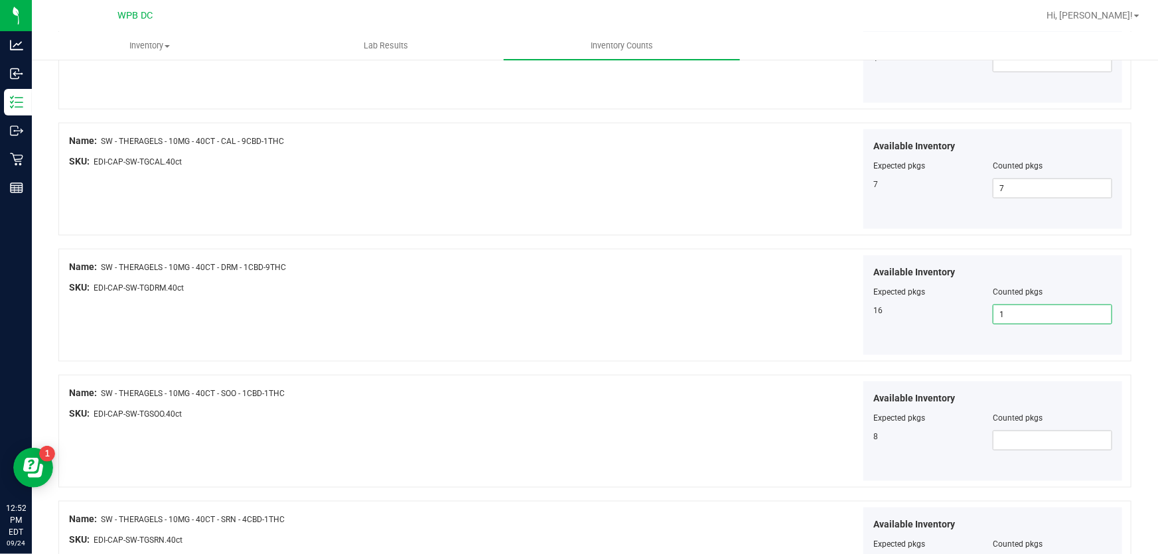
type input "16"
click at [731, 298] on div "Available Inventory Expected pkgs Counted pkgs 16 16 16" at bounding box center [861, 305] width 528 height 100
click at [1001, 431] on span at bounding box center [1051, 441] width 119 height 20
type input "8"
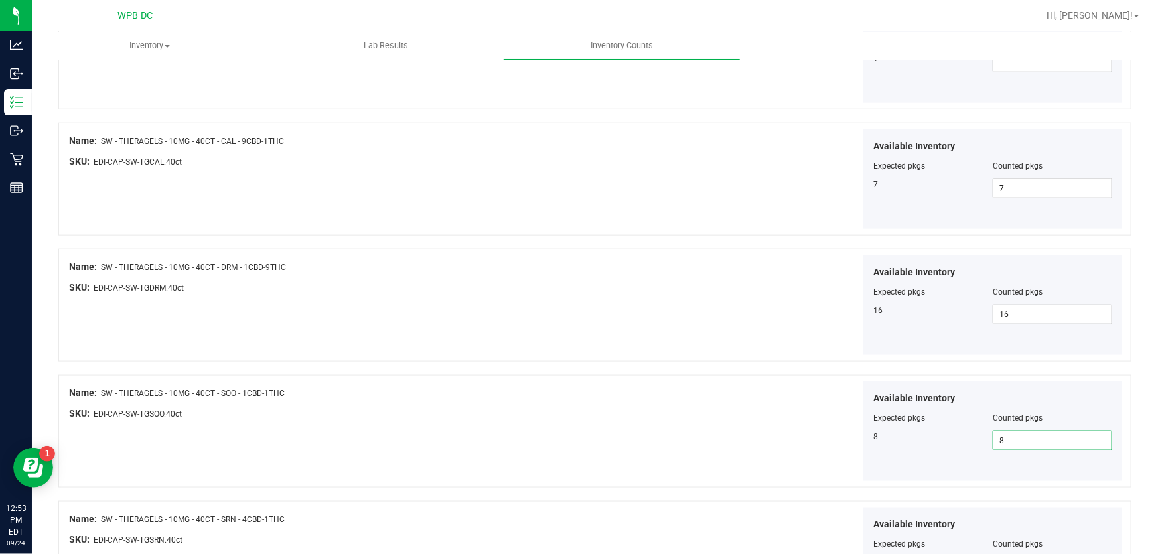
type input "8"
click at [695, 411] on div "Available Inventory Expected pkgs Counted pkgs 8 8 8" at bounding box center [861, 431] width 528 height 100
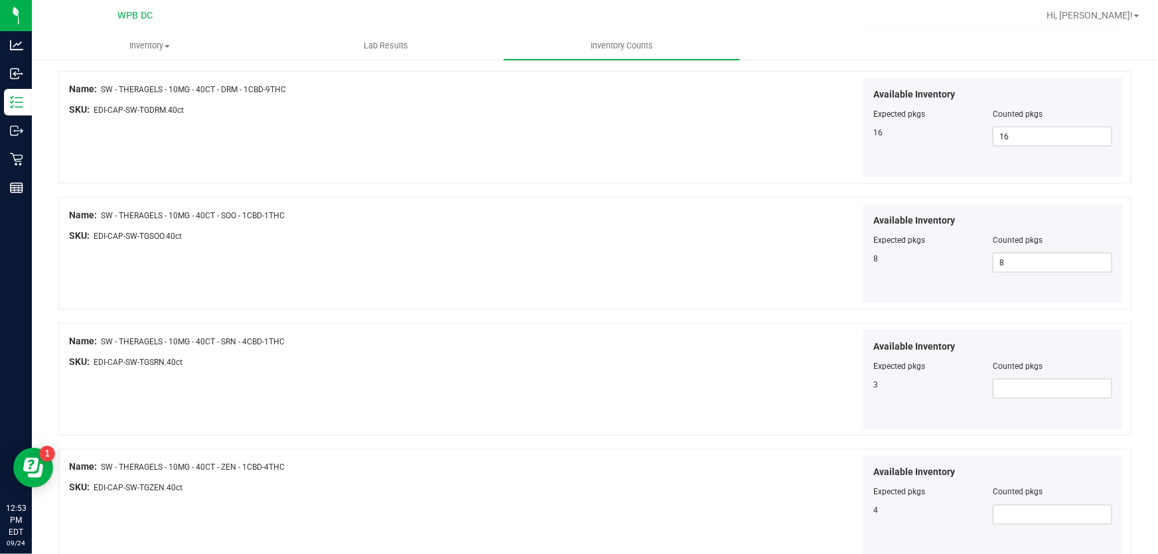
scroll to position [904, 0]
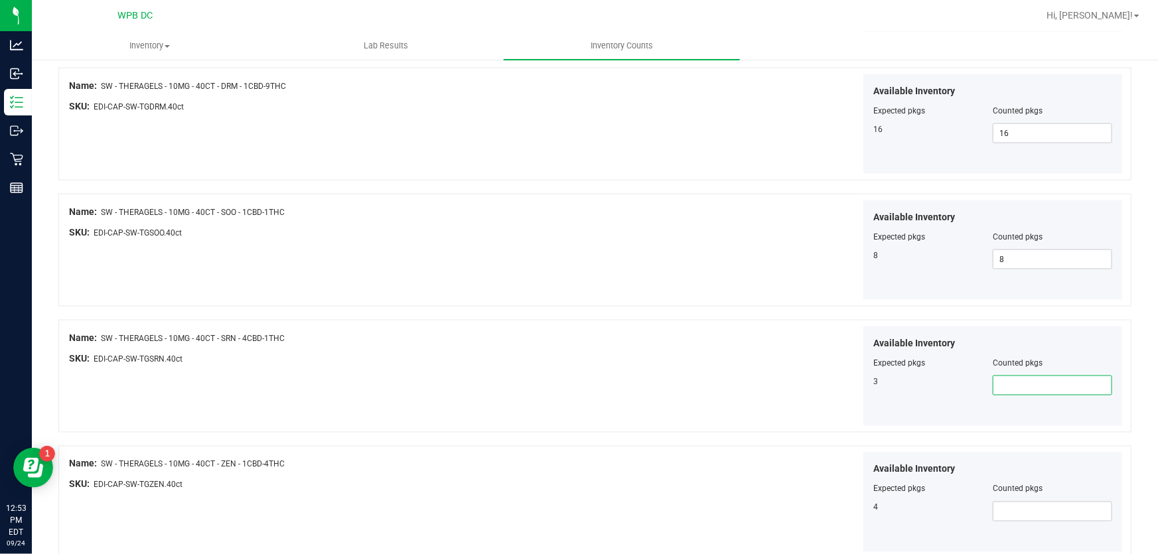
drag, startPoint x: 1037, startPoint y: 385, endPoint x: 796, endPoint y: 370, distance: 241.9
click at [1035, 385] on span at bounding box center [1051, 385] width 119 height 20
type input "3"
click at [583, 367] on div at bounding box center [333, 368] width 528 height 7
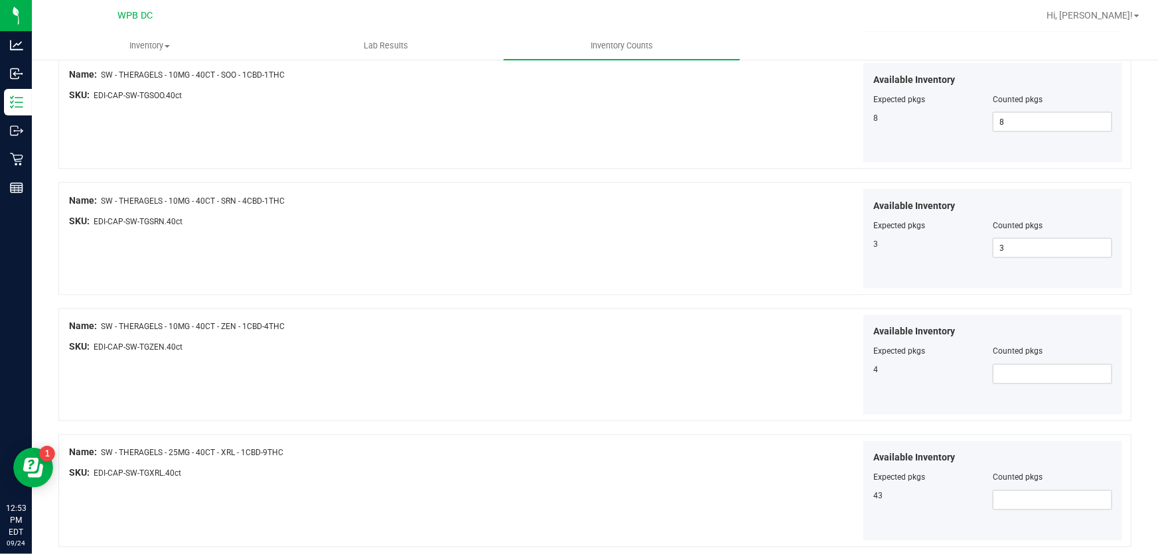
scroll to position [1085, 0]
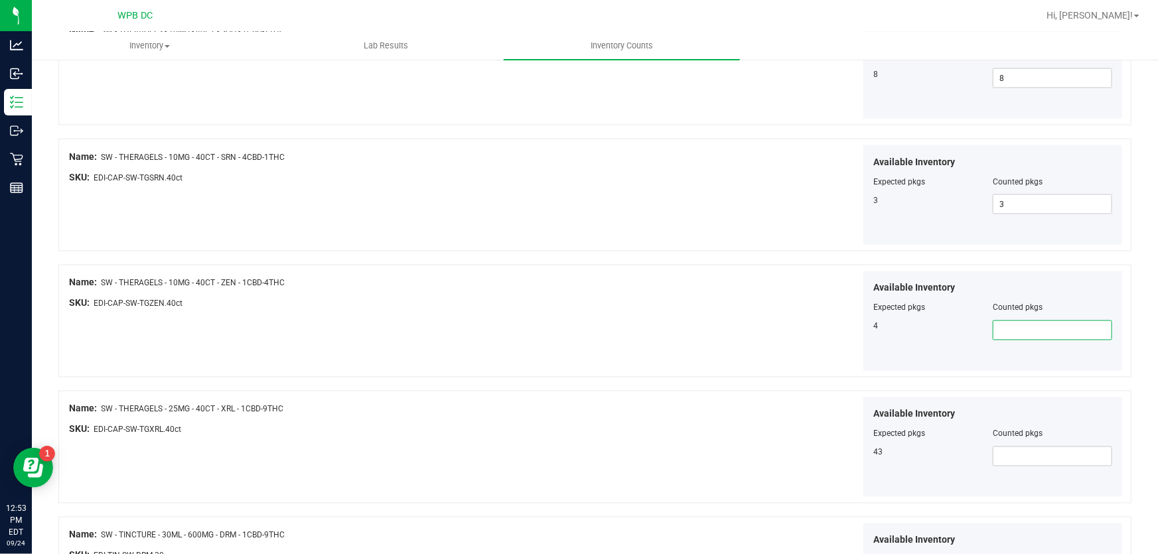
click at [995, 330] on span at bounding box center [1051, 330] width 119 height 20
type input "4"
click at [653, 322] on div "Available Inventory Expected pkgs Counted pkgs 4 4 4" at bounding box center [861, 321] width 528 height 100
click at [1015, 446] on span at bounding box center [1051, 456] width 119 height 20
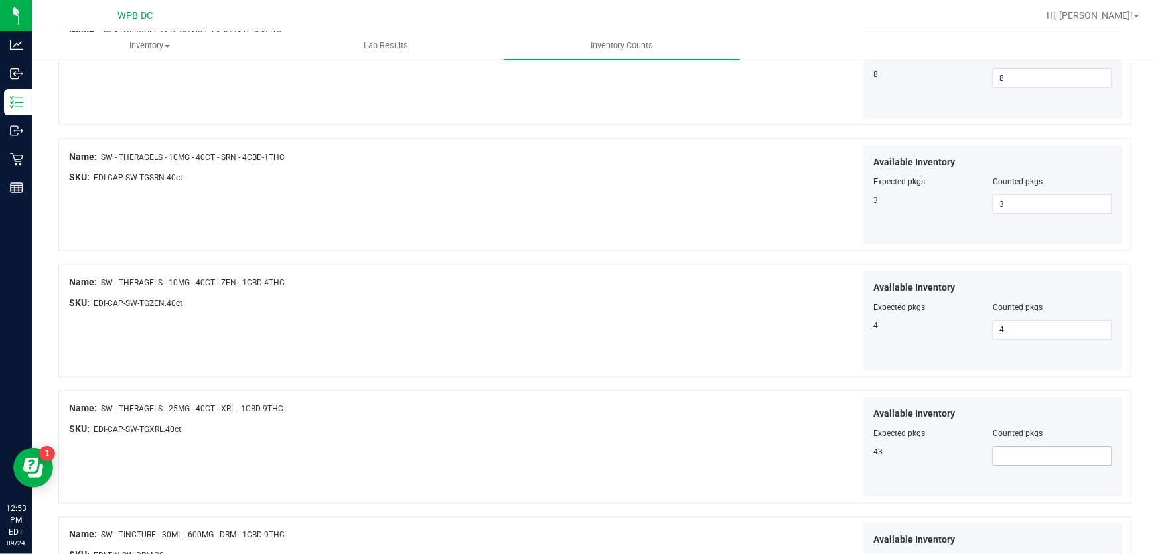
click at [1007, 458] on span at bounding box center [1051, 456] width 119 height 20
type input "43"
click at [676, 438] on div "Available Inventory Expected pkgs Counted pkgs 43 43 43" at bounding box center [861, 447] width 528 height 100
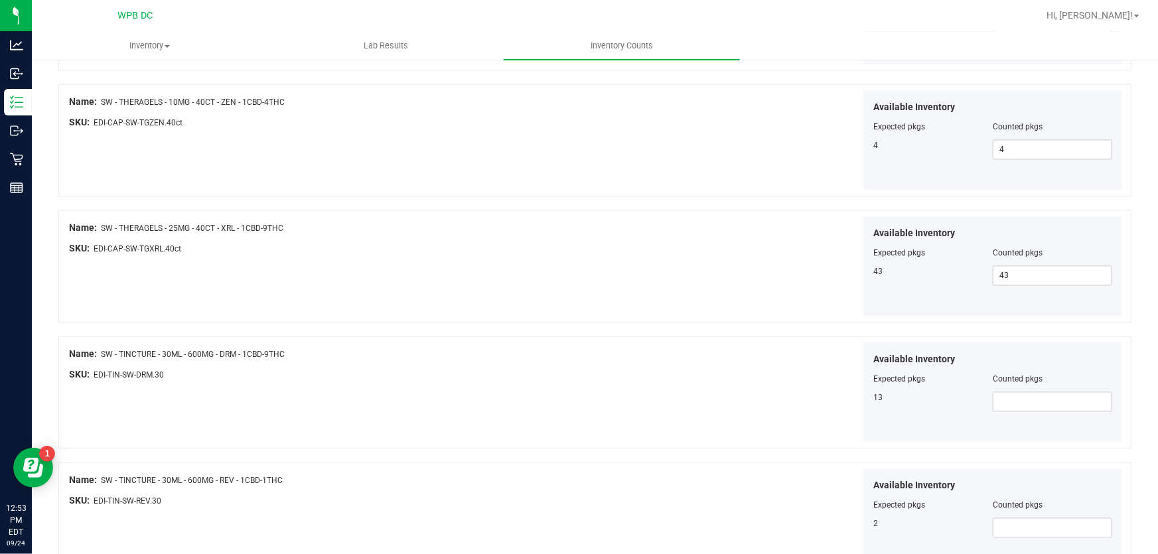
scroll to position [1266, 0]
click at [1000, 401] on span at bounding box center [1051, 401] width 119 height 20
type input "13"
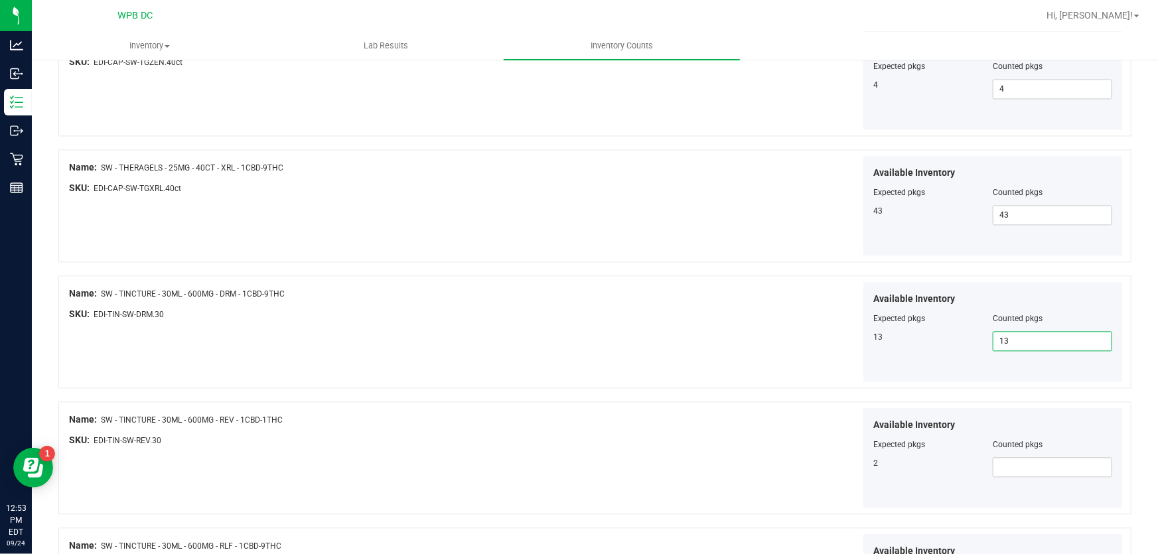
type input "13"
click at [700, 332] on div "Available Inventory Expected pkgs Counted pkgs 13 13 13" at bounding box center [861, 332] width 528 height 100
click at [1018, 461] on span at bounding box center [1051, 467] width 119 height 20
type input "2"
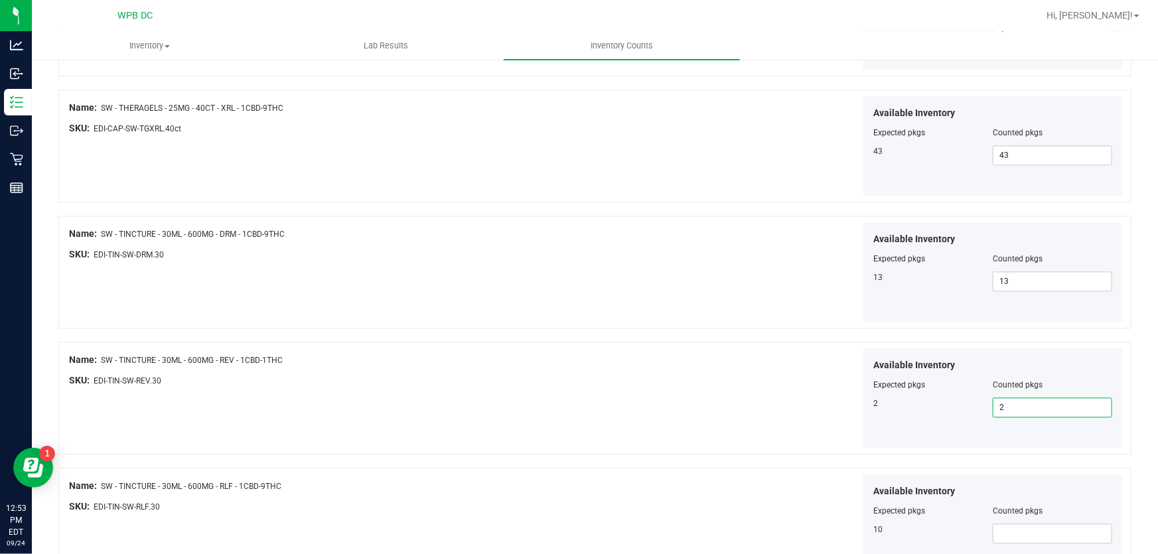
type input "2"
click at [684, 352] on div "Available Inventory Expected pkgs Counted pkgs 2 2 2" at bounding box center [861, 398] width 528 height 100
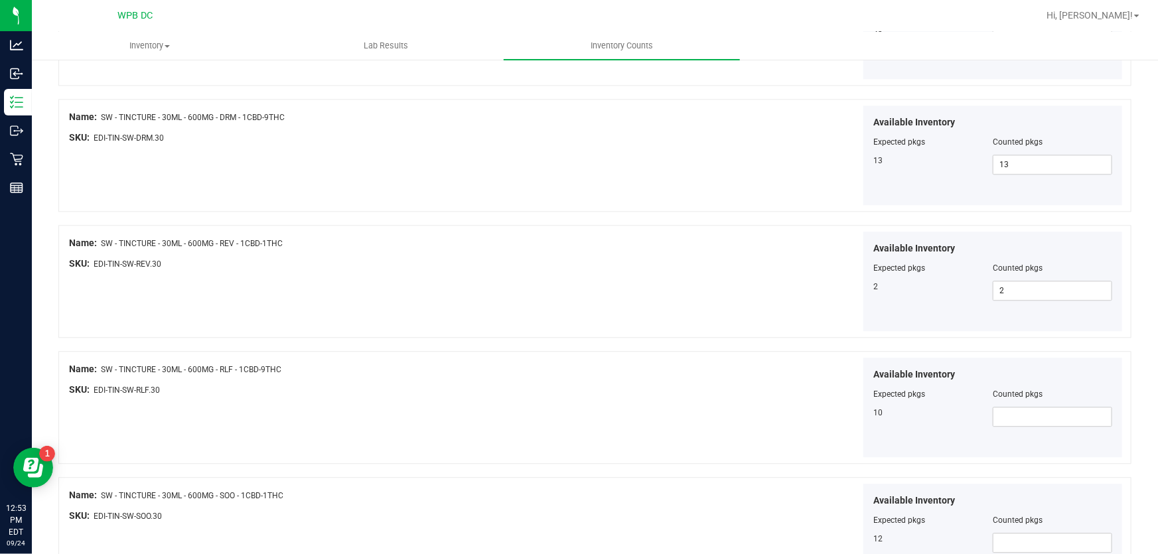
scroll to position [1507, 0]
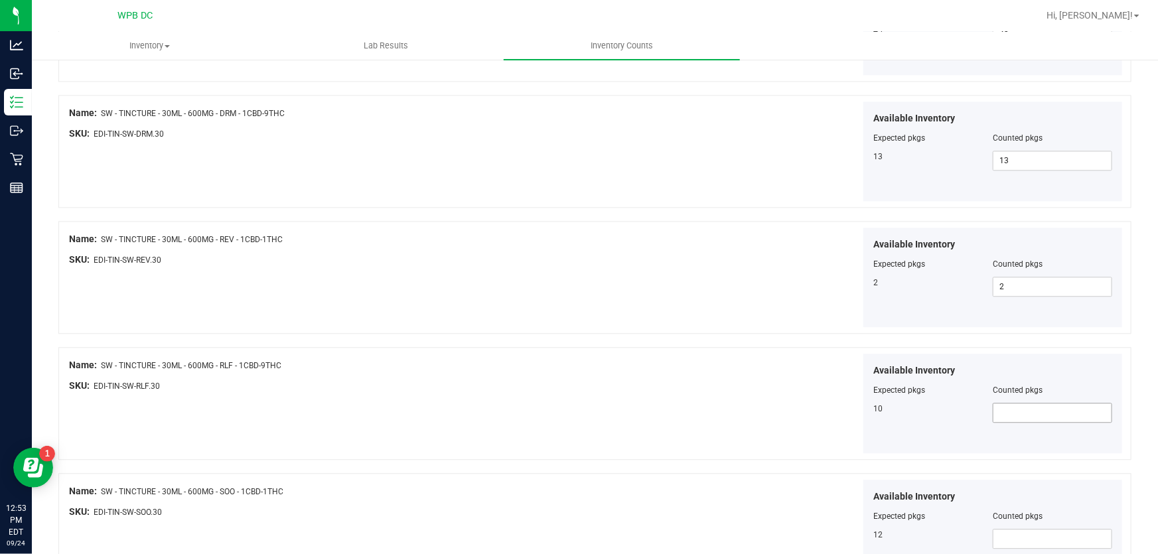
drag, startPoint x: 1016, startPoint y: 413, endPoint x: 807, endPoint y: 412, distance: 209.0
click at [1015, 412] on span at bounding box center [1051, 413] width 119 height 20
type input "10"
click at [589, 420] on div "Name: SW - TINCTURE - 30ML - 600MG - RLF - 1CBD-9THC SKU: EDI-TIN-SW-RLF.30 Ava…" at bounding box center [594, 403] width 1073 height 113
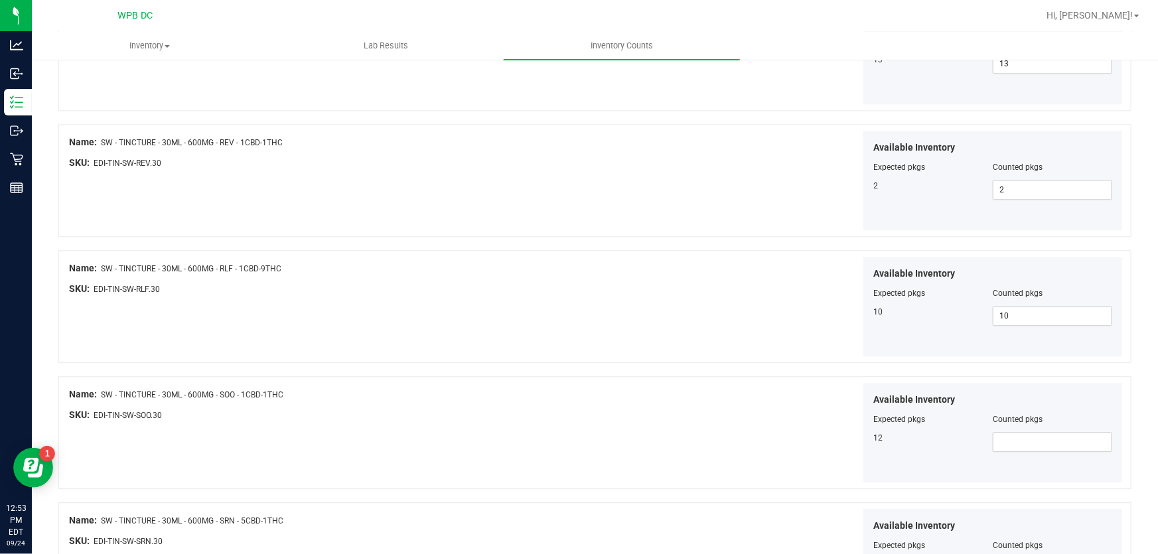
scroll to position [1628, 0]
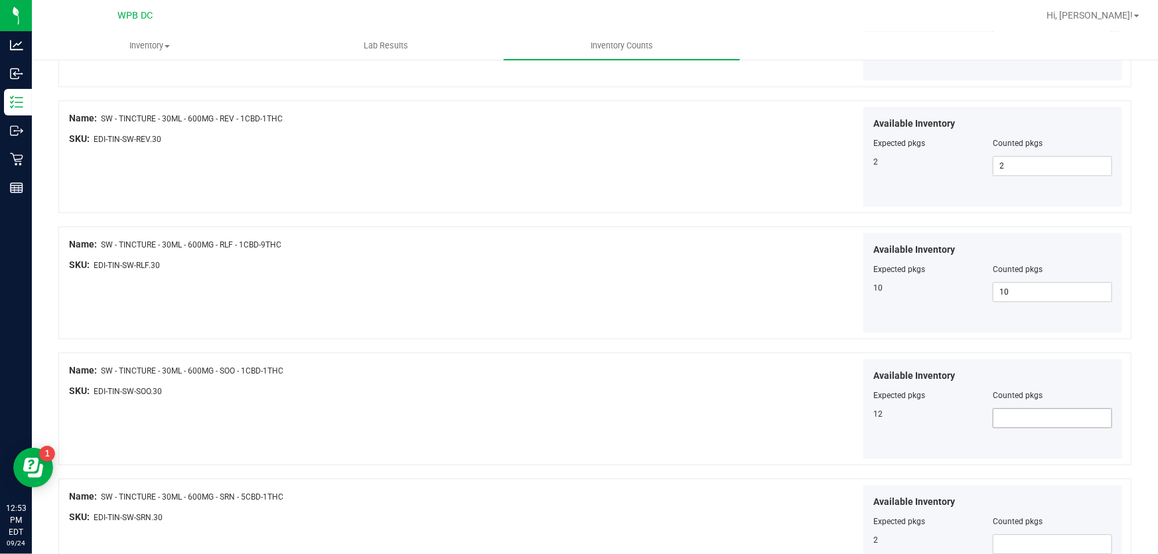
click at [1017, 408] on span at bounding box center [1051, 418] width 119 height 20
type input "12"
click at [697, 374] on div "Available Inventory Expected pkgs Counted pkgs 12 12 12" at bounding box center [861, 409] width 528 height 100
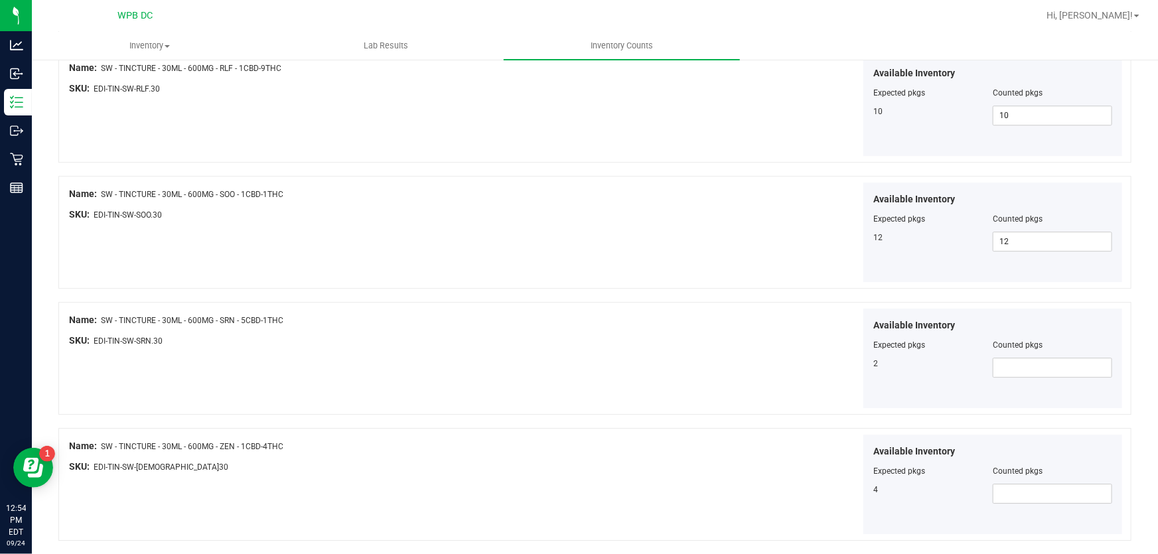
scroll to position [1809, 0]
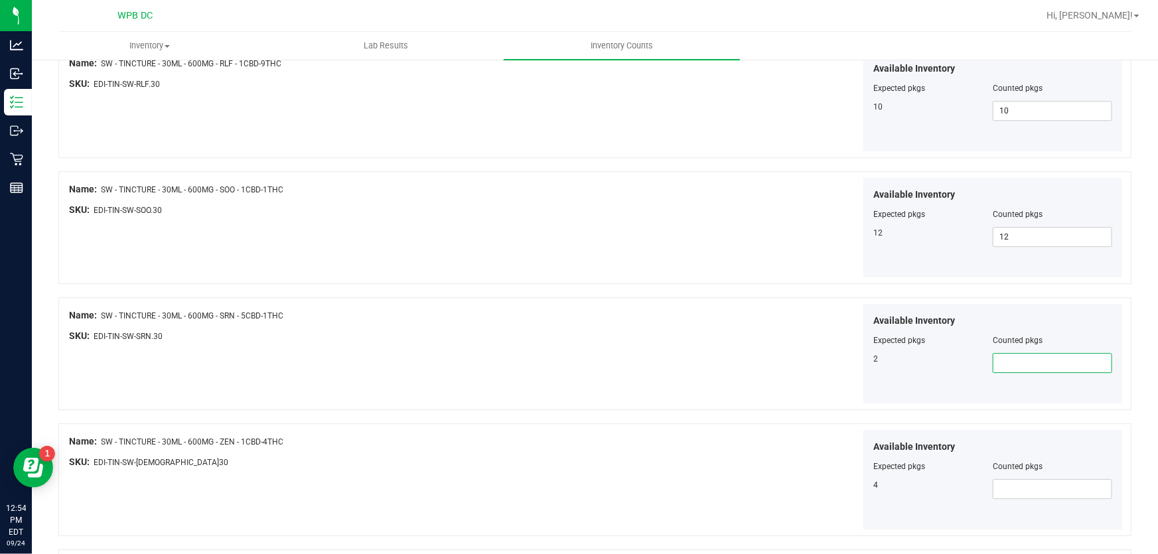
click at [1026, 359] on span at bounding box center [1051, 363] width 119 height 20
type input "2"
click at [697, 309] on div "Available Inventory Expected pkgs Counted pkgs 2 2 2" at bounding box center [861, 354] width 528 height 100
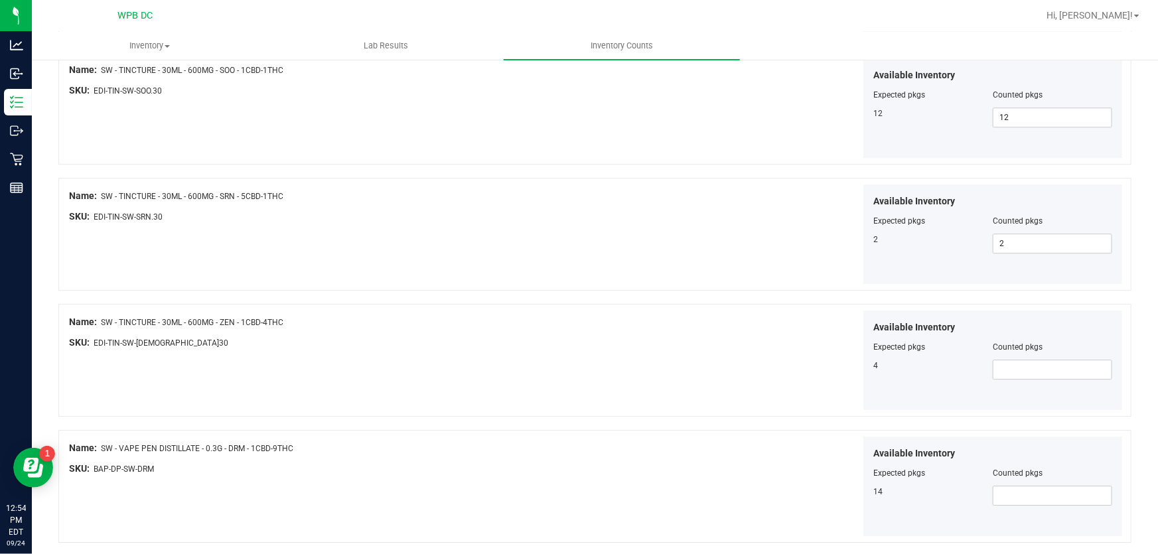
scroll to position [1930, 0]
click at [1009, 364] on span at bounding box center [1051, 368] width 119 height 20
type input "4"
click at [630, 358] on div "Available Inventory Expected pkgs Counted pkgs 4 4 4" at bounding box center [861, 359] width 528 height 100
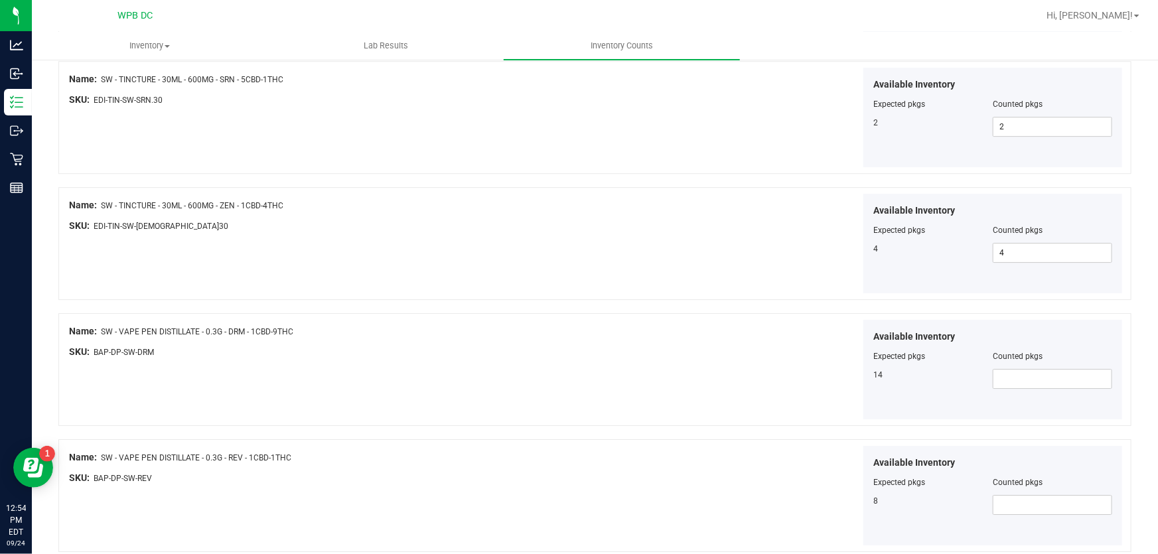
scroll to position [2050, 0]
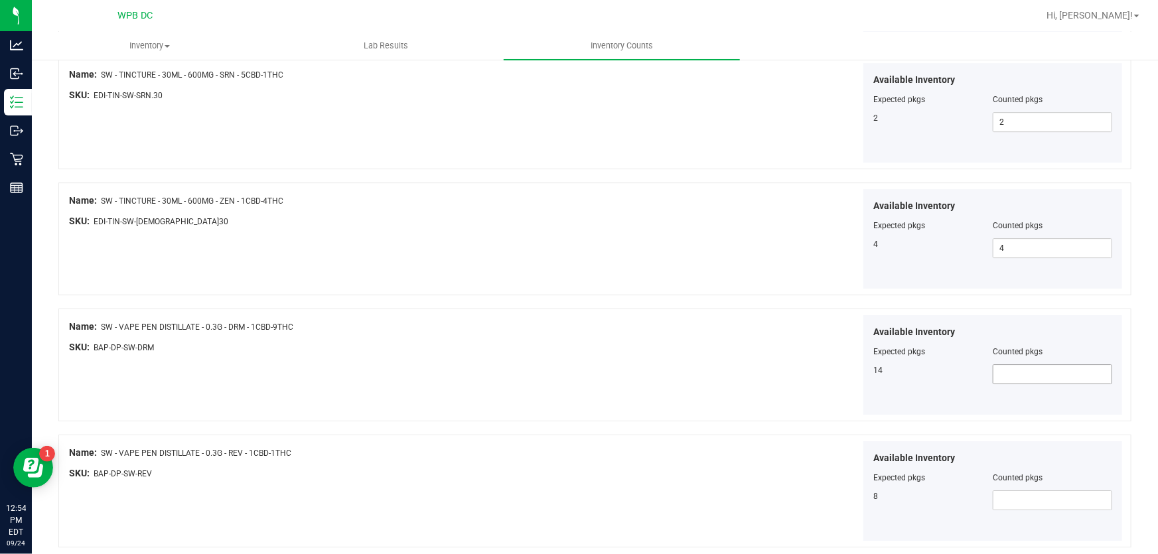
click at [1011, 372] on span at bounding box center [1051, 374] width 119 height 20
type input "14"
click at [787, 372] on div "Available Inventory Expected pkgs Counted pkgs 14 14 14" at bounding box center [861, 365] width 528 height 100
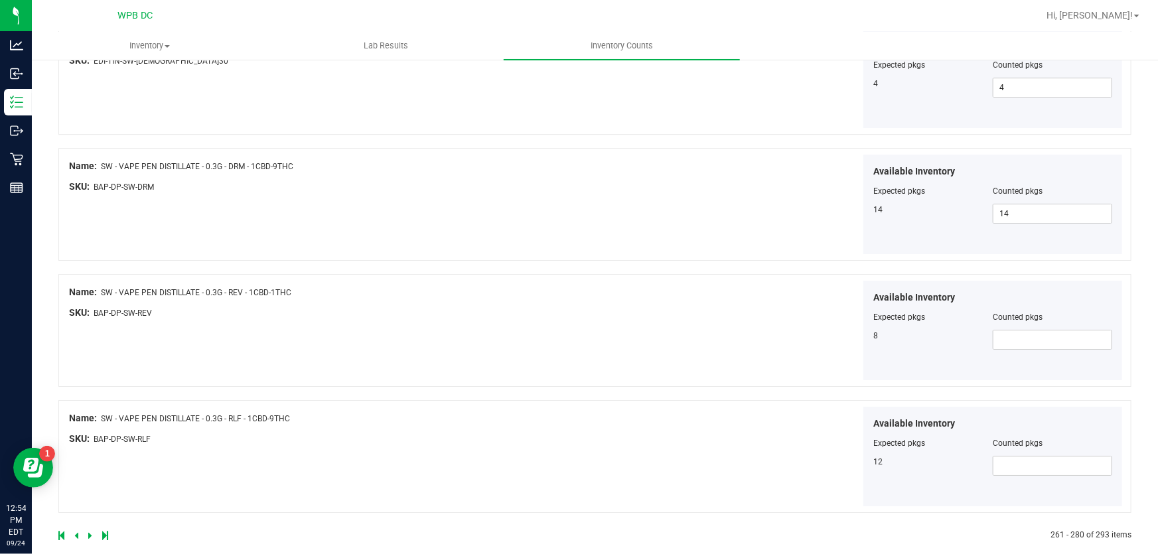
scroll to position [2224, 0]
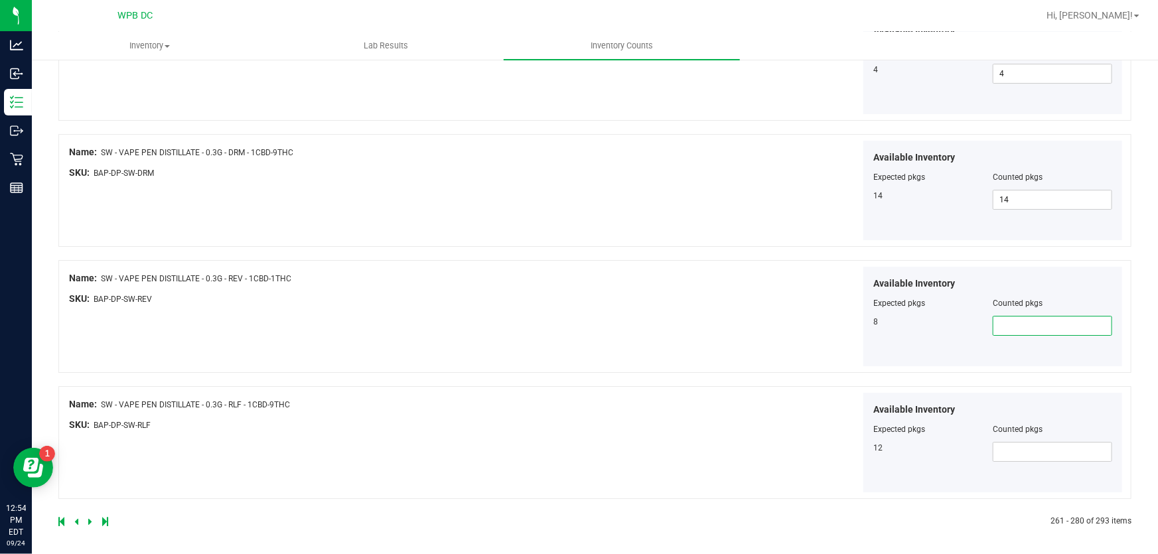
drag, startPoint x: 1008, startPoint y: 322, endPoint x: 849, endPoint y: 331, distance: 159.5
click at [1010, 322] on span at bounding box center [1051, 326] width 119 height 20
type input "8"
click at [680, 295] on div "Available Inventory Expected pkgs Counted pkgs 8 8 8" at bounding box center [861, 317] width 528 height 100
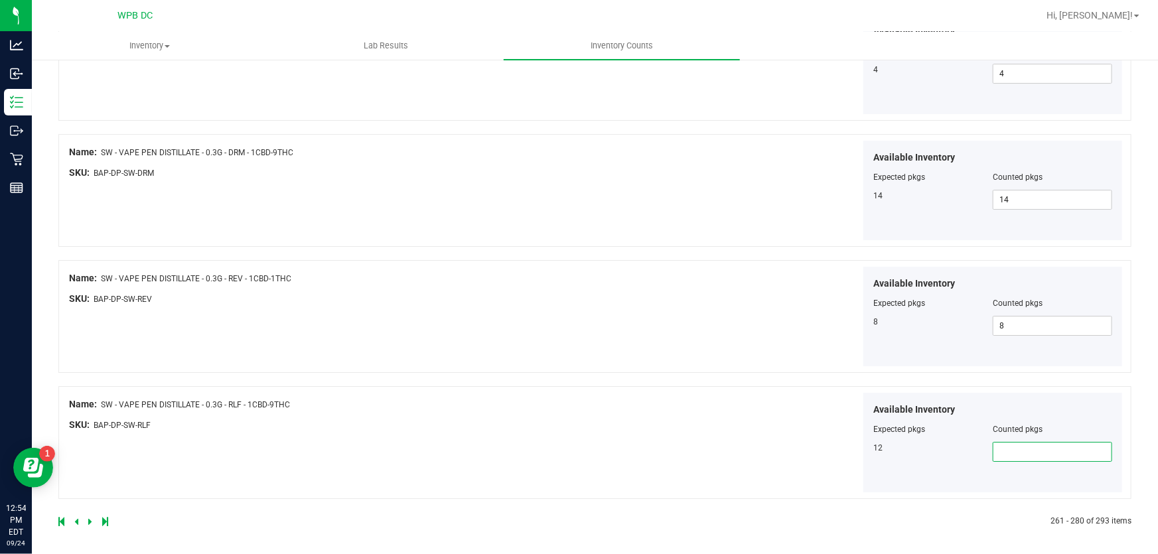
click at [998, 445] on span at bounding box center [1051, 452] width 119 height 20
type input "12"
click at [667, 434] on div "Available Inventory Expected pkgs Counted pkgs 12 12 12" at bounding box center [861, 443] width 528 height 100
click at [88, 519] on icon at bounding box center [90, 521] width 4 height 8
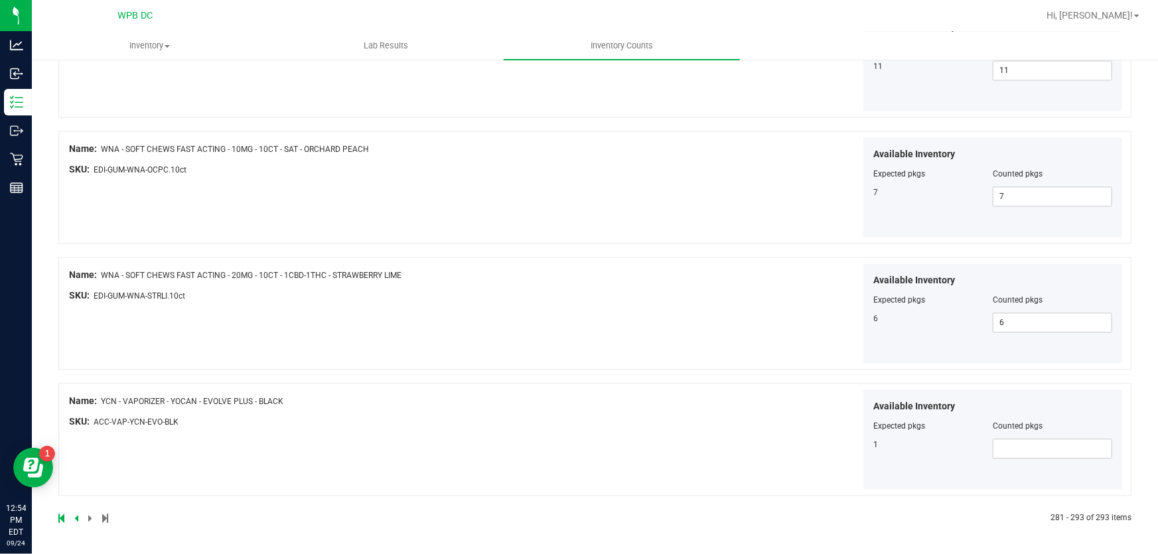
scroll to position [0, 0]
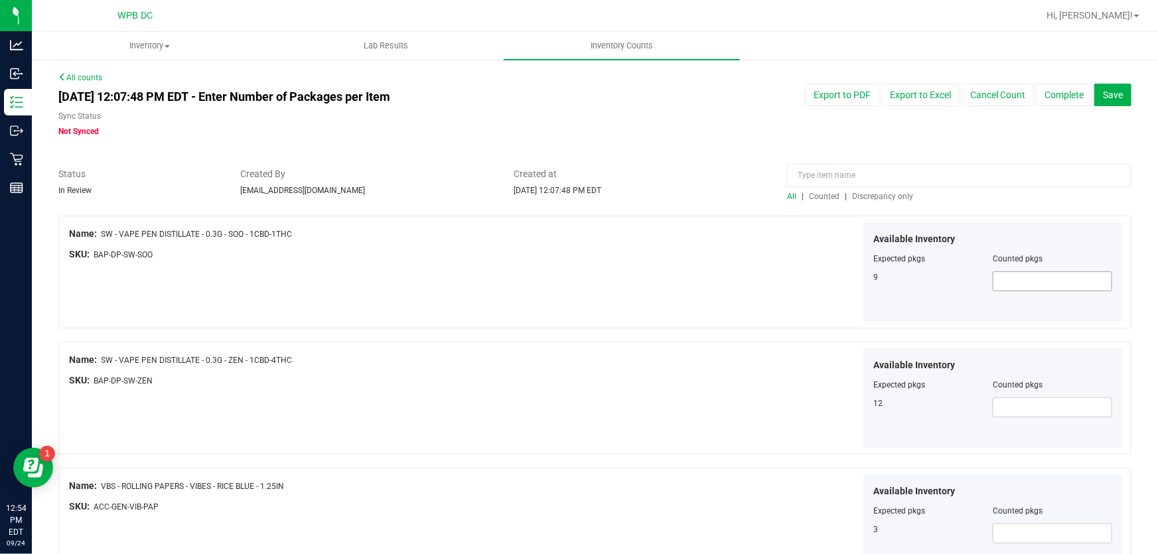
click at [1012, 285] on span at bounding box center [1051, 281] width 119 height 20
type input "9"
click at [604, 274] on div "Available Inventory Expected pkgs Counted pkgs 9 9 9" at bounding box center [861, 272] width 528 height 100
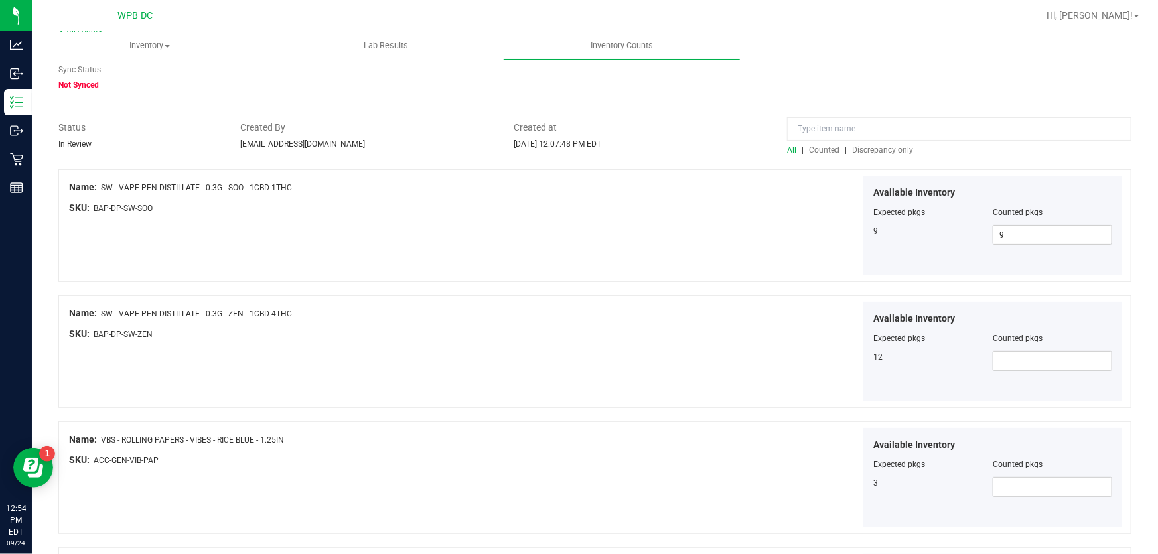
scroll to position [120, 0]
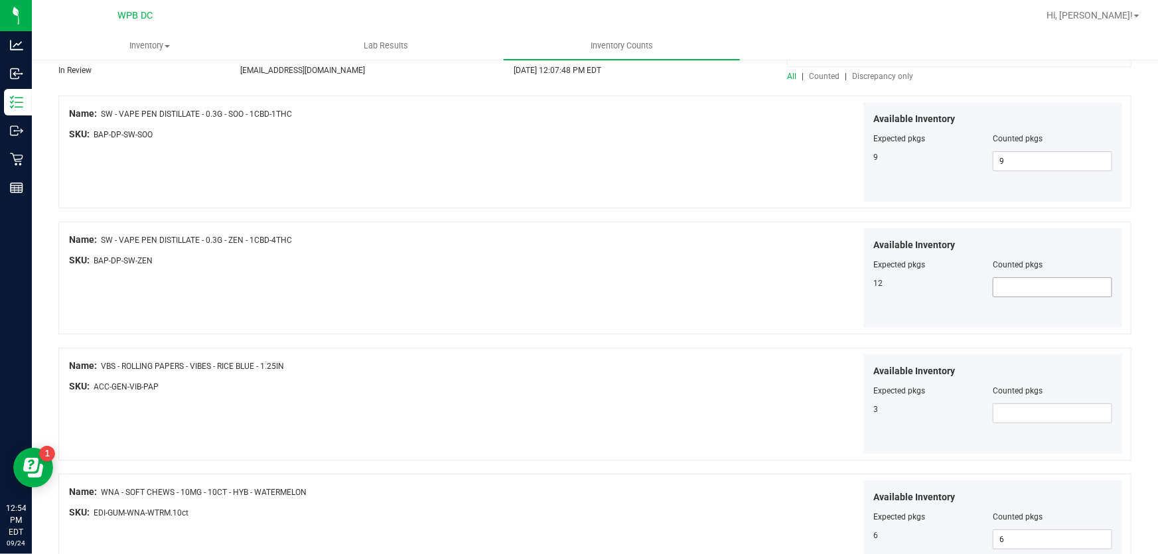
click at [999, 283] on span at bounding box center [1051, 287] width 119 height 20
type input "12"
click at [644, 279] on div "Available Inventory Expected pkgs Counted pkgs 12 12 12" at bounding box center [861, 278] width 528 height 100
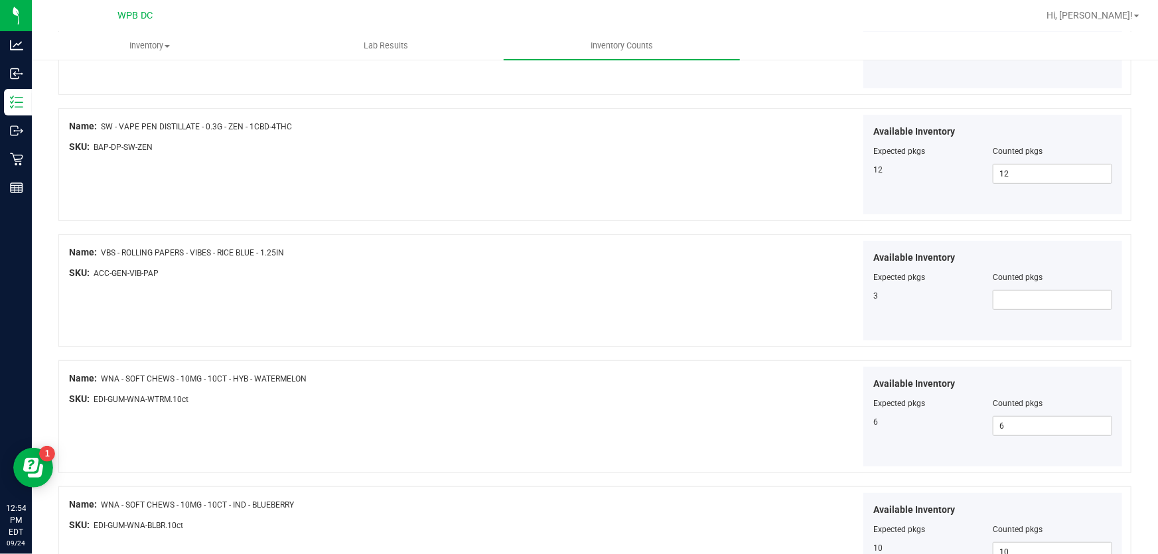
scroll to position [241, 0]
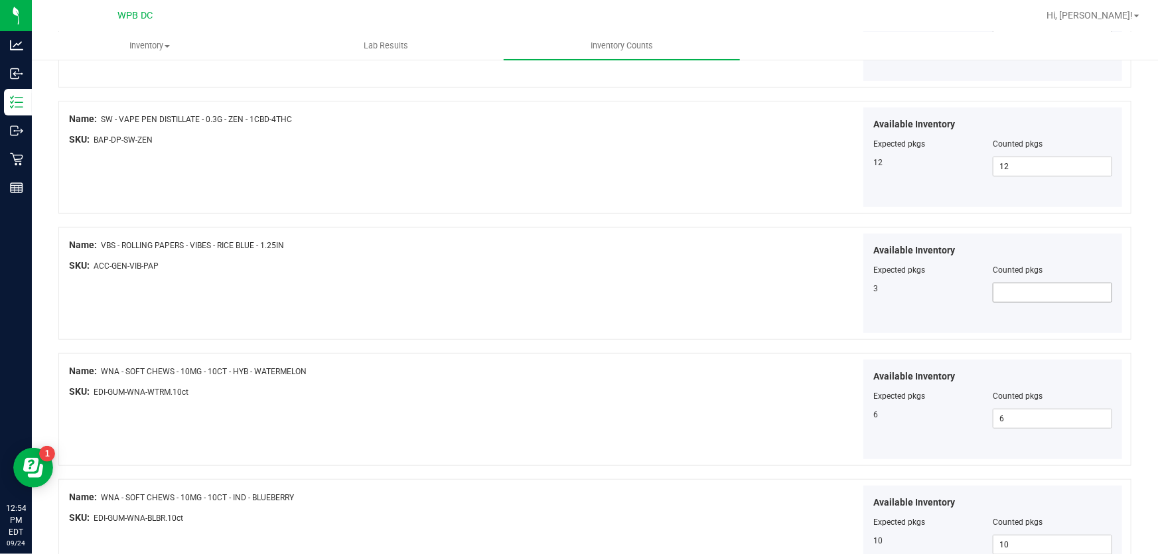
click at [1049, 293] on span at bounding box center [1051, 293] width 119 height 20
type input "3"
click at [555, 262] on div "SKU: ACC-GEN-VIB-PAP" at bounding box center [333, 266] width 528 height 14
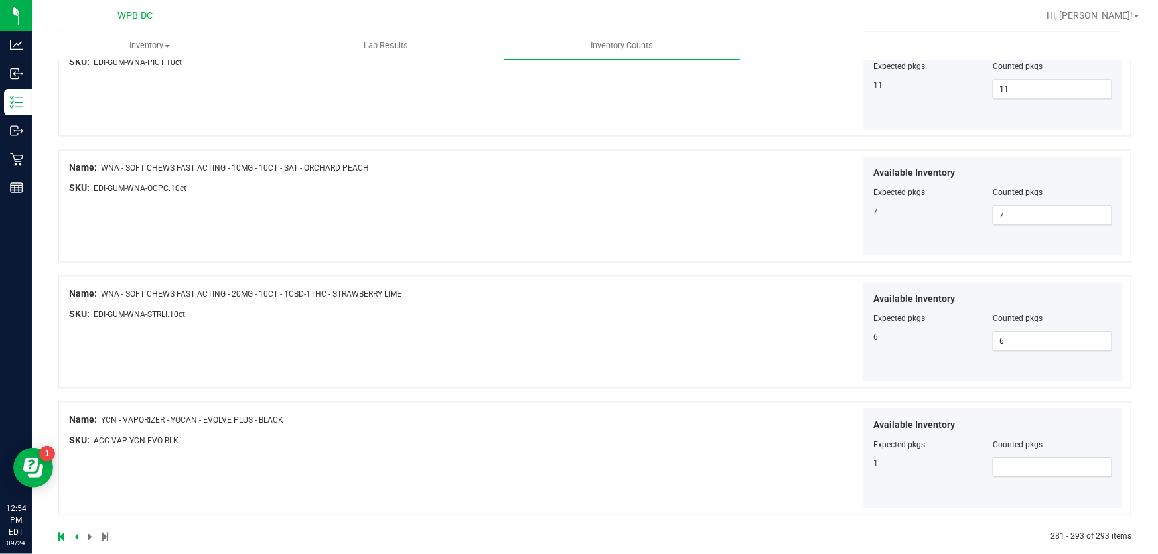
scroll to position [1343, 0]
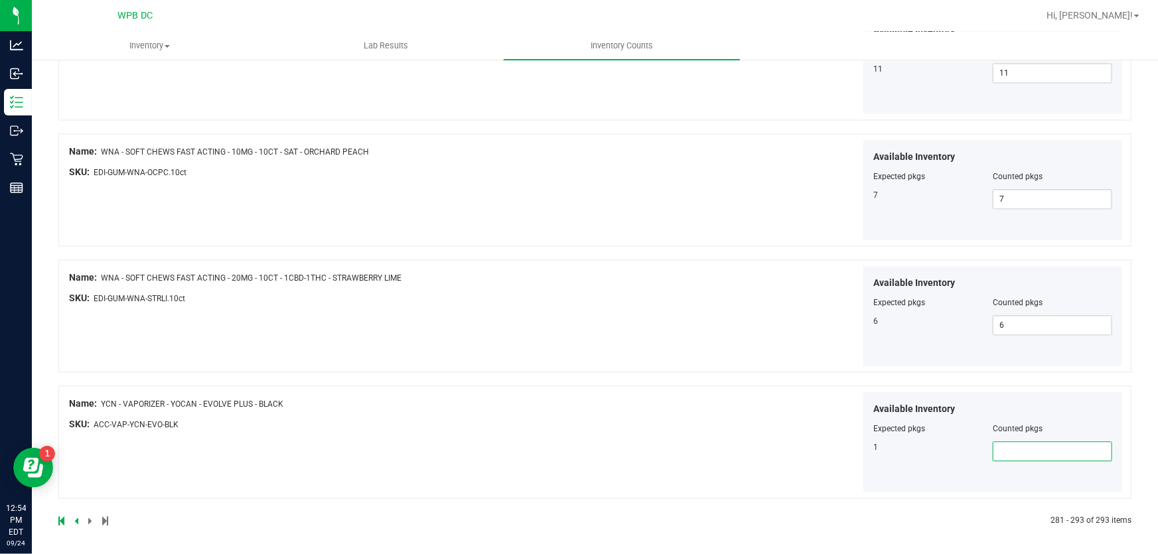
click at [1026, 448] on span at bounding box center [1051, 451] width 119 height 20
type input "1"
click at [614, 393] on div "Available Inventory Expected pkgs Counted pkgs 1 1 1" at bounding box center [861, 442] width 528 height 100
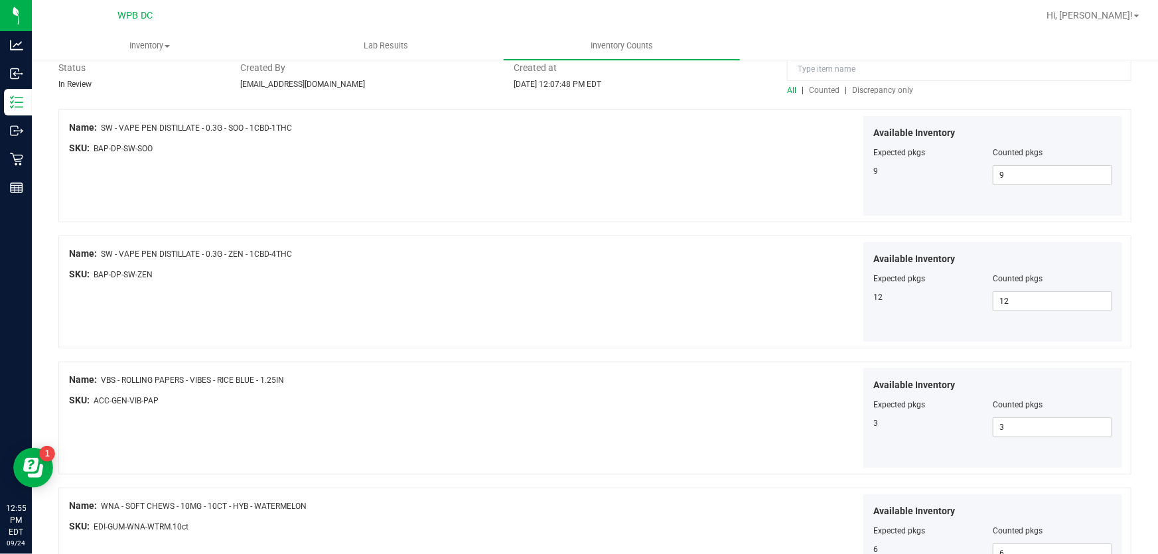
scroll to position [0, 0]
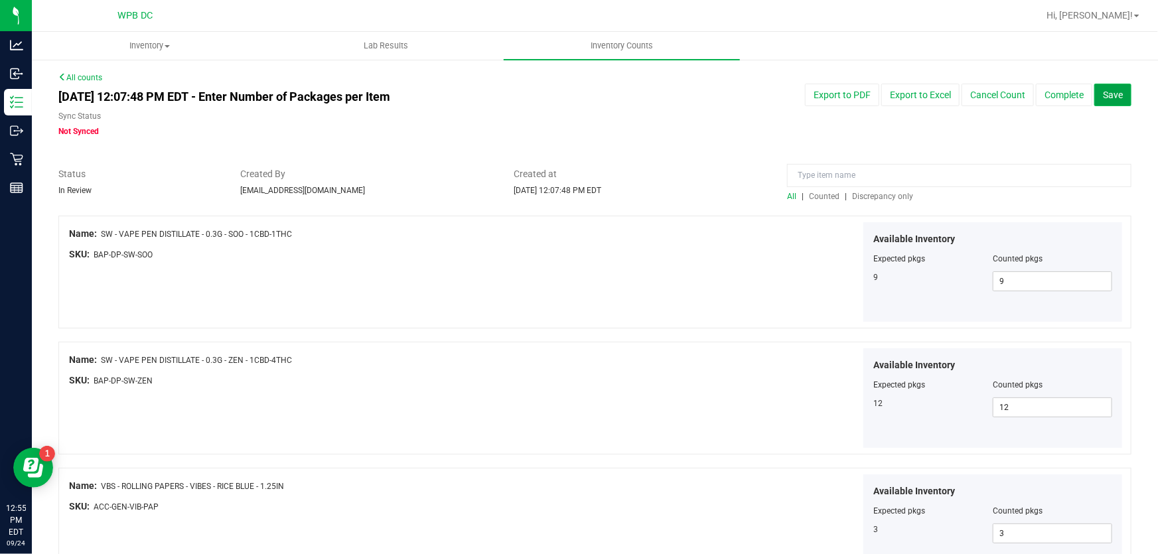
click at [1101, 102] on button "Save" at bounding box center [1112, 95] width 37 height 23
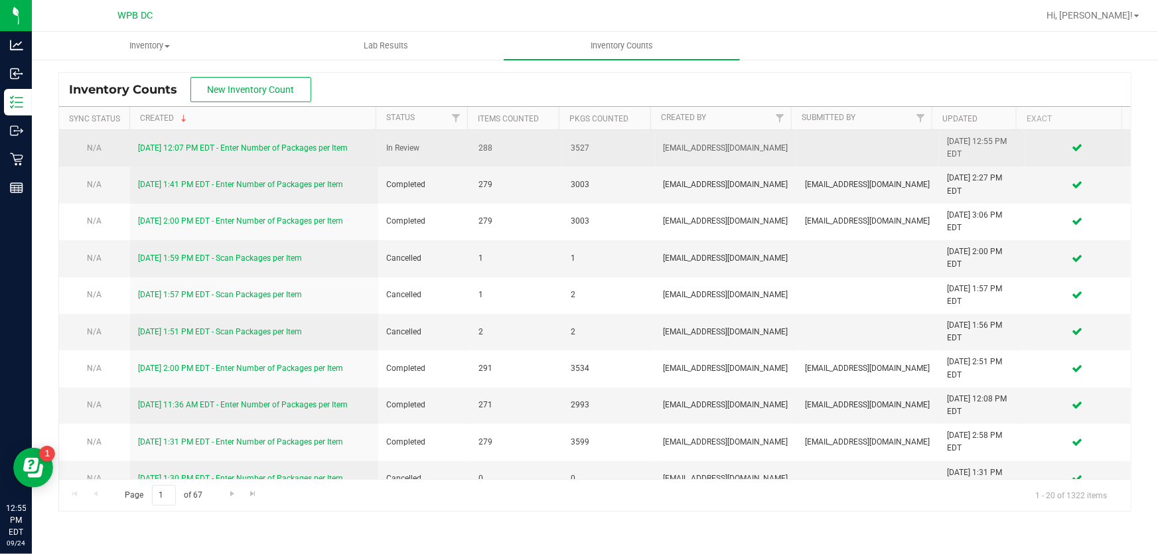
click at [292, 152] on div "[DATE] 12:07 PM EDT - Enter Number of Packages per Item" at bounding box center [254, 148] width 232 height 13
click at [291, 143] on link "[DATE] 12:07 PM EDT - Enter Number of Packages per Item" at bounding box center [243, 147] width 210 height 9
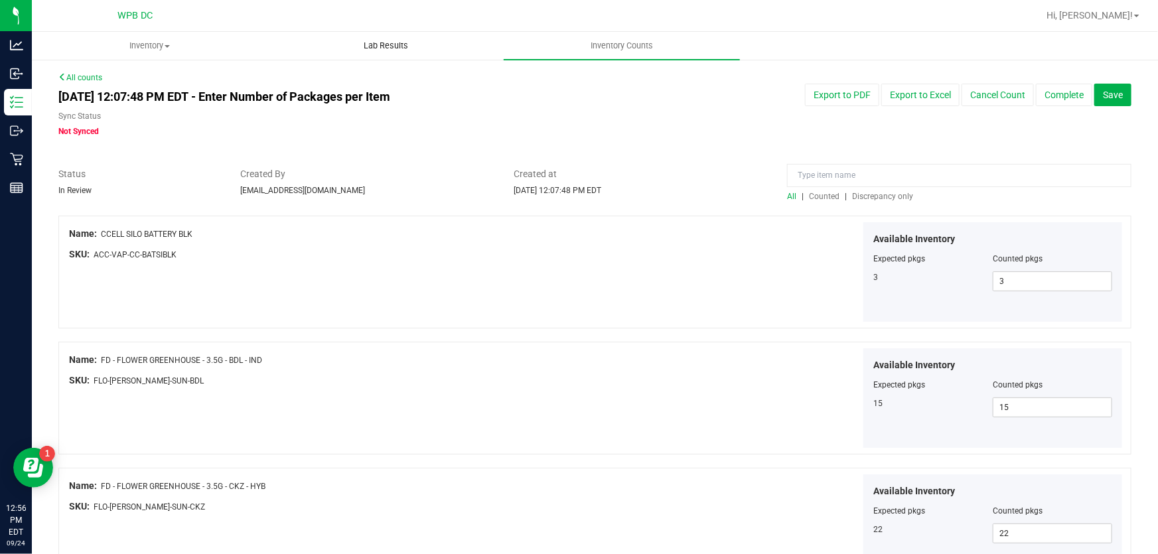
click at [399, 46] on span "Lab Results" at bounding box center [386, 46] width 80 height 12
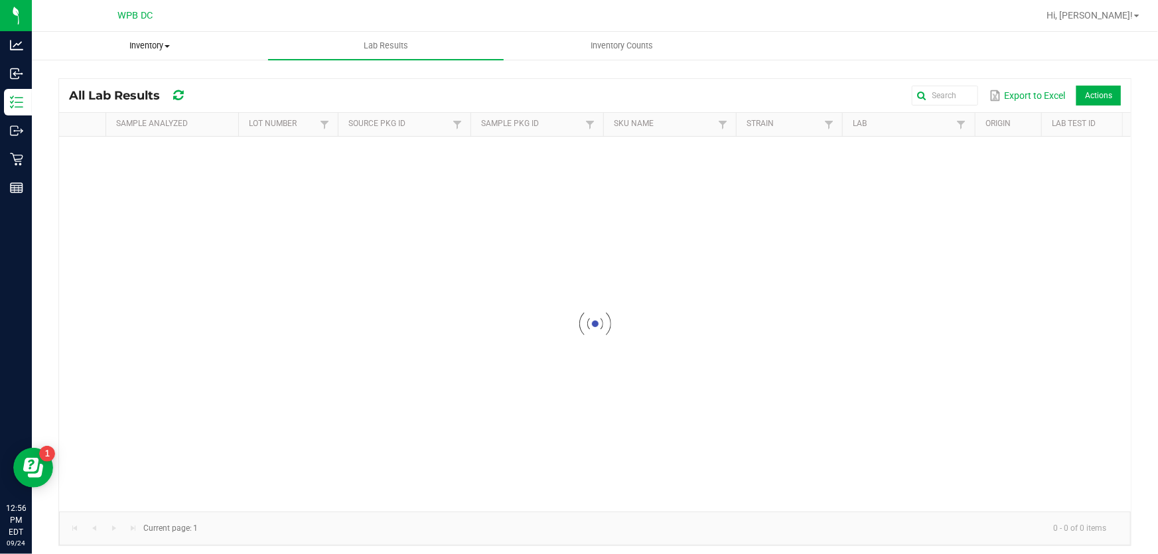
click at [164, 37] on uib-tab-heading "Inventory All packages All inventory Waste log Create inventory" at bounding box center [150, 46] width 235 height 27
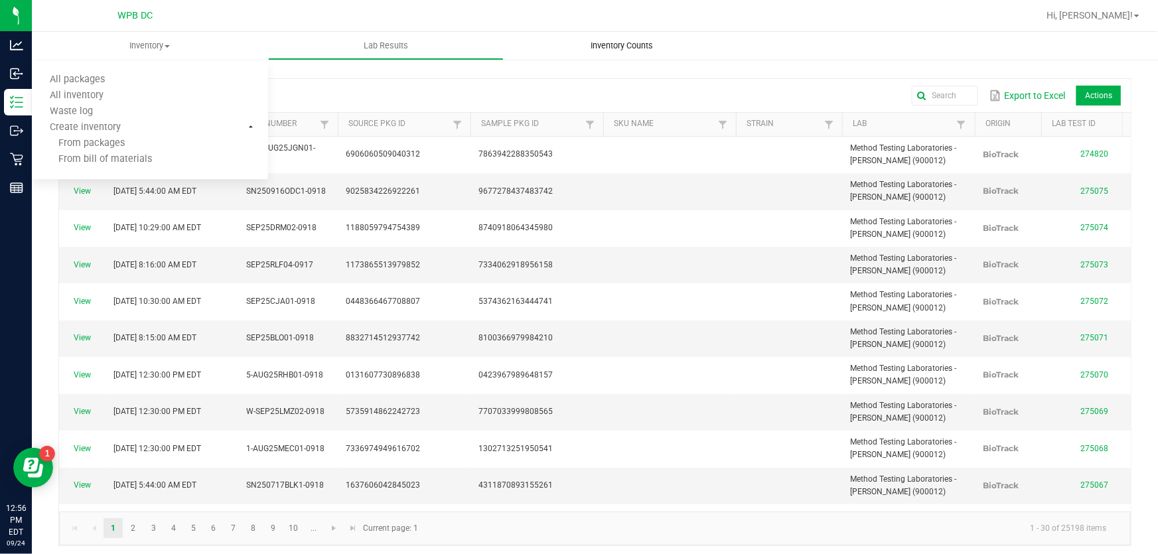
click at [644, 48] on span "Inventory Counts" at bounding box center [621, 46] width 98 height 12
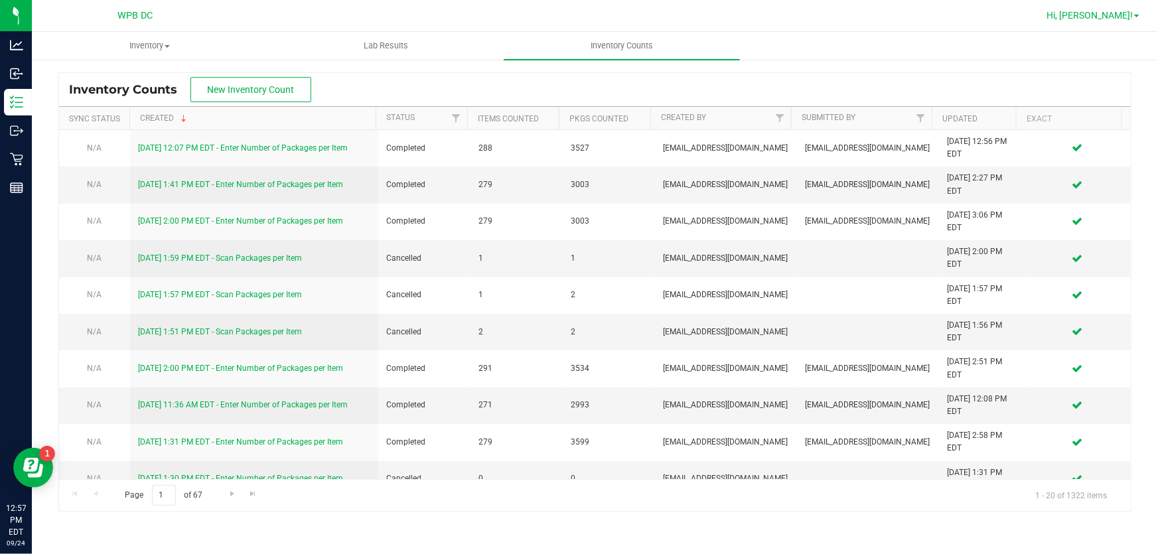
click at [1101, 12] on span "Hi, [PERSON_NAME]!" at bounding box center [1089, 15] width 86 height 11
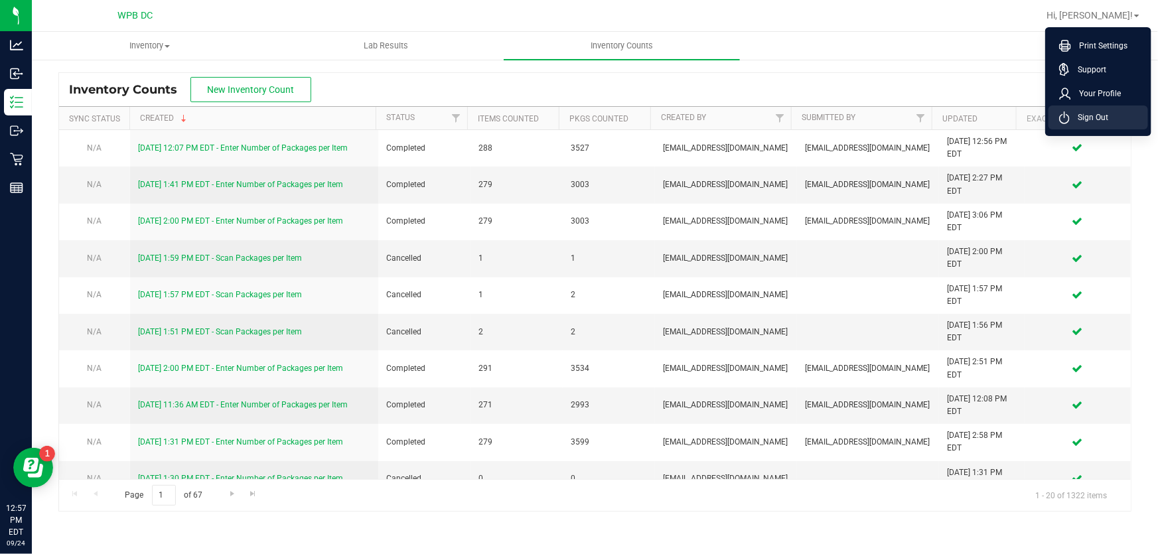
click at [1085, 114] on span "Sign Out" at bounding box center [1088, 117] width 38 height 13
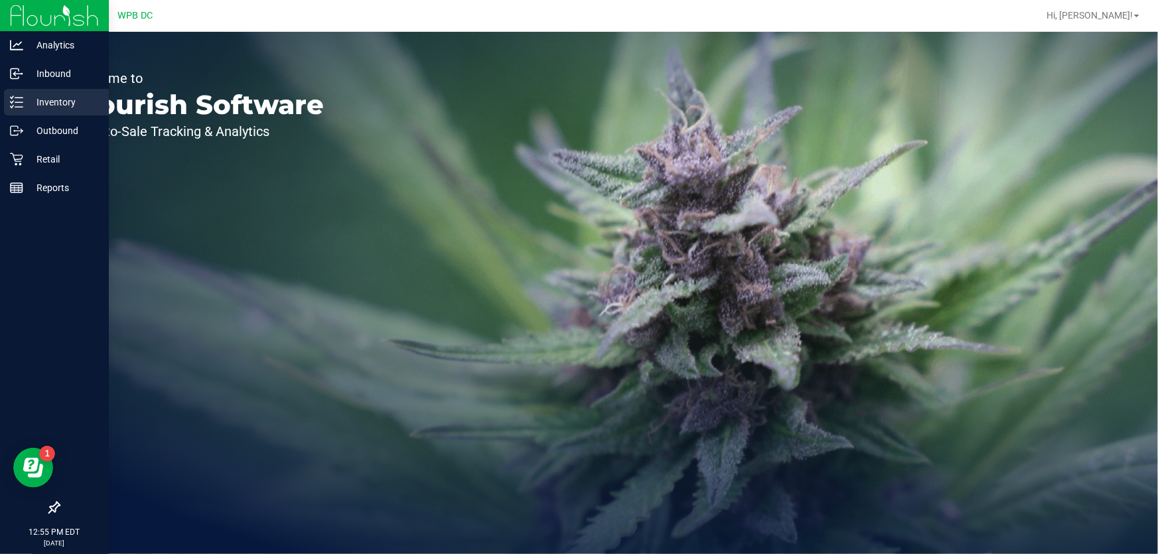
click at [60, 96] on p "Inventory" at bounding box center [63, 102] width 80 height 16
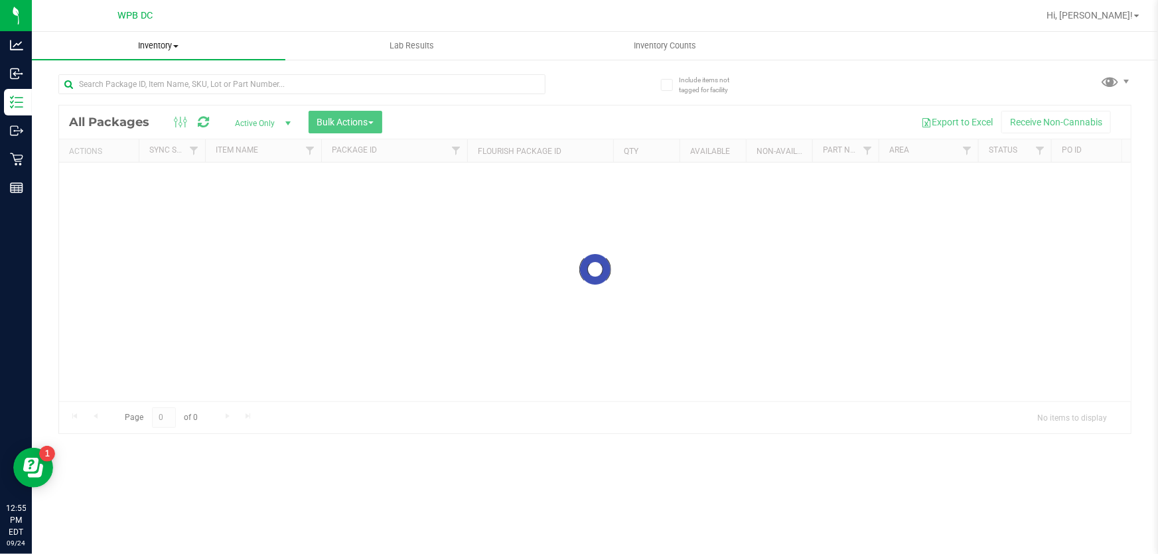
click at [146, 47] on span "Inventory" at bounding box center [158, 46] width 253 height 12
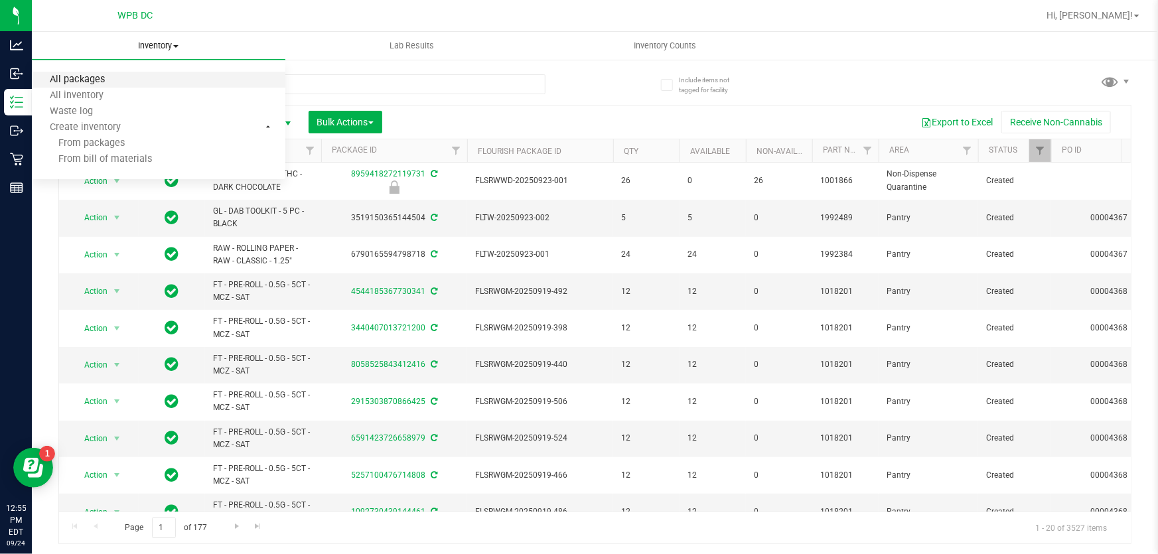
click at [96, 74] on span "All packages" at bounding box center [77, 79] width 91 height 11
